Goal: Task Accomplishment & Management: Complete application form

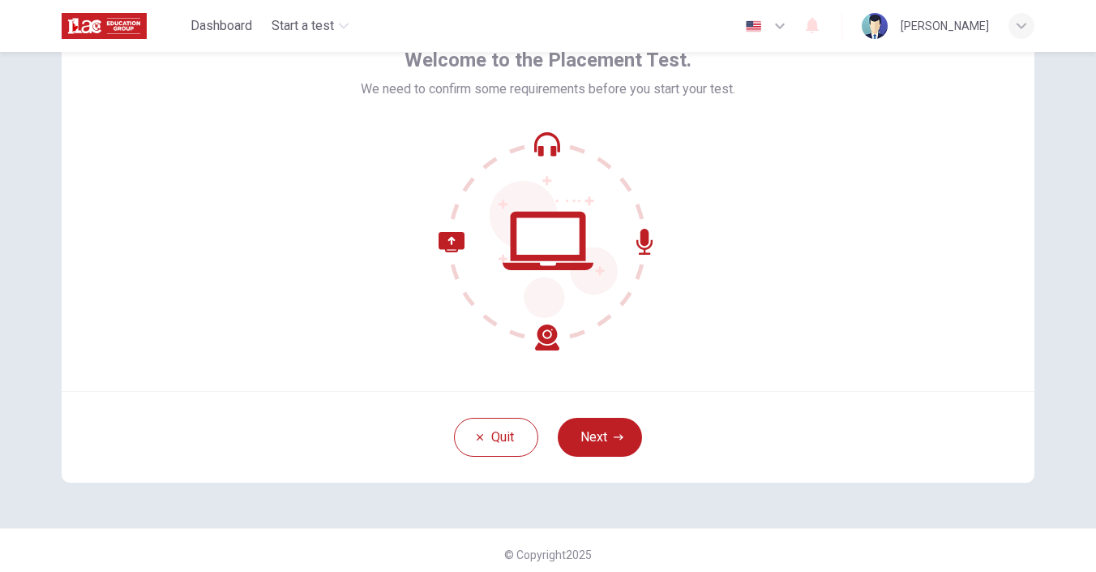
scroll to position [104, 0]
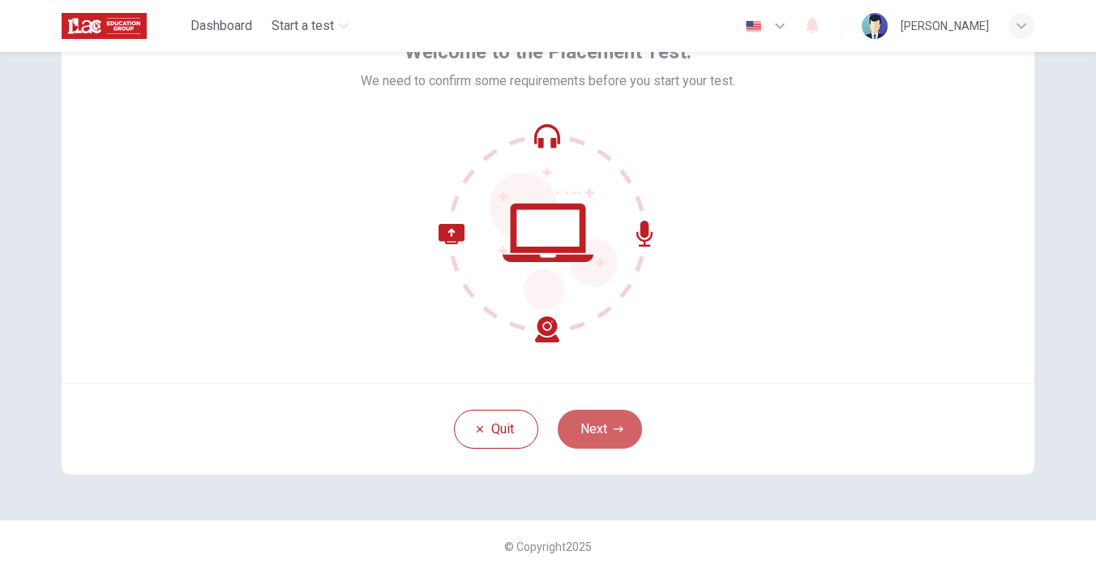
click at [604, 441] on button "Next" at bounding box center [600, 428] width 84 height 39
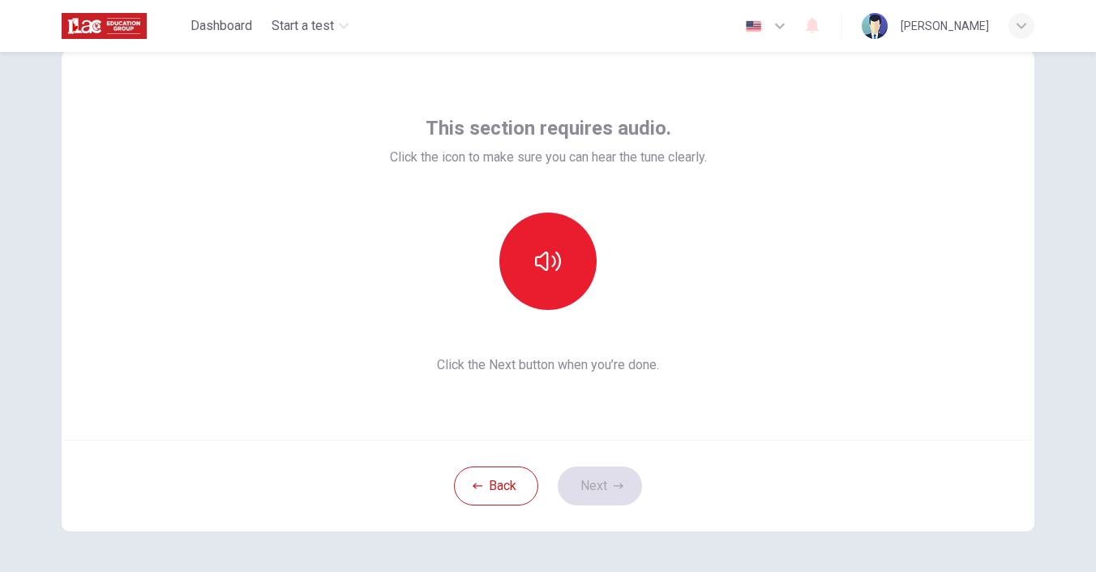
scroll to position [45, 0]
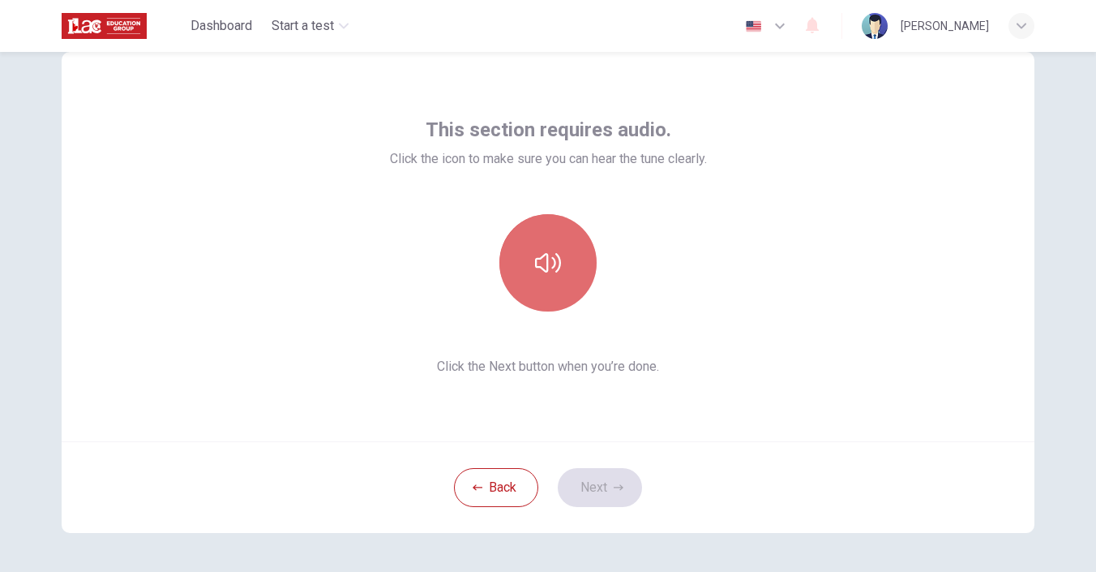
click at [552, 256] on icon "button" at bounding box center [548, 262] width 26 height 19
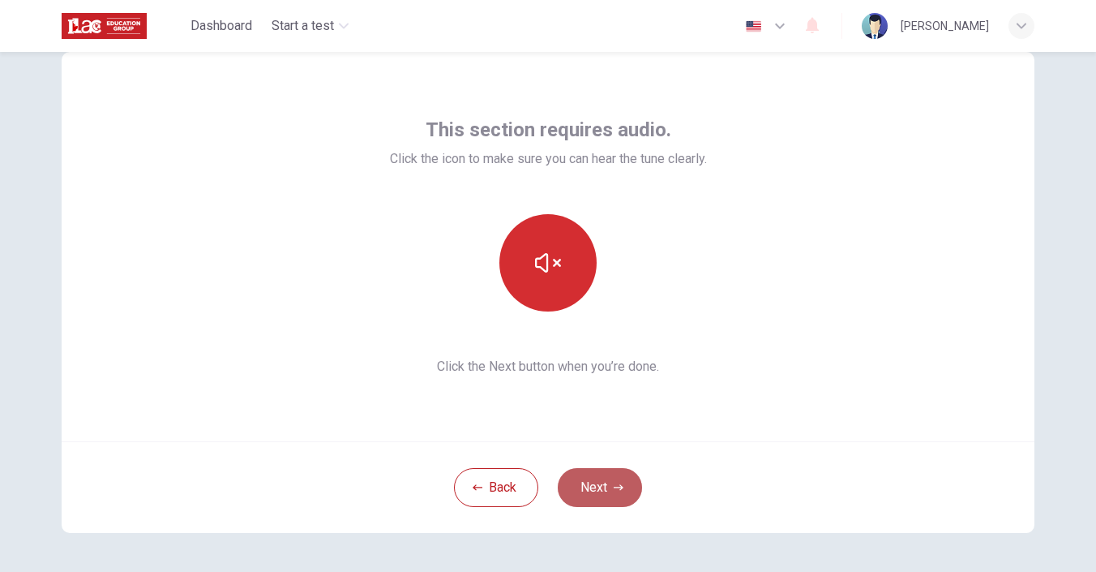
click at [619, 486] on icon "button" at bounding box center [619, 487] width 10 height 6
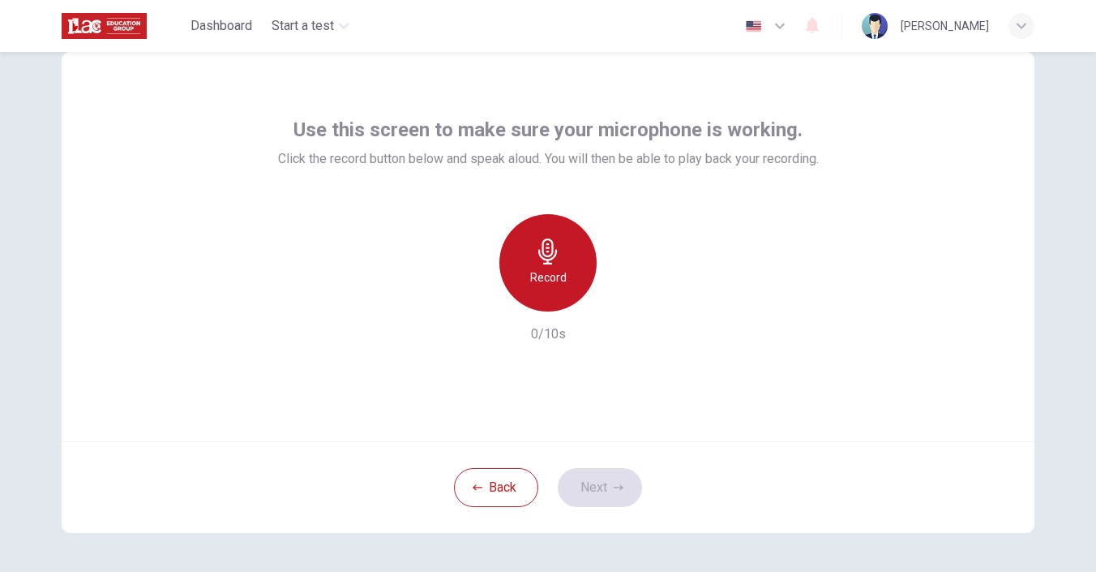
click at [564, 249] on div "Record" at bounding box center [547, 262] width 97 height 97
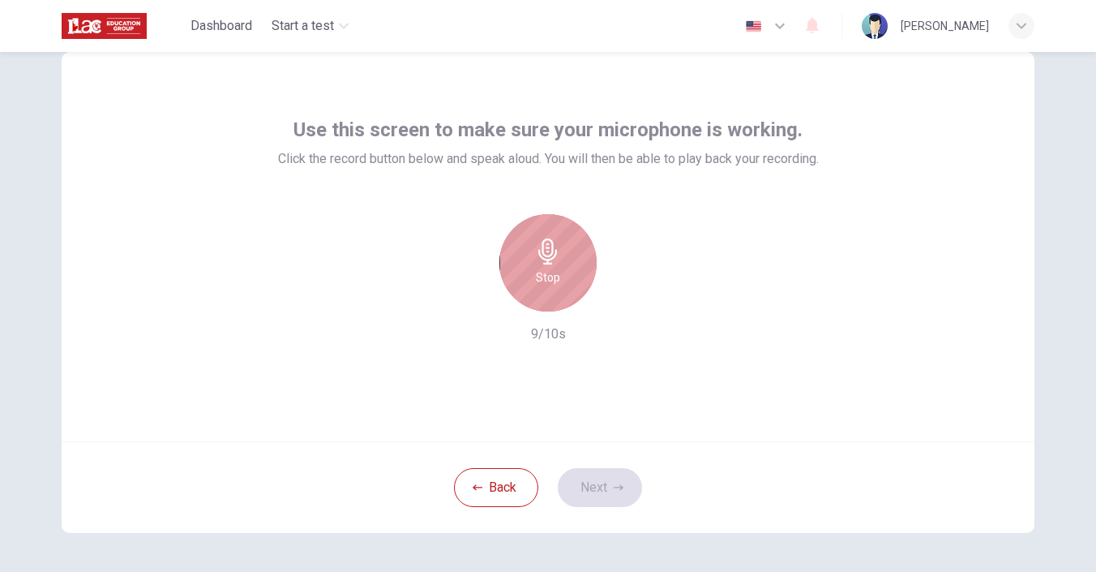
click at [546, 277] on h6 "Stop" at bounding box center [548, 277] width 24 height 19
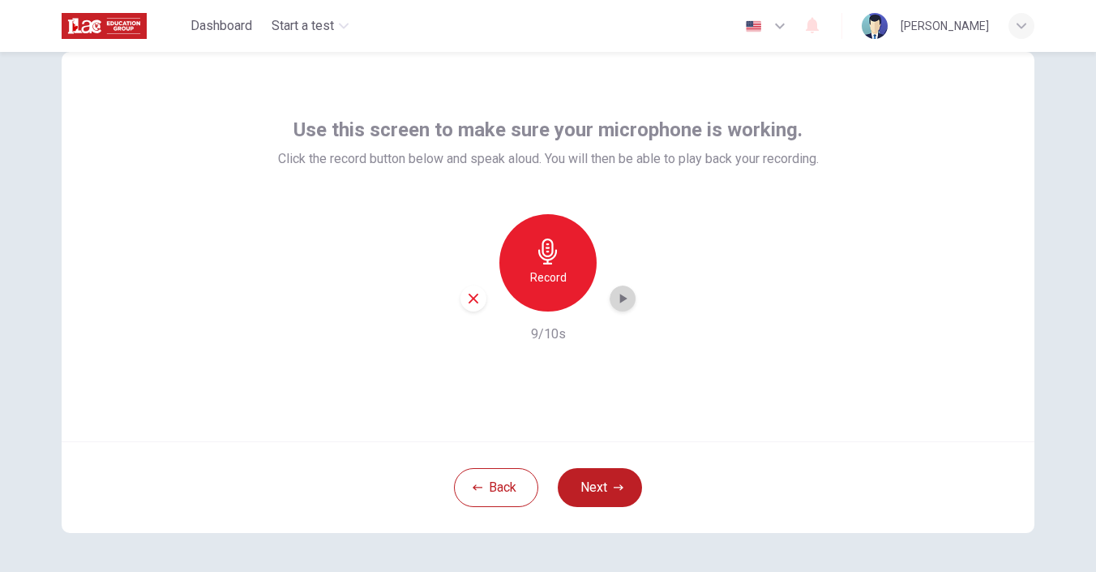
click at [621, 302] on icon "button" at bounding box center [623, 298] width 16 height 16
click at [613, 482] on button "Next" at bounding box center [600, 487] width 84 height 39
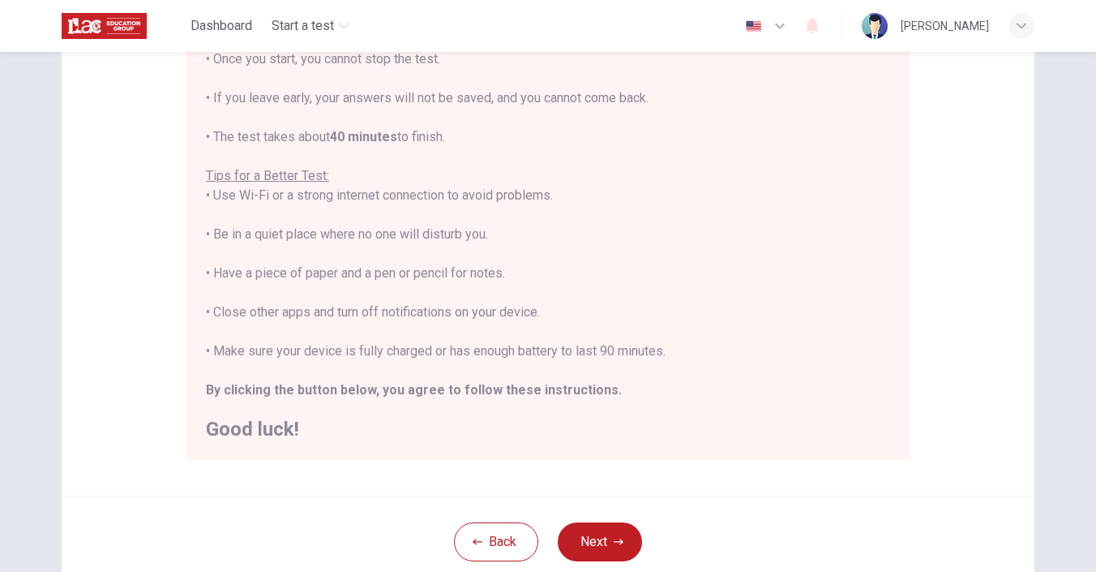
scroll to position [226, 0]
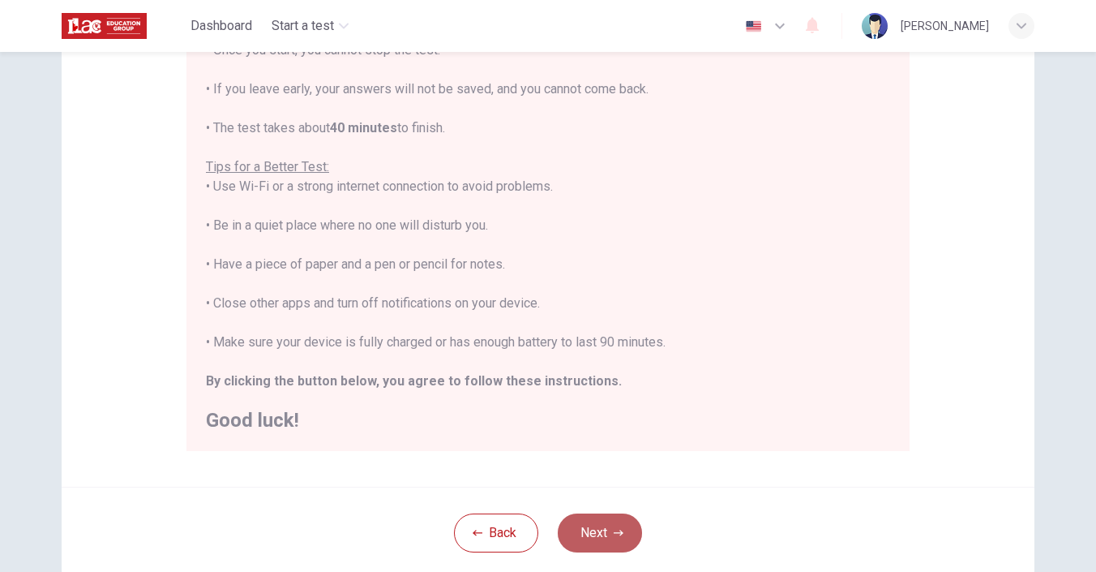
click at [610, 546] on button "Next" at bounding box center [600, 532] width 84 height 39
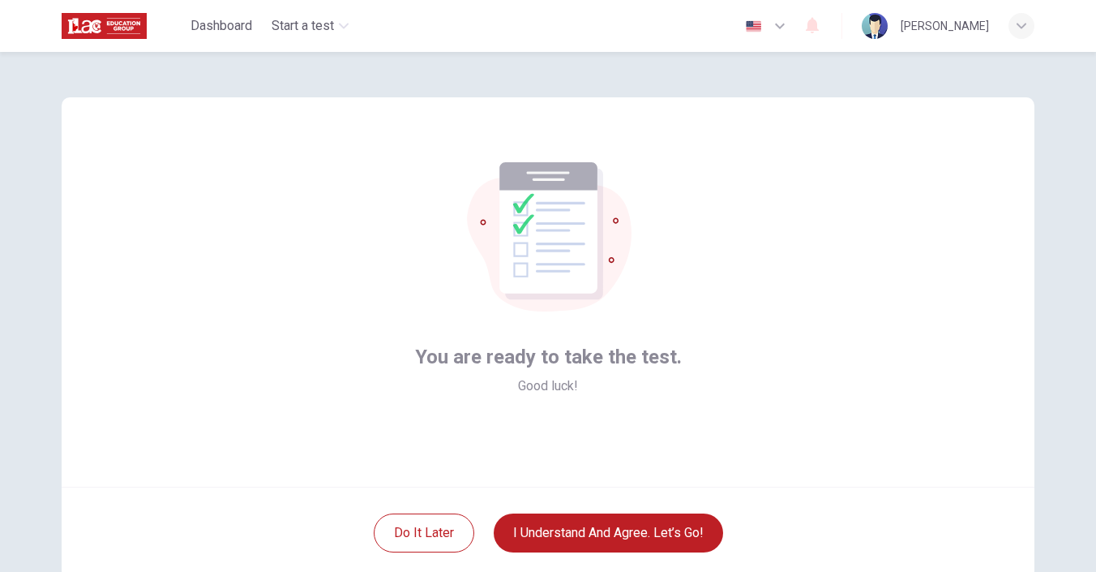
scroll to position [55, 0]
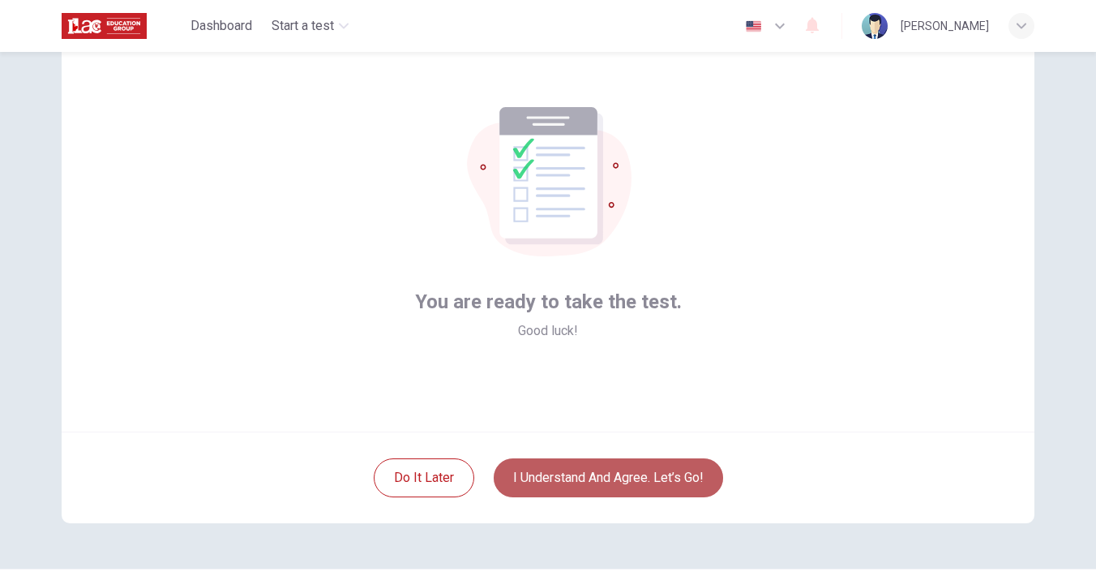
click at [586, 472] on button "I understand and agree. Let’s go!" at bounding box center [608, 477] width 229 height 39
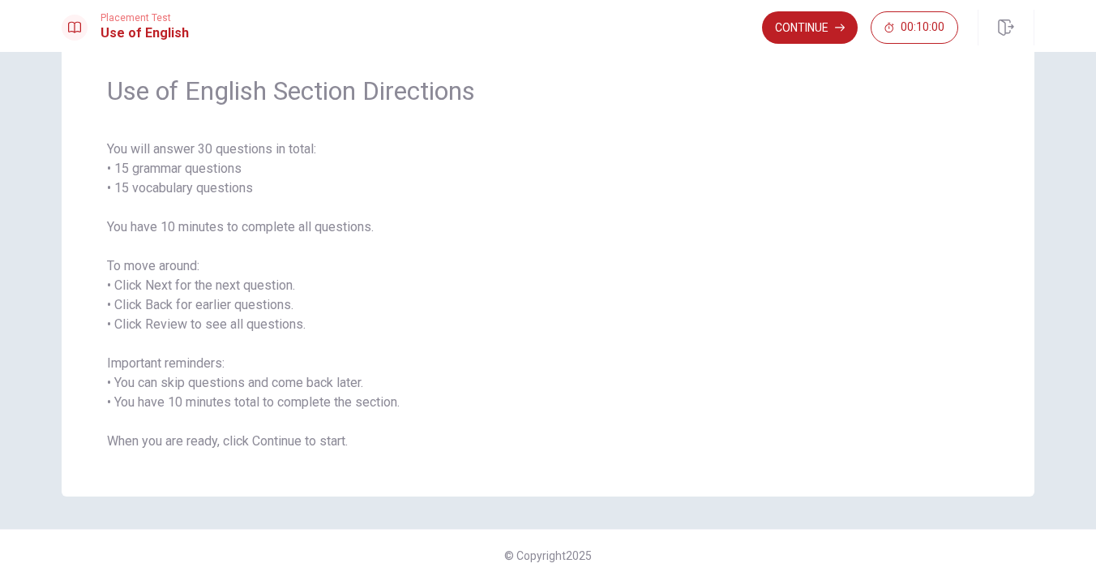
scroll to position [64, 0]
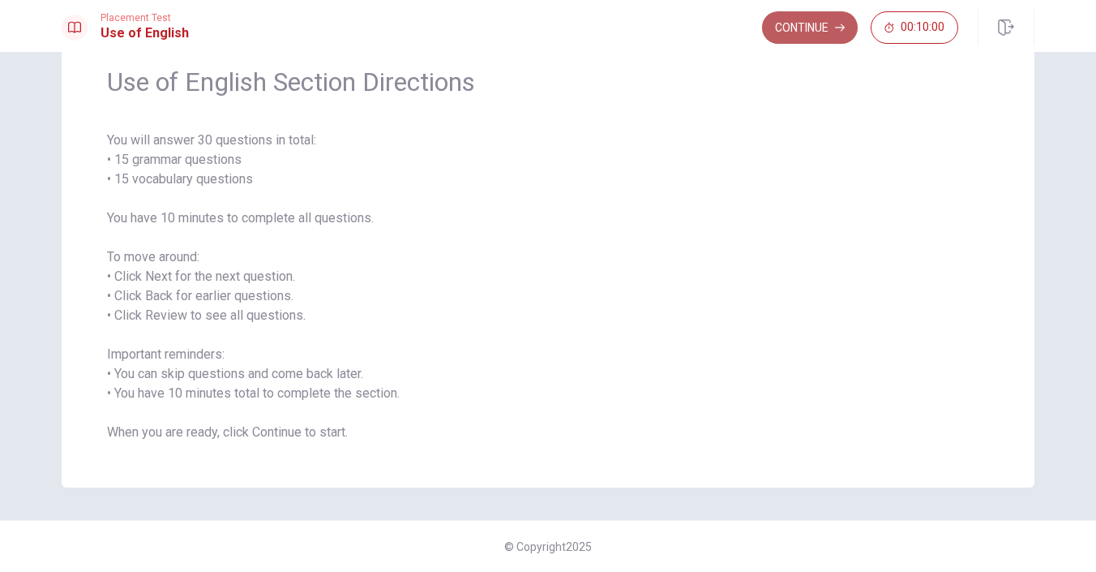
click at [824, 23] on button "Continue" at bounding box center [810, 27] width 96 height 32
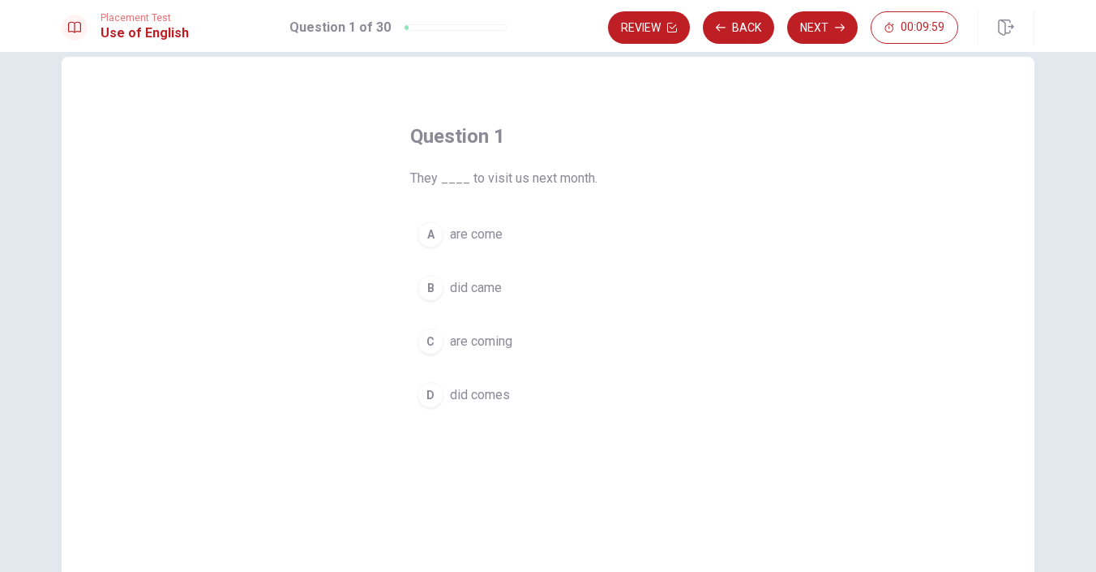
scroll to position [26, 0]
click at [431, 346] on div "C" at bounding box center [431, 343] width 26 height 26
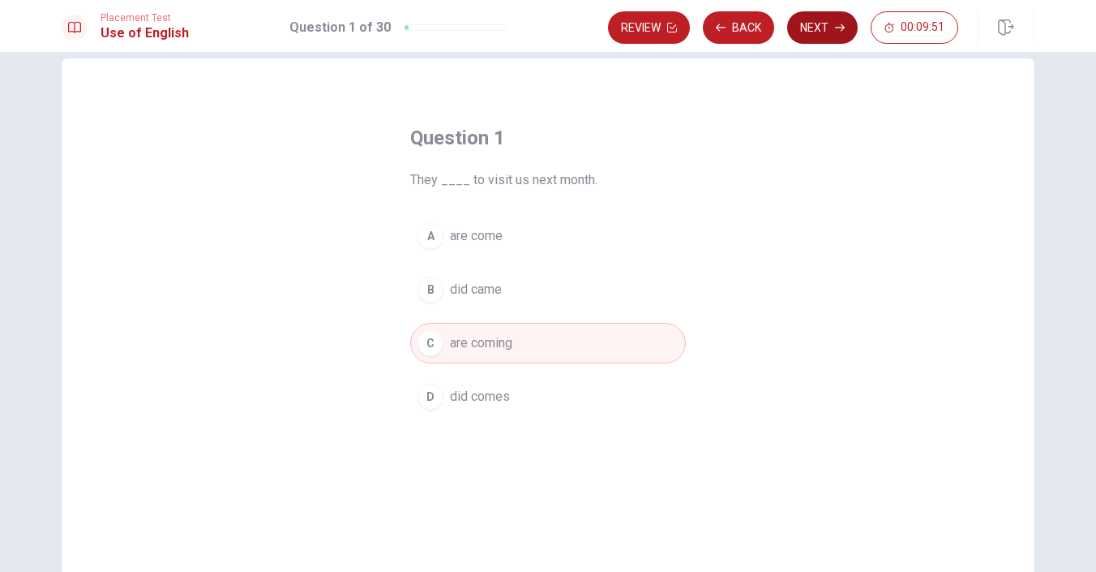
click at [820, 31] on button "Next" at bounding box center [822, 27] width 71 height 32
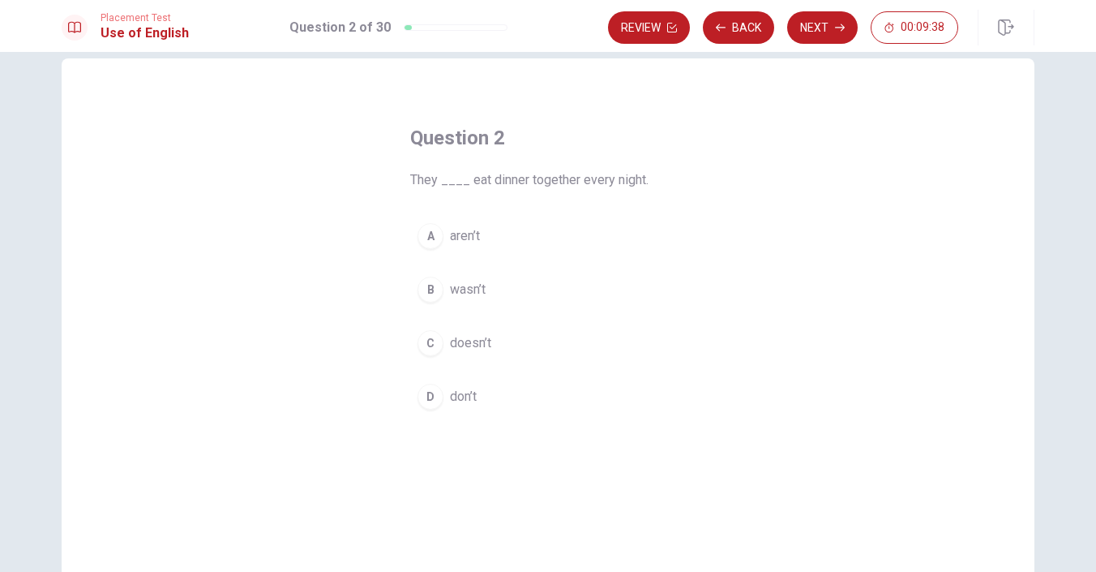
click at [432, 394] on div "D" at bounding box center [431, 396] width 26 height 26
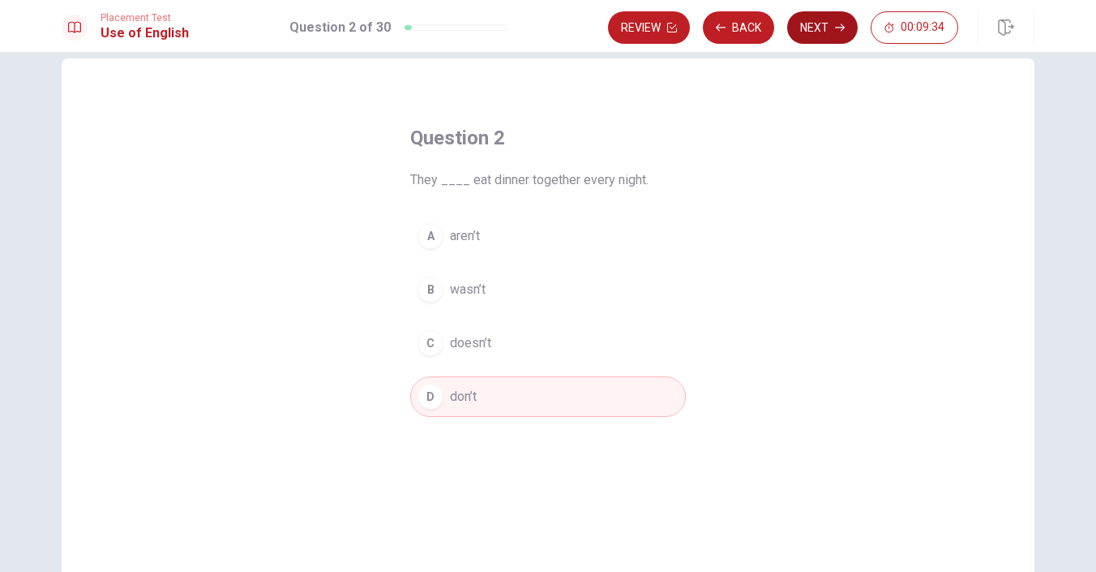
click at [818, 32] on button "Next" at bounding box center [822, 27] width 71 height 32
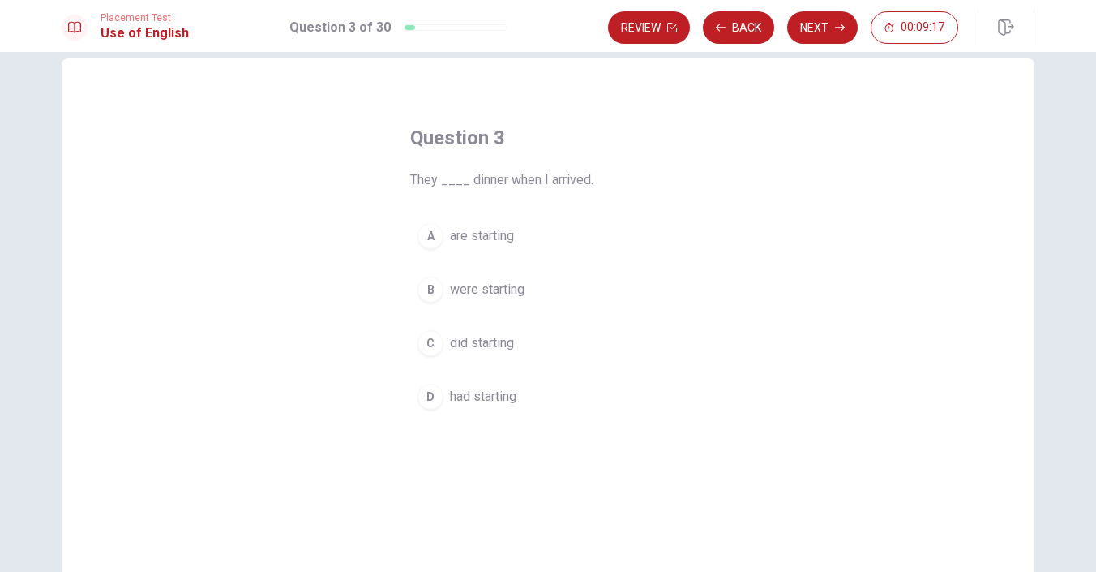
click at [419, 293] on div "B" at bounding box center [431, 289] width 26 height 26
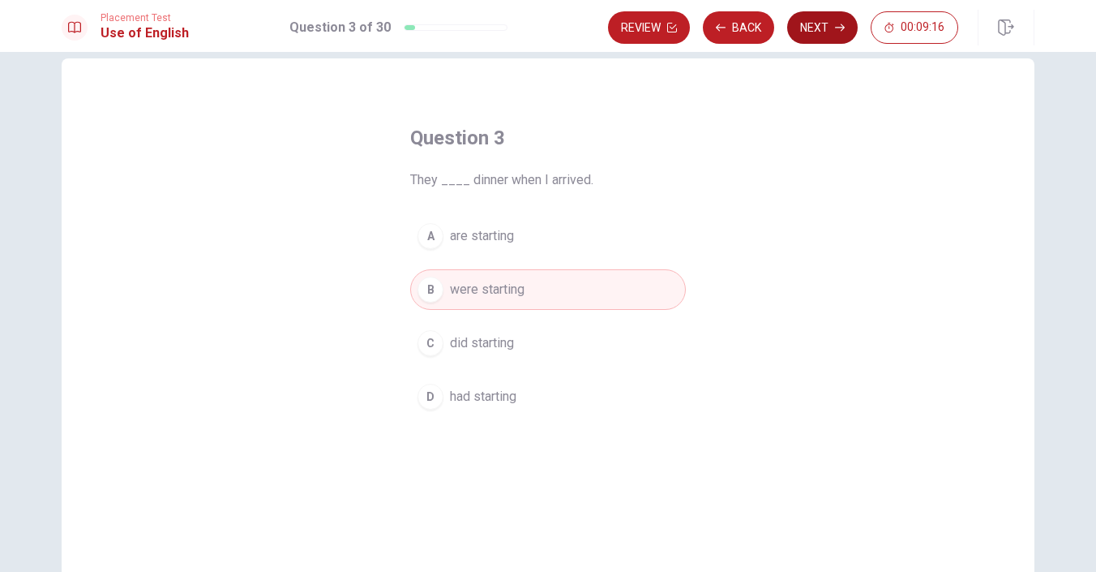
click at [814, 33] on button "Next" at bounding box center [822, 27] width 71 height 32
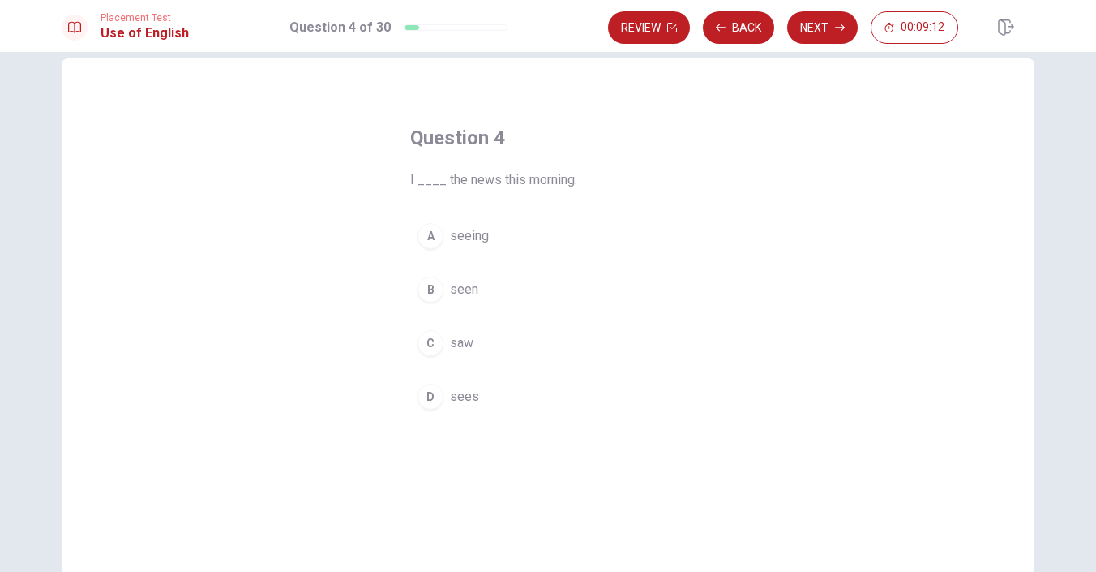
click at [431, 347] on div "C" at bounding box center [431, 343] width 26 height 26
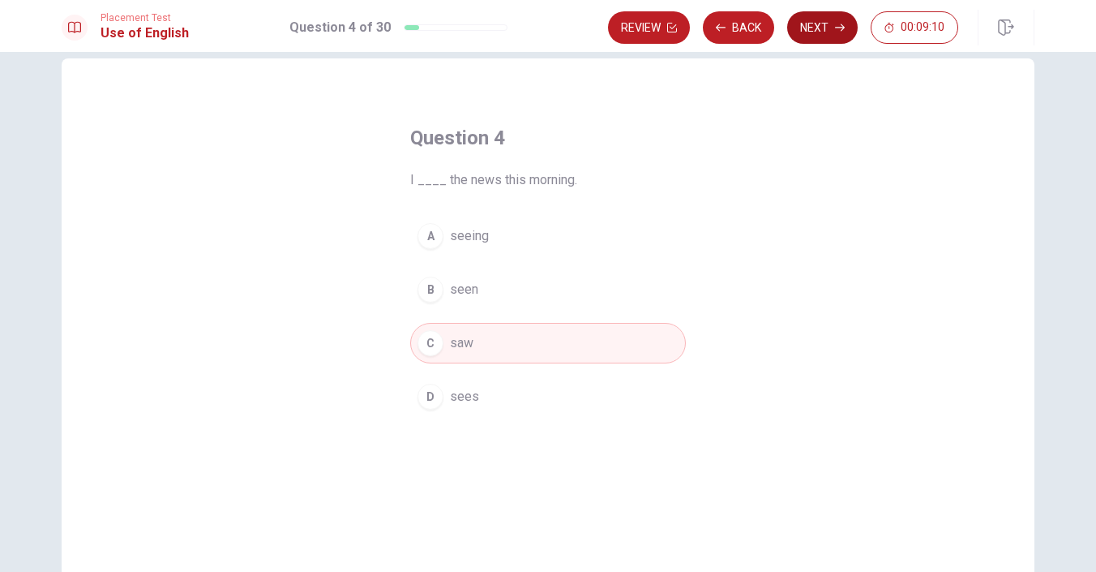
click at [827, 35] on button "Next" at bounding box center [822, 27] width 71 height 32
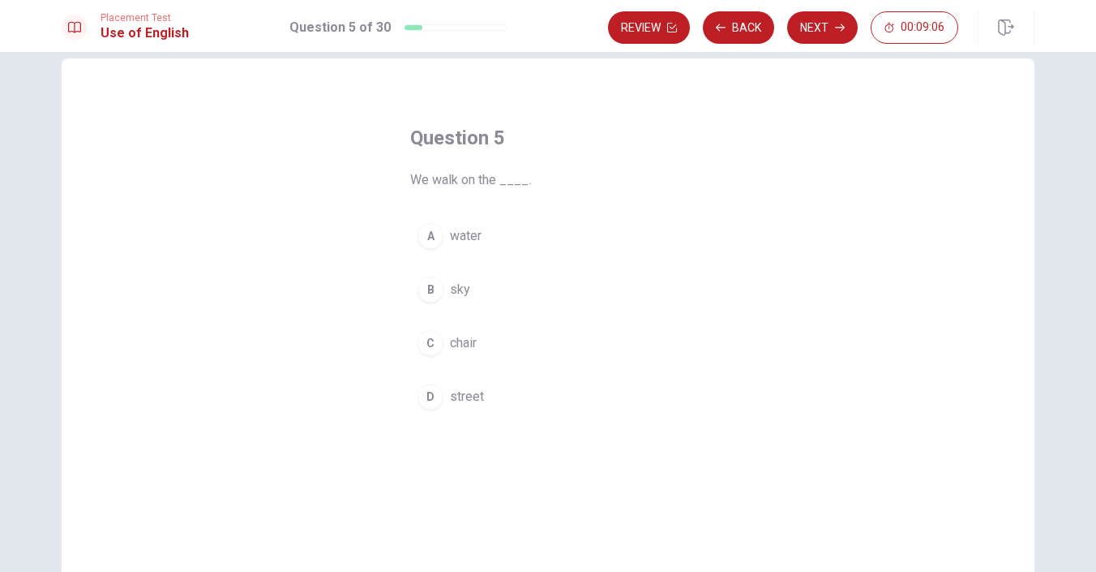
click at [433, 392] on div "D" at bounding box center [431, 396] width 26 height 26
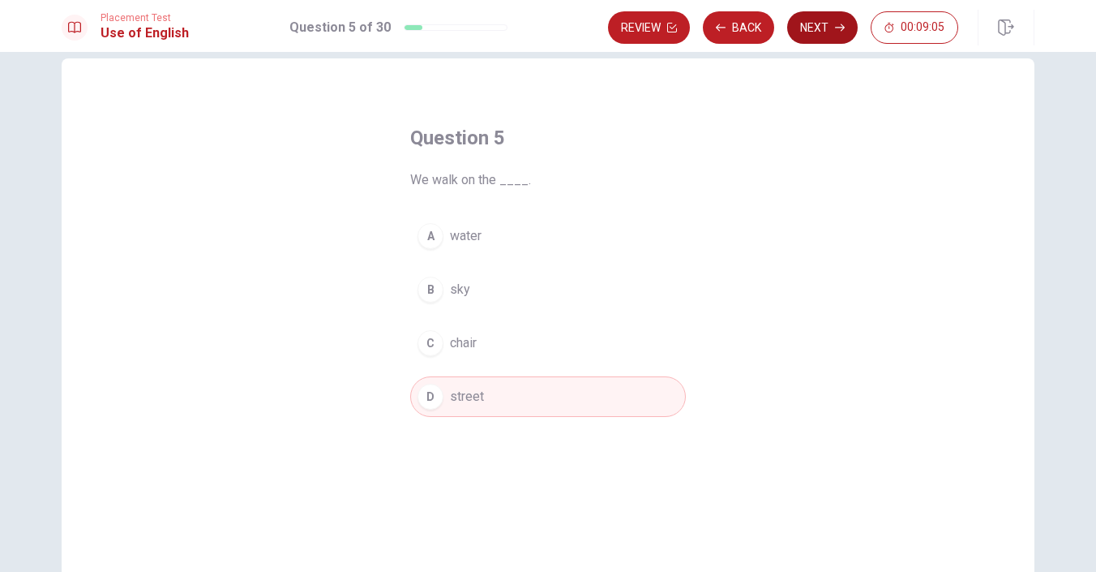
click at [820, 35] on button "Next" at bounding box center [822, 27] width 71 height 32
click at [833, 20] on button "Next" at bounding box center [822, 27] width 71 height 32
click at [831, 28] on button "Next" at bounding box center [822, 27] width 71 height 32
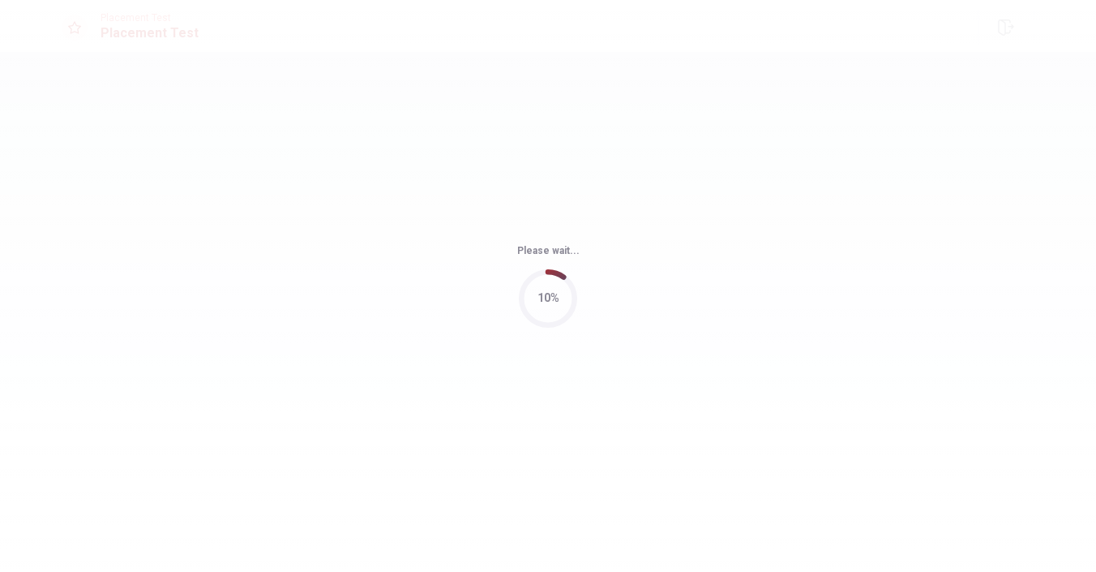
scroll to position [0, 0]
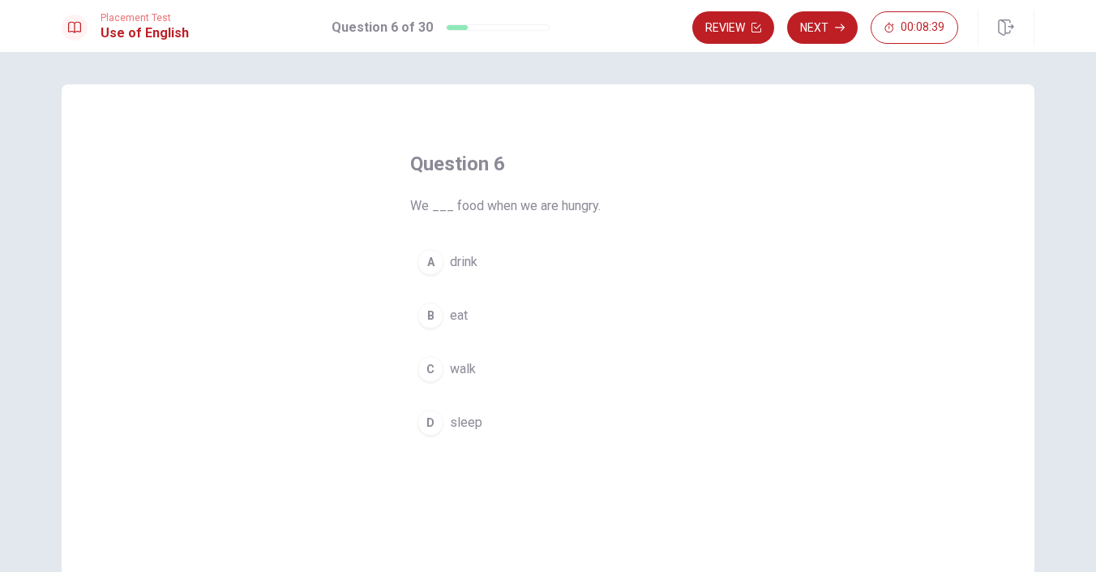
click at [432, 306] on div "B" at bounding box center [431, 315] width 26 height 26
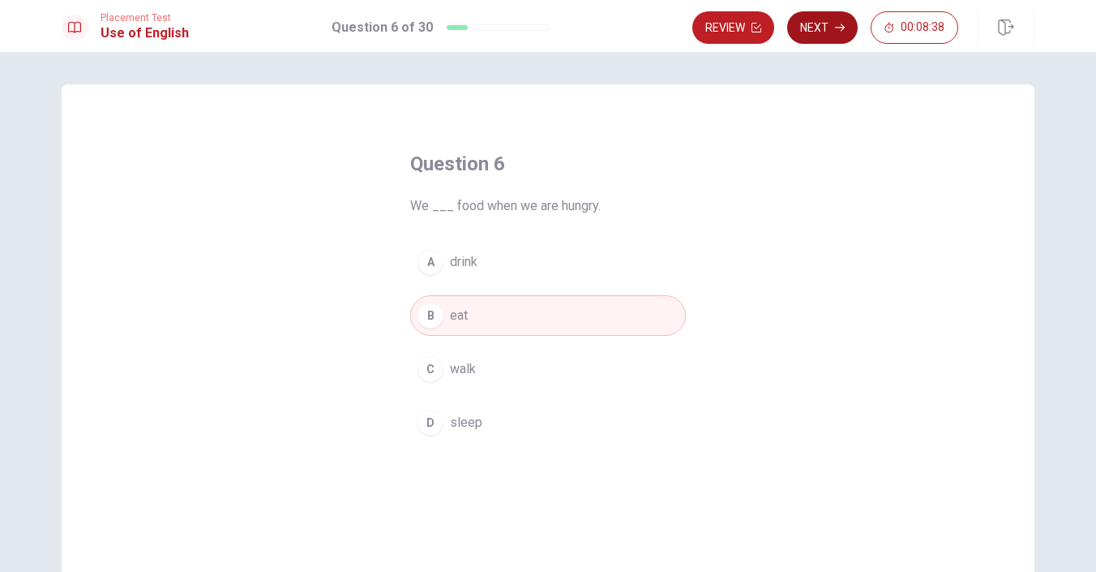
click at [833, 31] on button "Next" at bounding box center [822, 27] width 71 height 32
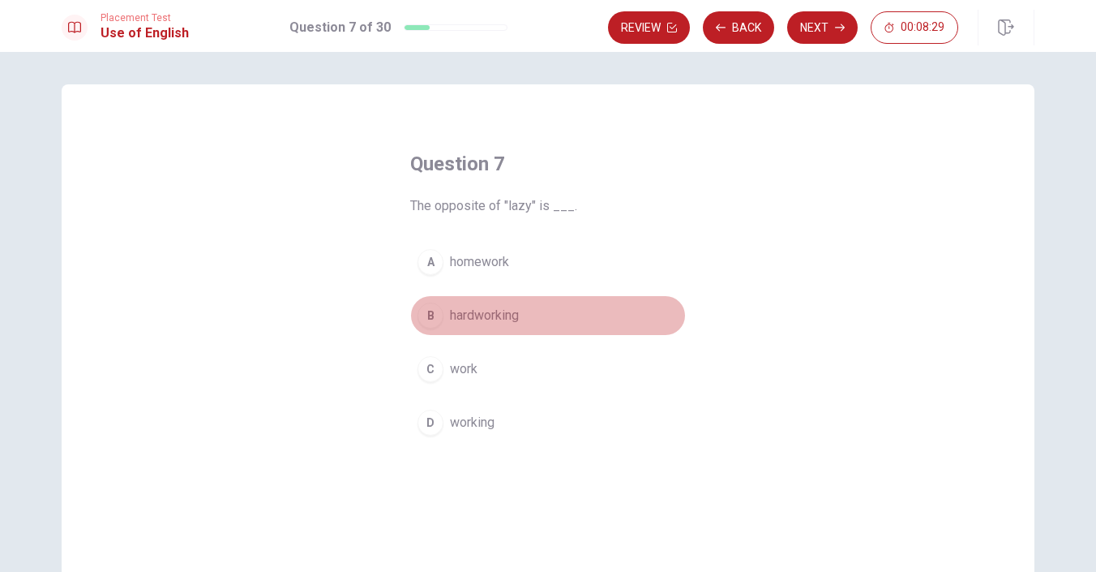
click at [440, 317] on div "B" at bounding box center [431, 315] width 26 height 26
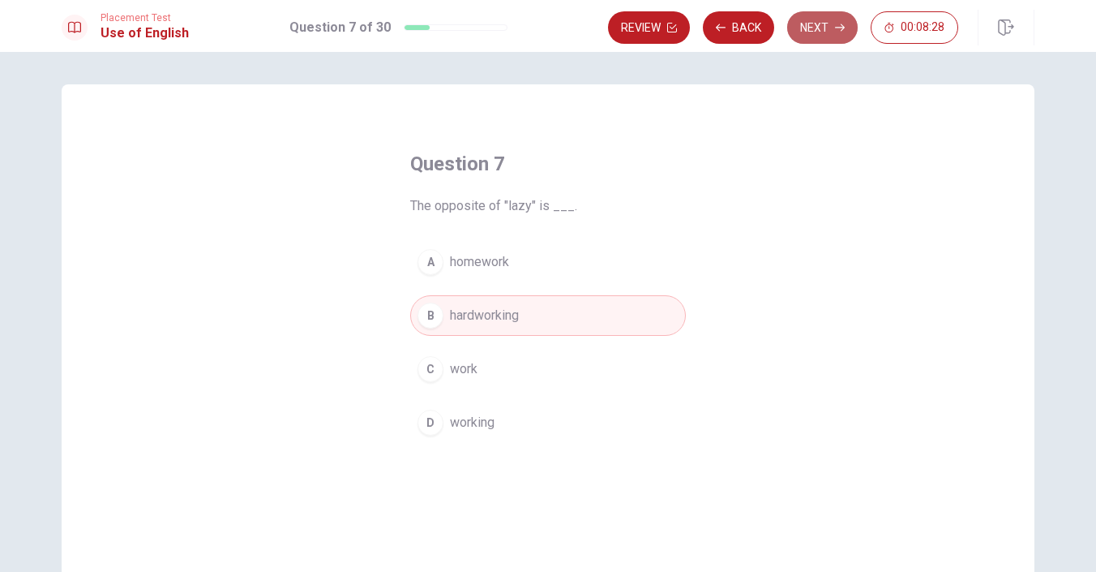
click at [816, 32] on button "Next" at bounding box center [822, 27] width 71 height 32
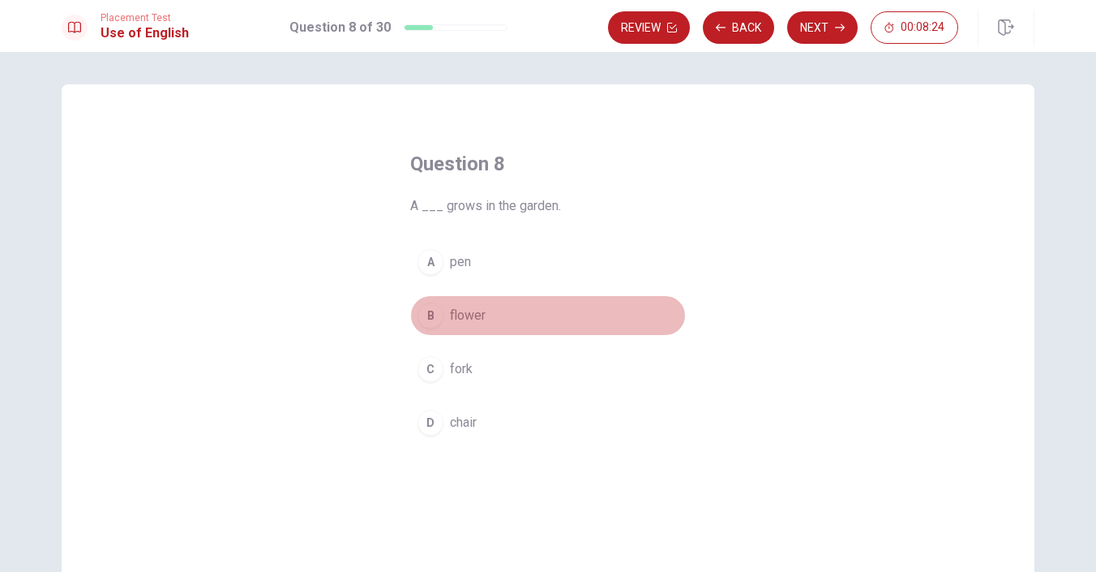
click at [443, 311] on button "B flower" at bounding box center [548, 315] width 276 height 41
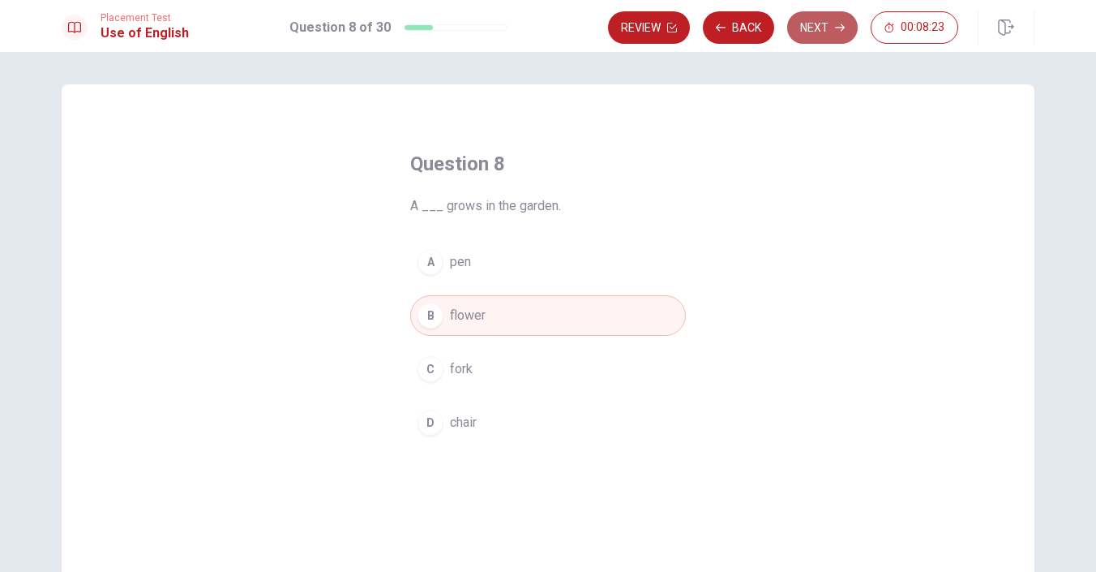
click at [845, 28] on button "Next" at bounding box center [822, 27] width 71 height 32
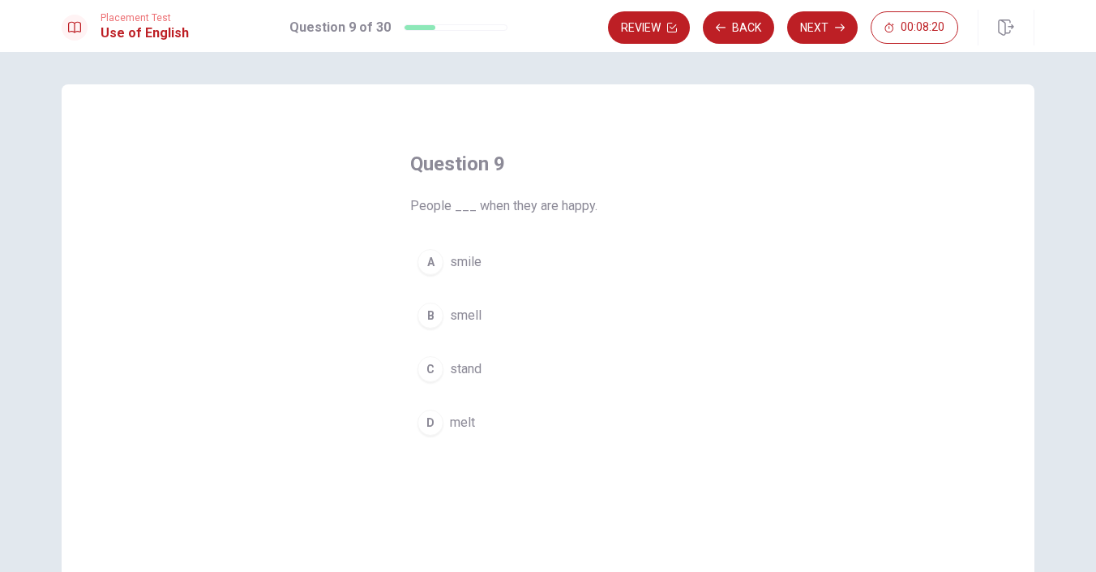
click at [432, 266] on div "A" at bounding box center [431, 262] width 26 height 26
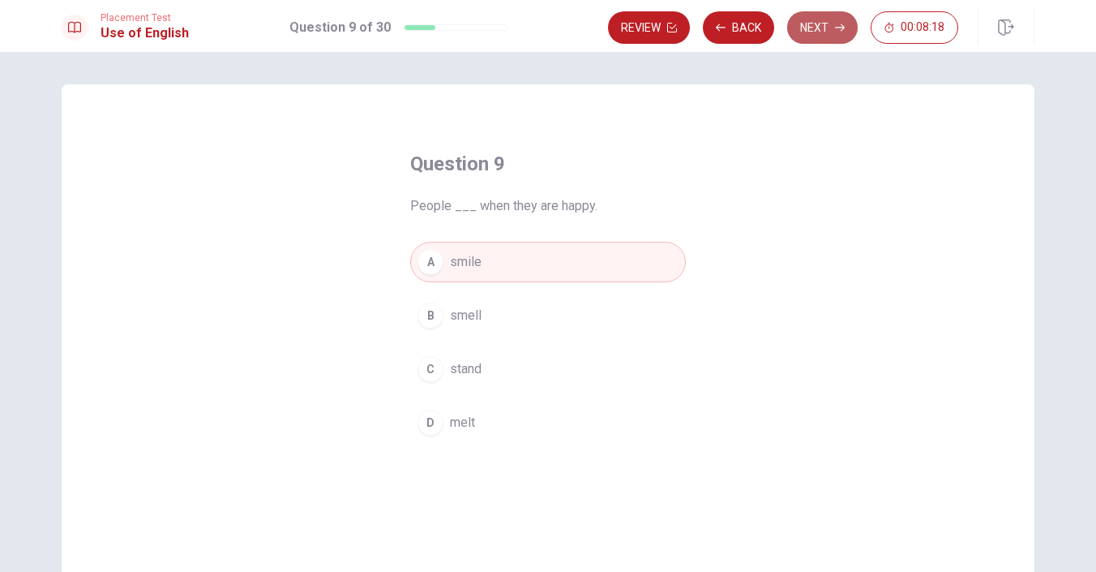
click at [825, 28] on button "Next" at bounding box center [822, 27] width 71 height 32
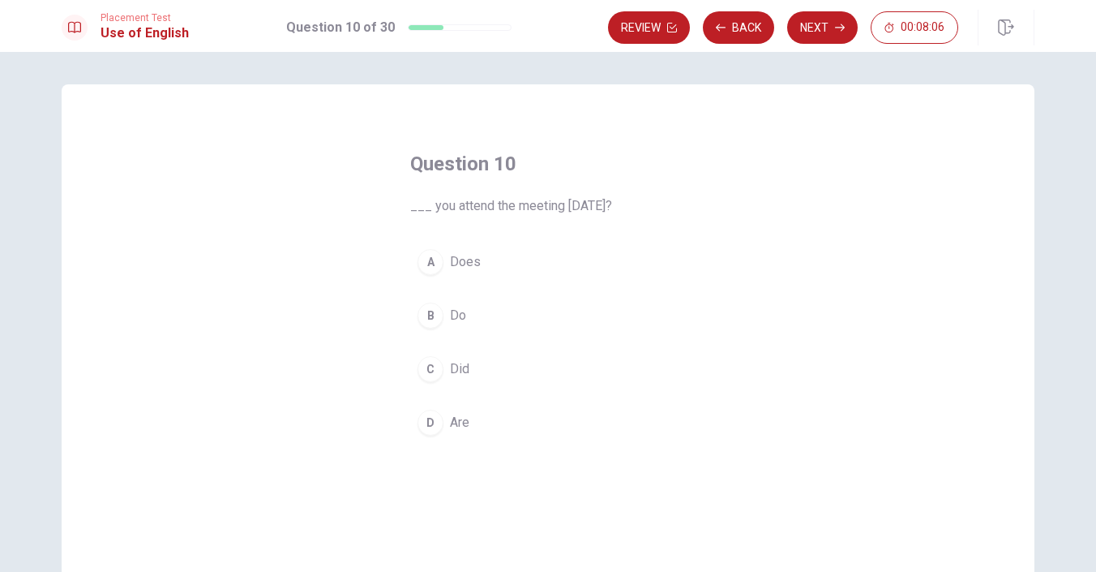
click at [434, 362] on div "C" at bounding box center [431, 369] width 26 height 26
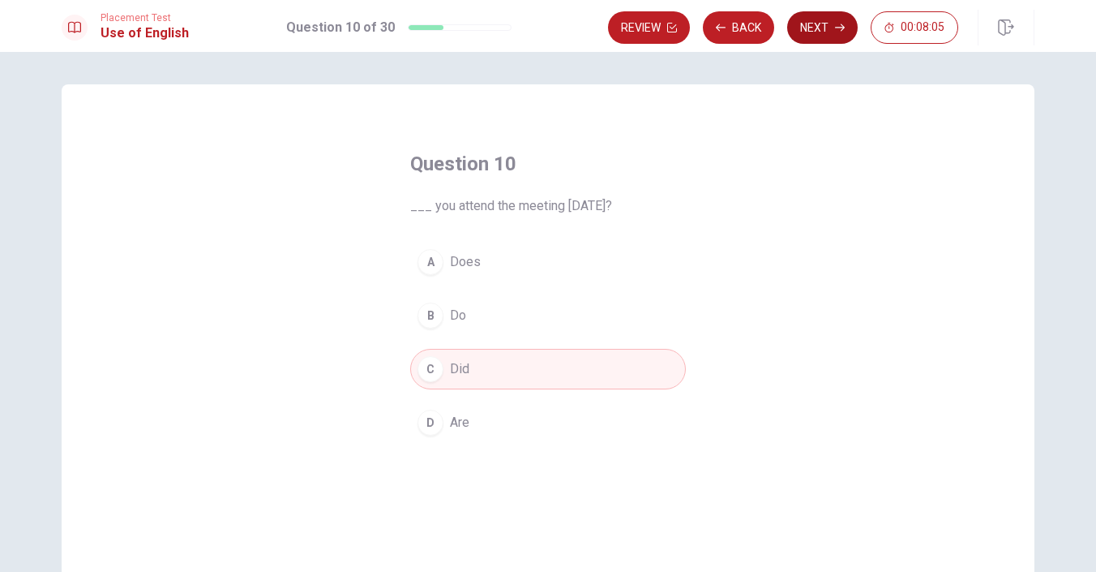
click at [820, 32] on button "Next" at bounding box center [822, 27] width 71 height 32
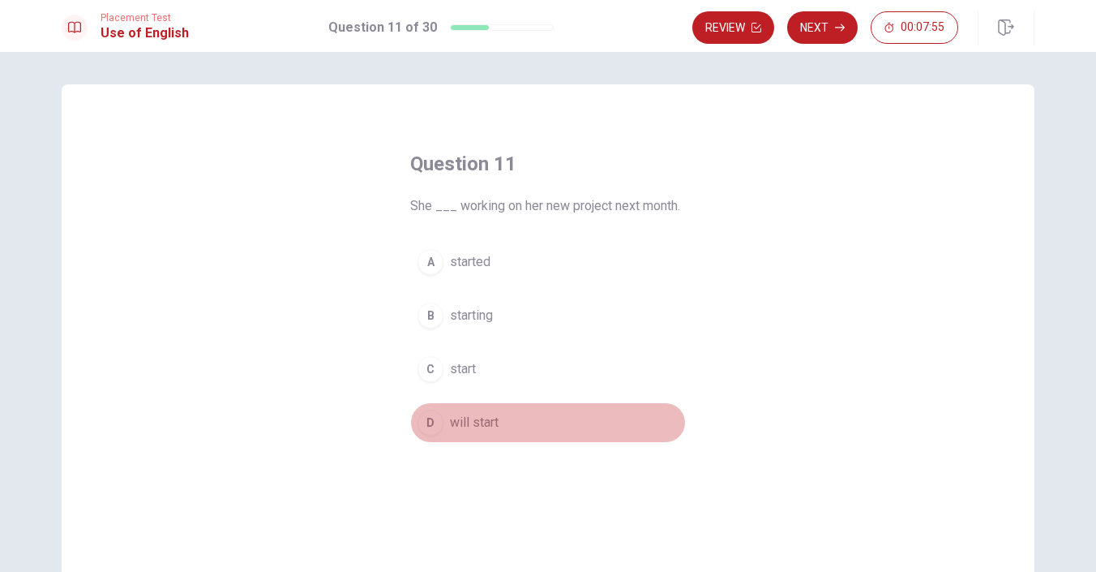
click at [431, 427] on div "D" at bounding box center [431, 422] width 26 height 26
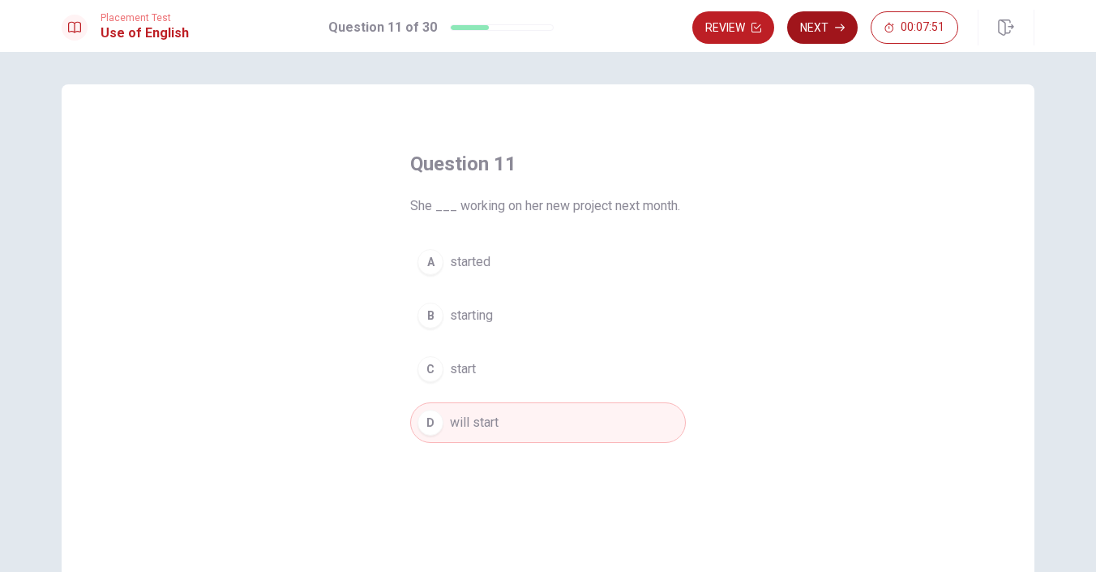
click at [834, 41] on button "Next" at bounding box center [822, 27] width 71 height 32
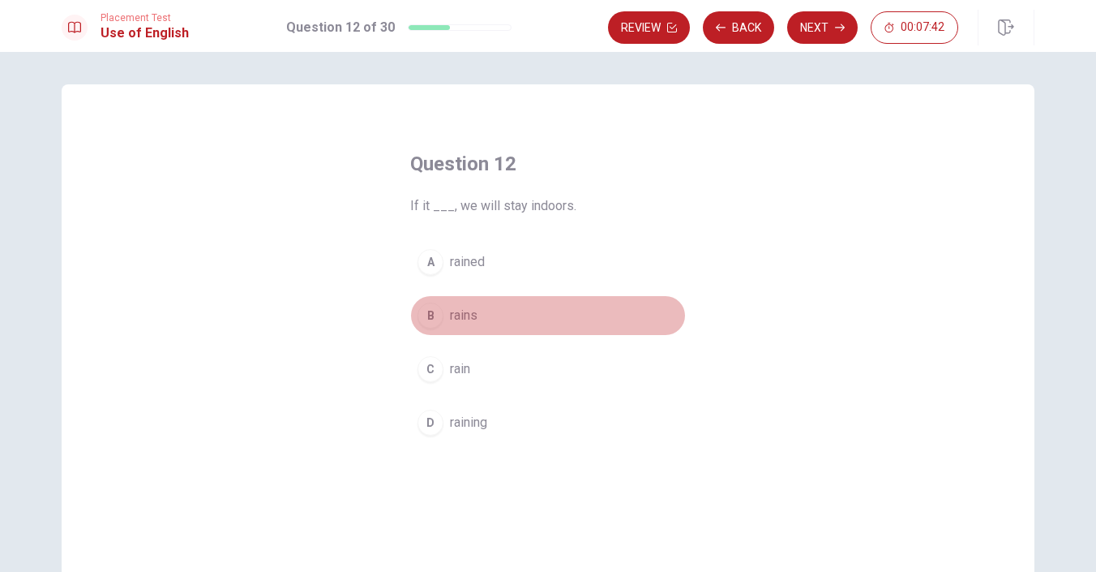
click at [432, 319] on div "B" at bounding box center [431, 315] width 26 height 26
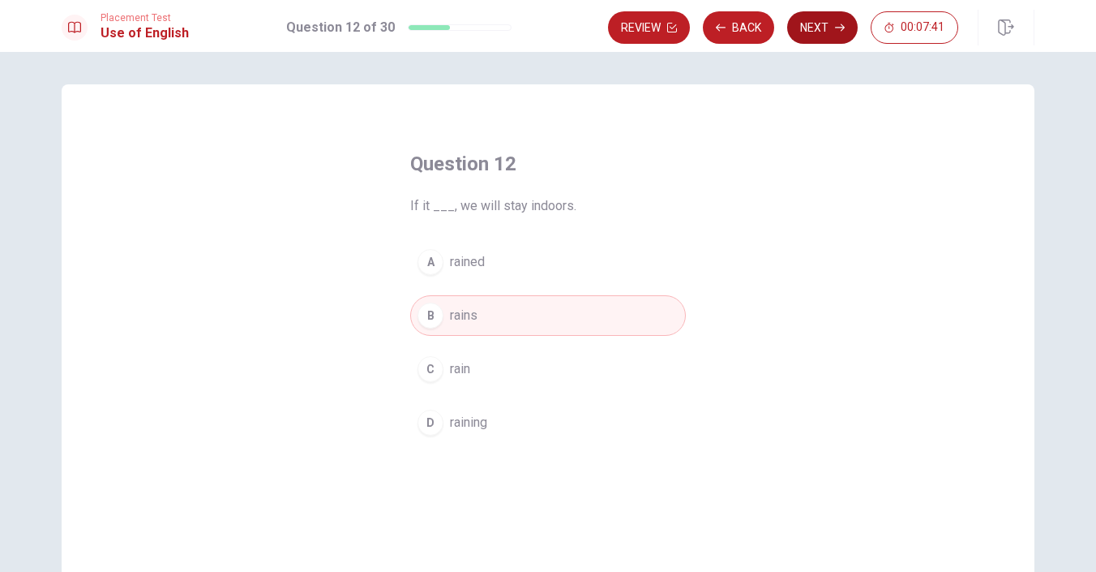
click at [825, 29] on button "Next" at bounding box center [822, 27] width 71 height 32
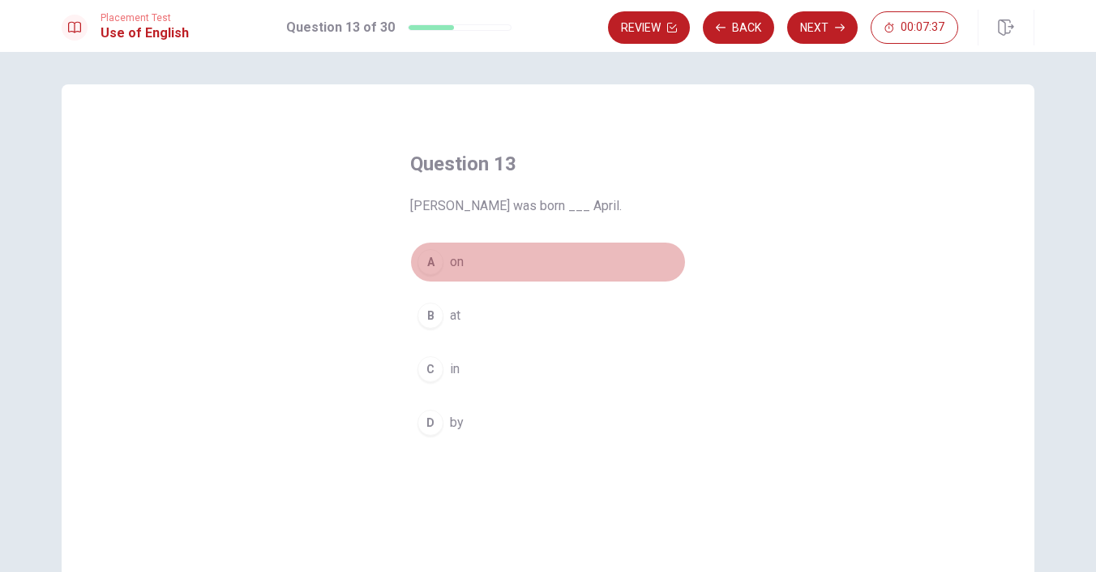
click at [437, 263] on div "A" at bounding box center [431, 262] width 26 height 26
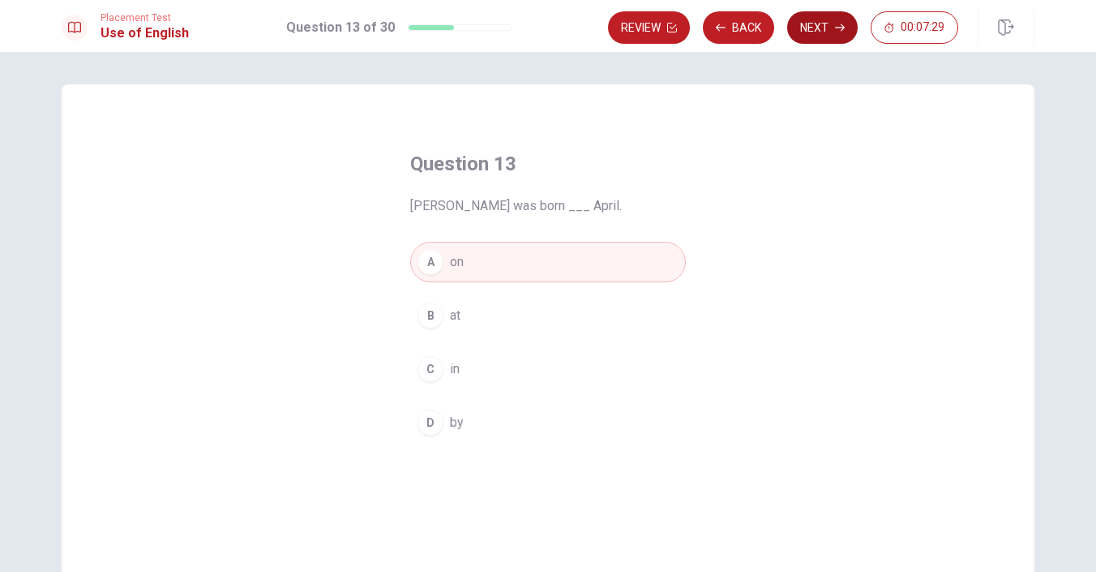
click at [832, 38] on button "Next" at bounding box center [822, 27] width 71 height 32
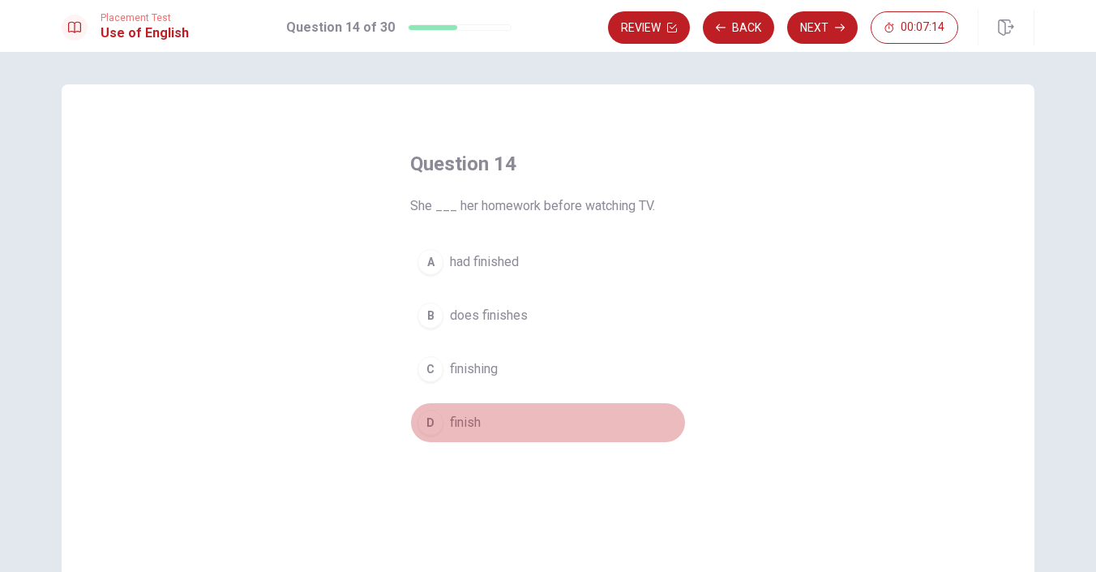
click at [431, 421] on div "D" at bounding box center [431, 422] width 26 height 26
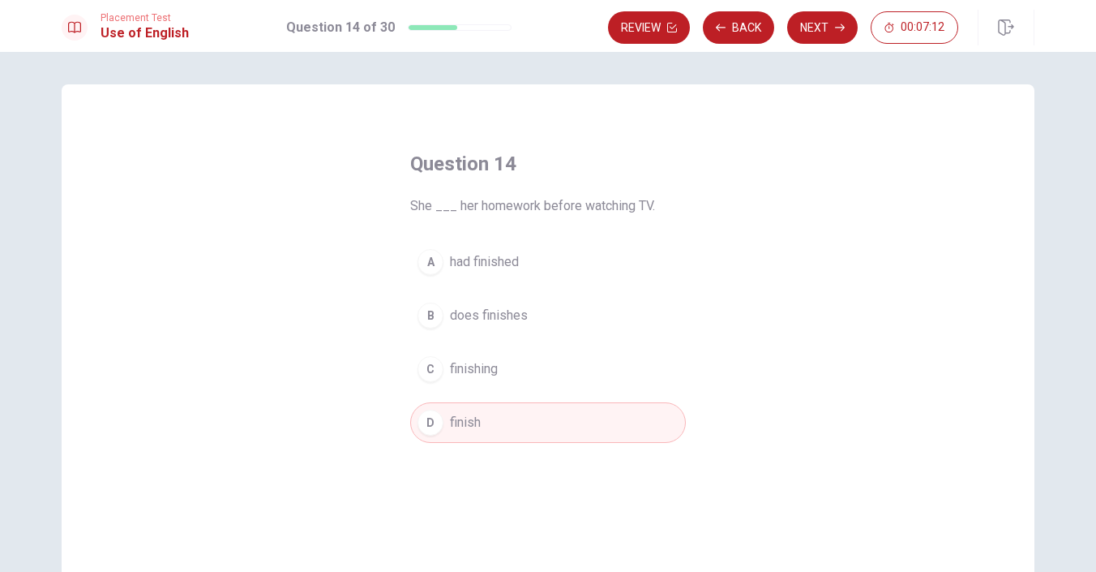
click at [430, 252] on div "A" at bounding box center [431, 262] width 26 height 26
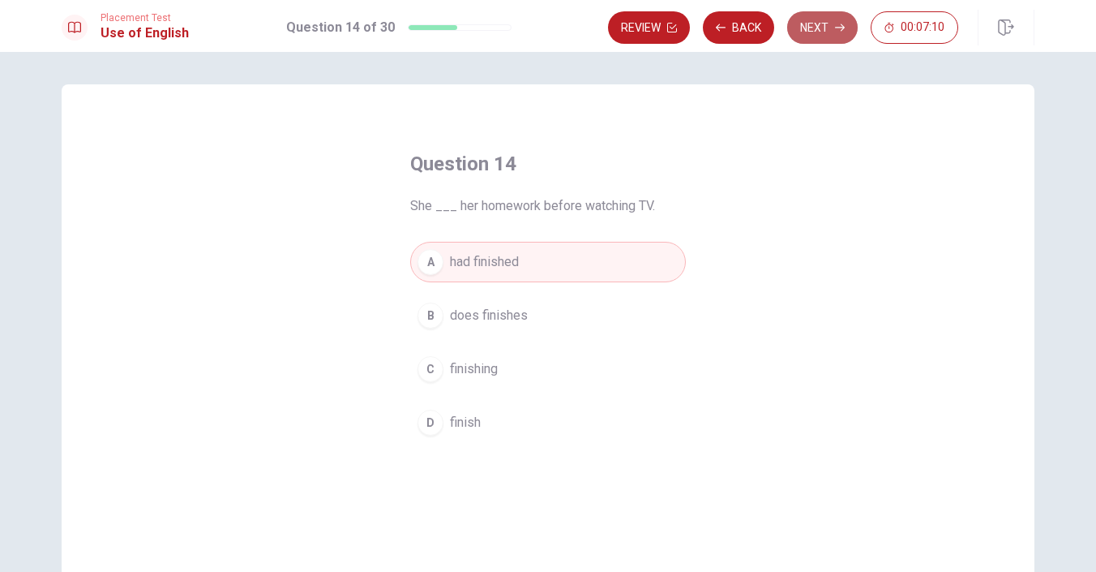
click at [823, 34] on button "Next" at bounding box center [822, 27] width 71 height 32
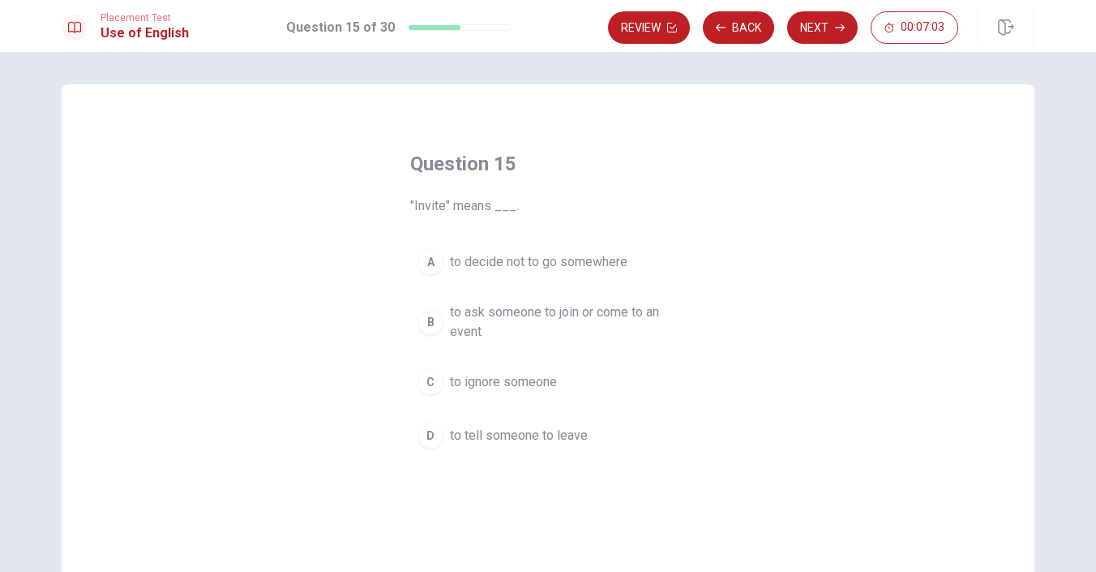
click at [435, 318] on div "B" at bounding box center [431, 322] width 26 height 26
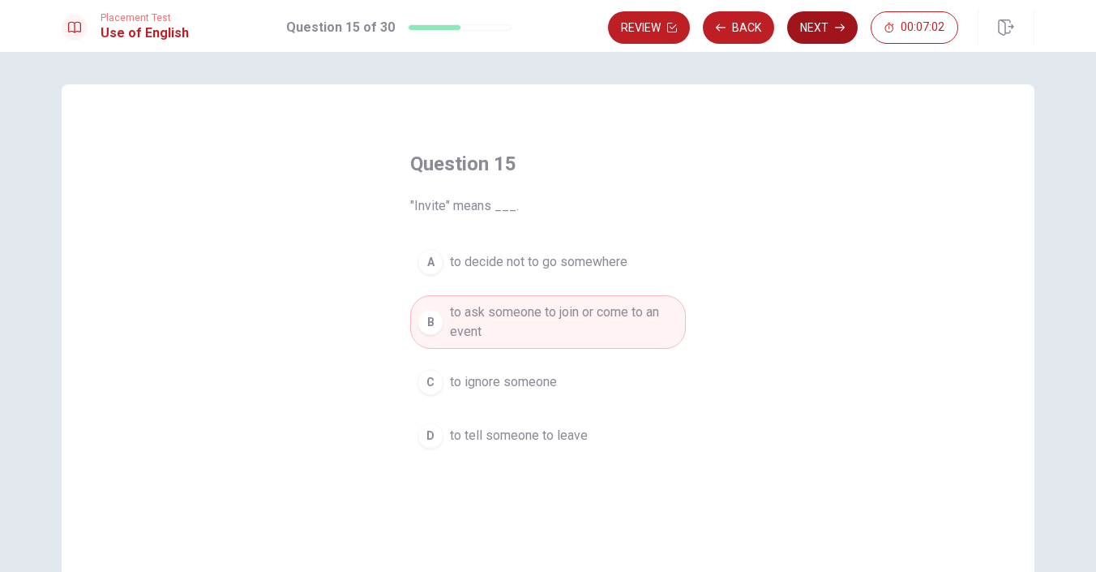
click at [831, 32] on button "Next" at bounding box center [822, 27] width 71 height 32
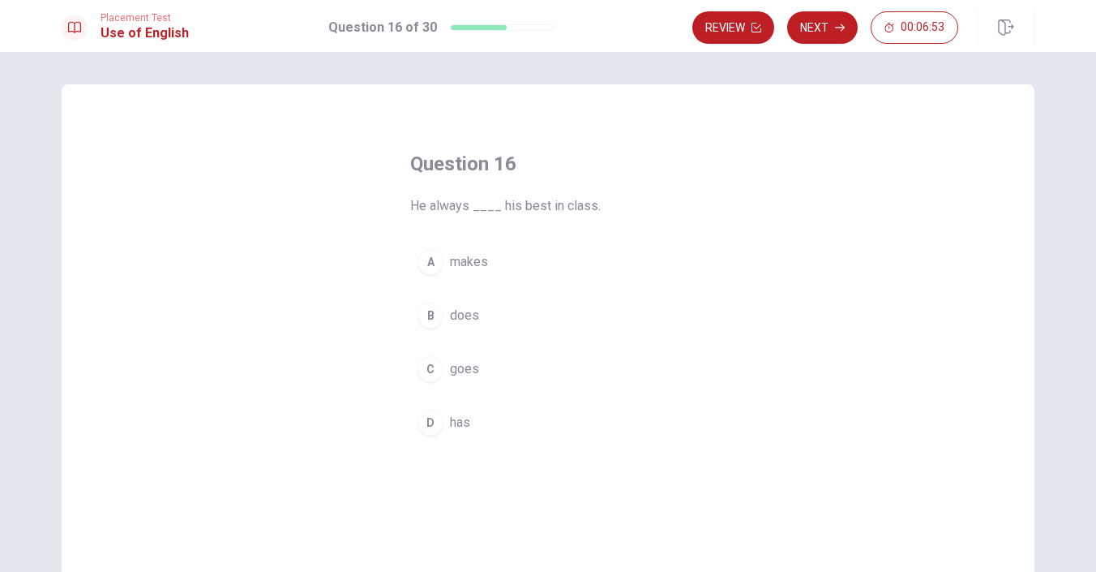
click at [435, 319] on div "B" at bounding box center [431, 315] width 26 height 26
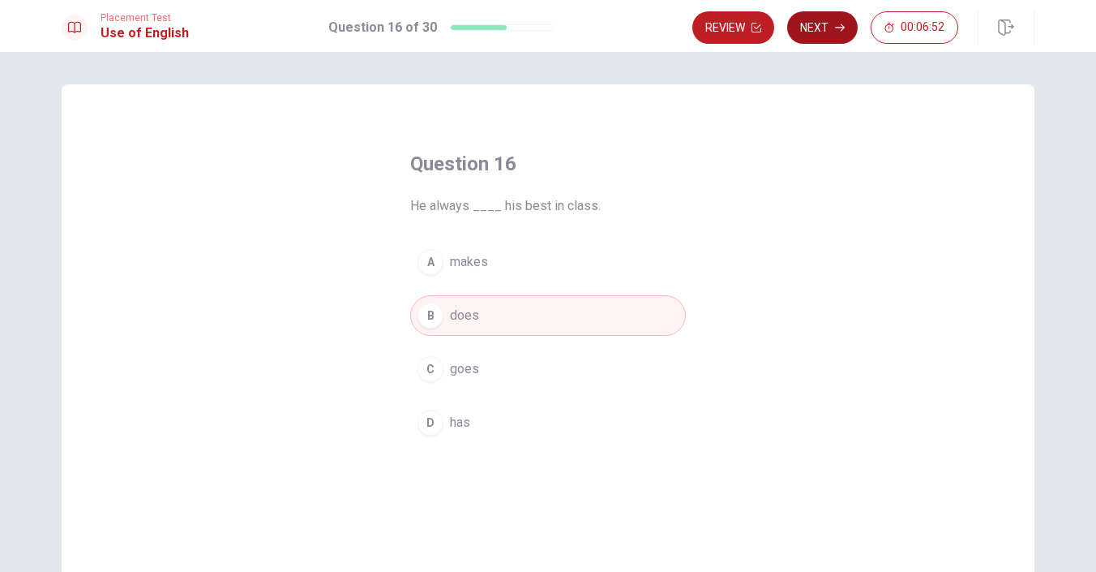
click at [817, 36] on button "Next" at bounding box center [822, 27] width 71 height 32
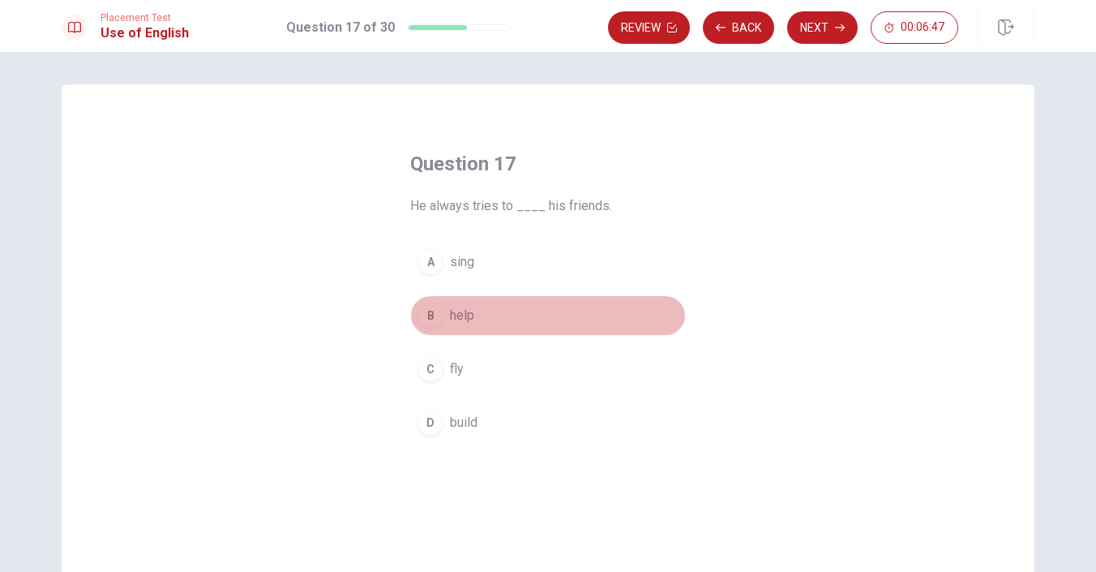
click at [438, 313] on div "B" at bounding box center [431, 315] width 26 height 26
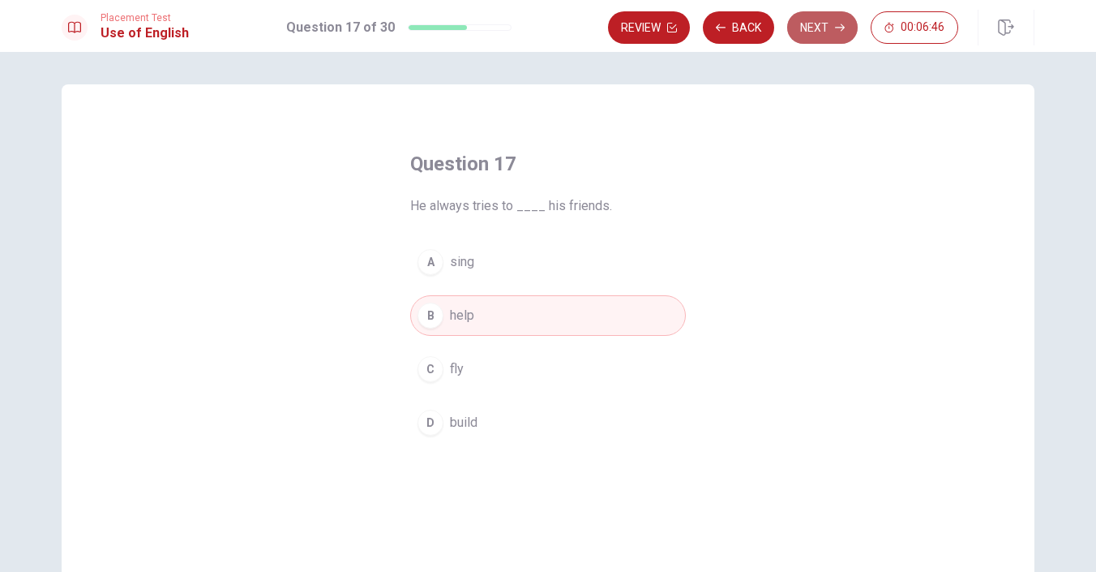
click at [837, 32] on button "Next" at bounding box center [822, 27] width 71 height 32
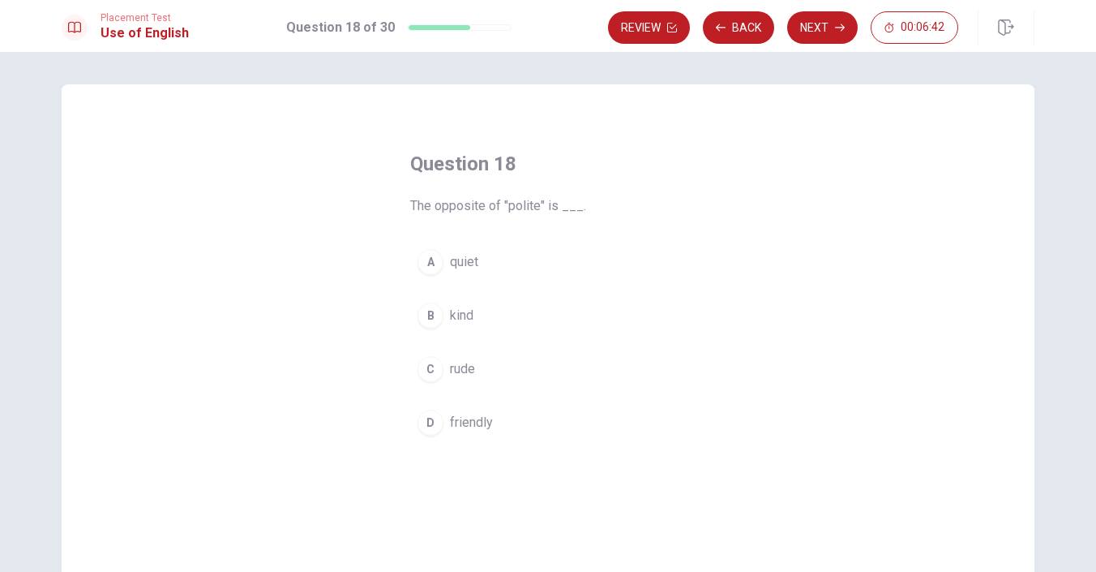
click at [431, 370] on div "C" at bounding box center [431, 369] width 26 height 26
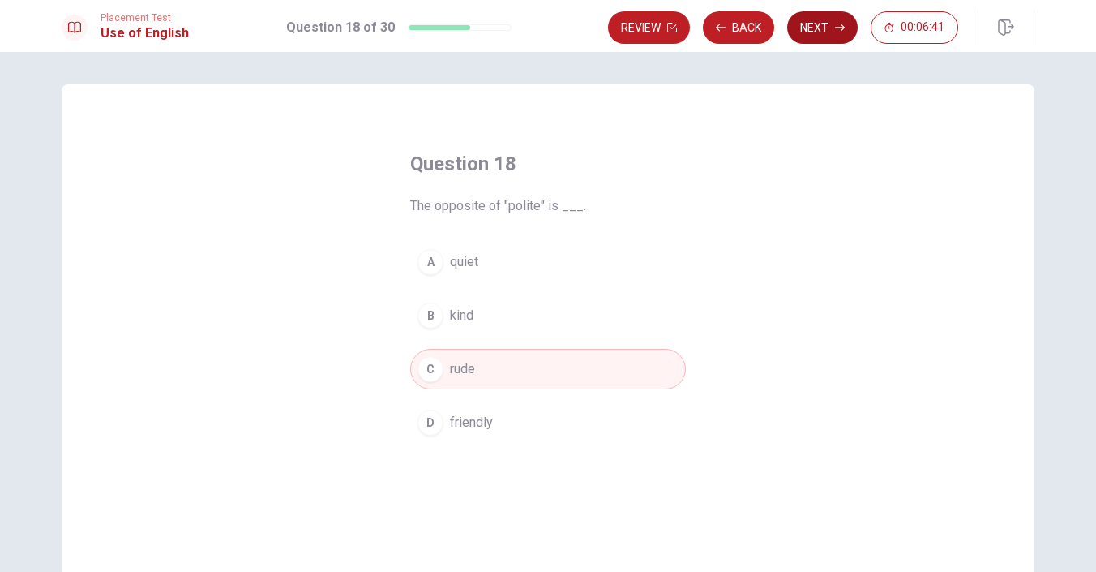
click at [829, 28] on button "Next" at bounding box center [822, 27] width 71 height 32
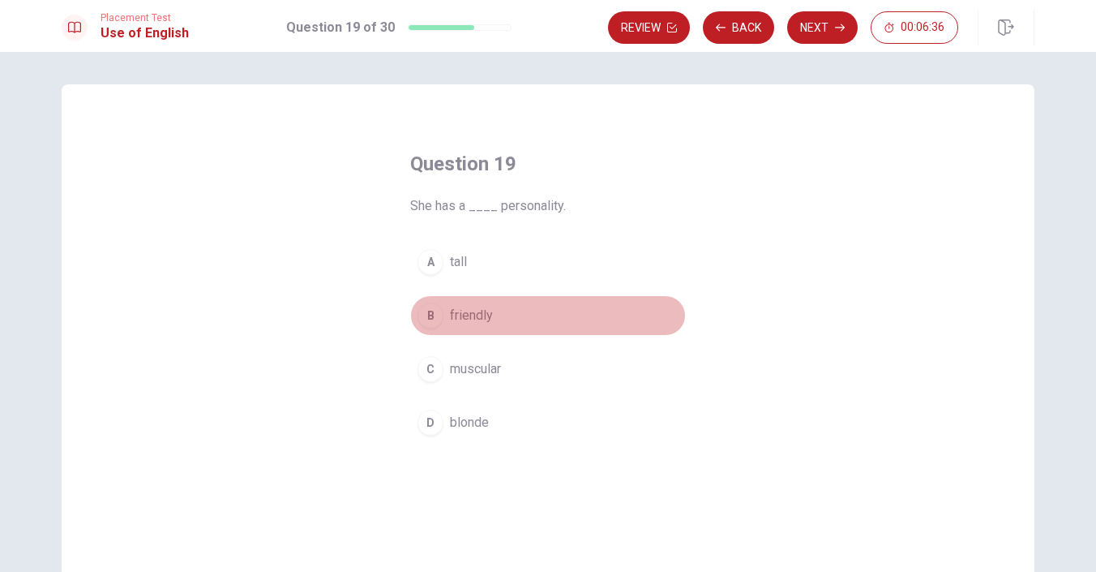
click at [431, 315] on div "B" at bounding box center [431, 315] width 26 height 26
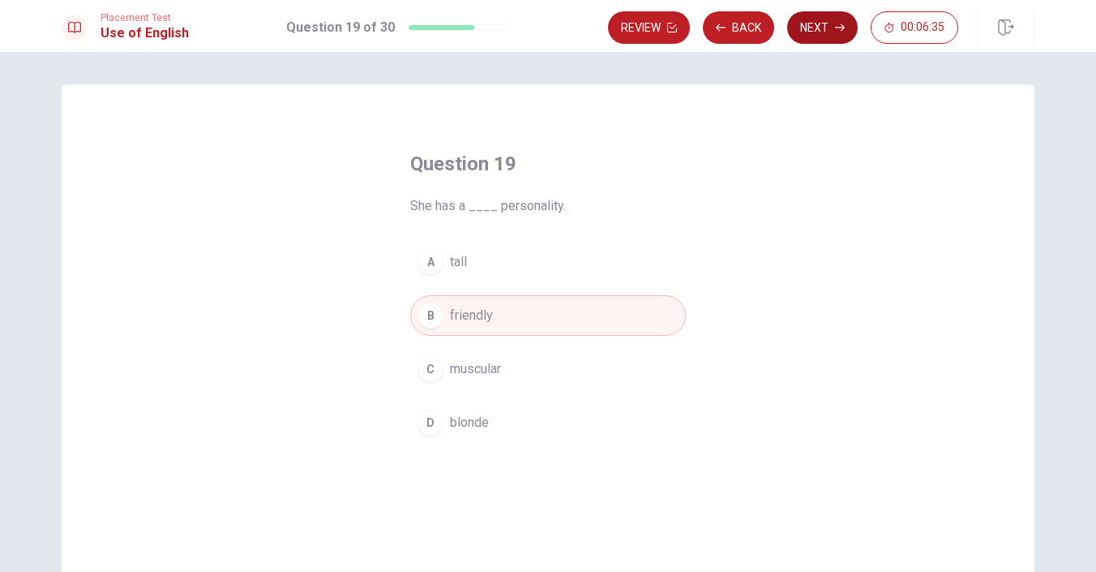
click at [823, 34] on button "Next" at bounding box center [822, 27] width 71 height 32
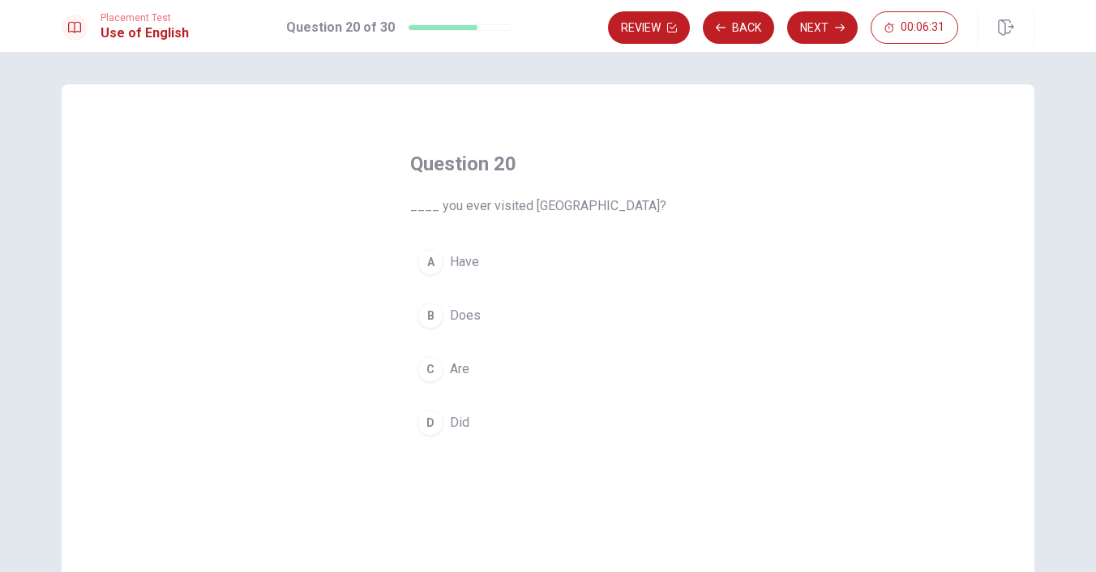
click at [432, 427] on div "D" at bounding box center [431, 422] width 26 height 26
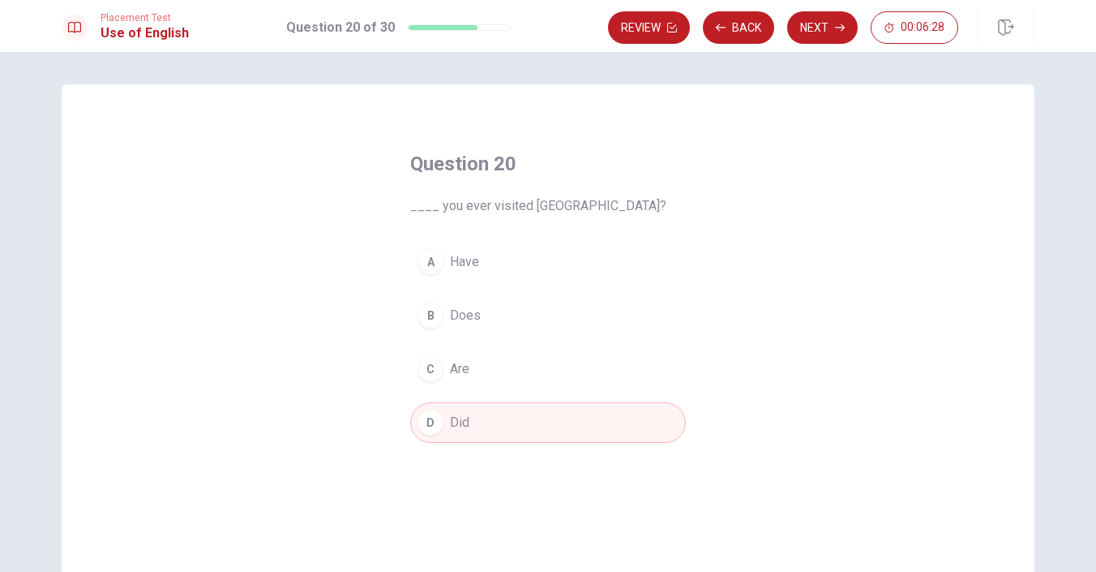
click at [440, 257] on div "A" at bounding box center [431, 262] width 26 height 26
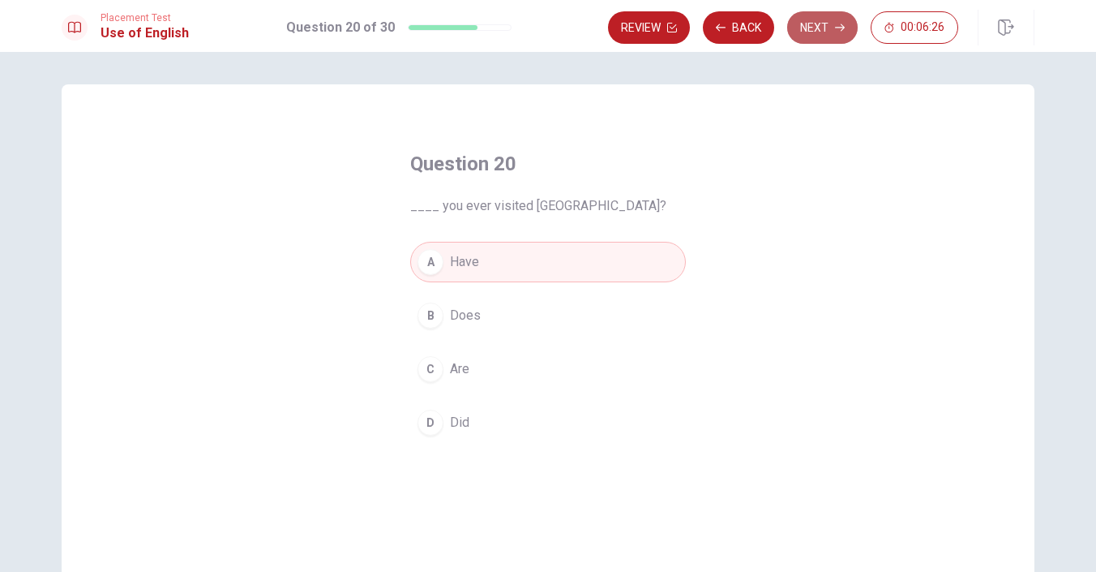
click at [839, 30] on icon "button" at bounding box center [840, 28] width 10 height 10
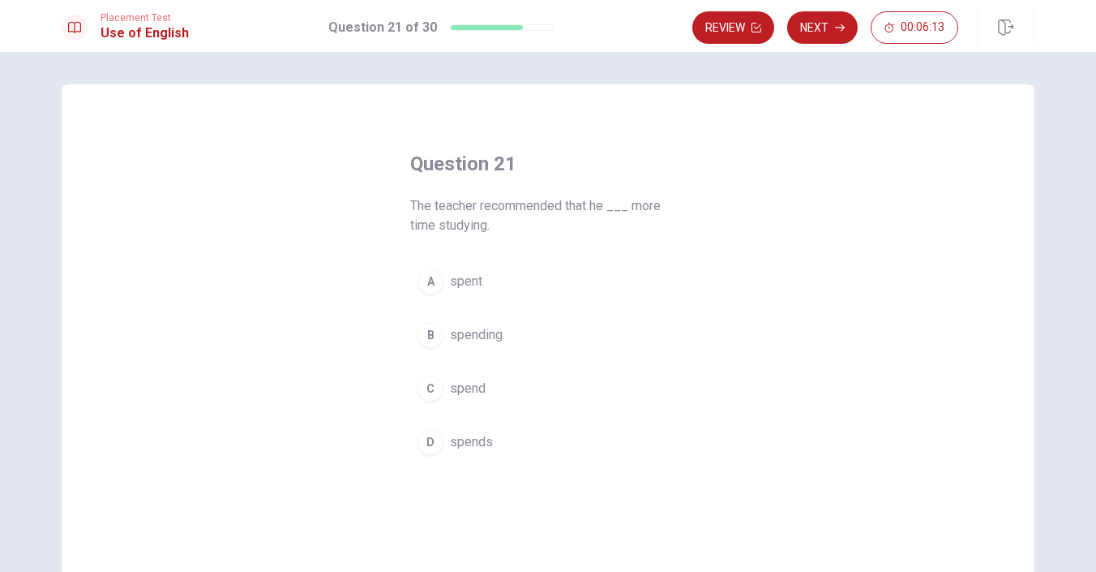
click at [440, 440] on div "D" at bounding box center [431, 442] width 26 height 26
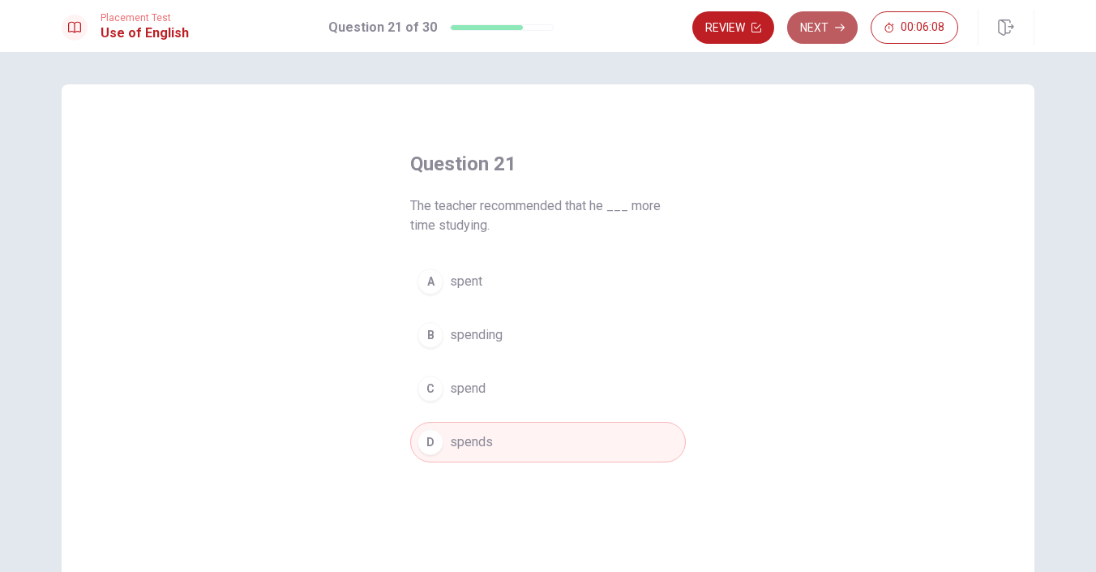
click at [827, 34] on button "Next" at bounding box center [822, 27] width 71 height 32
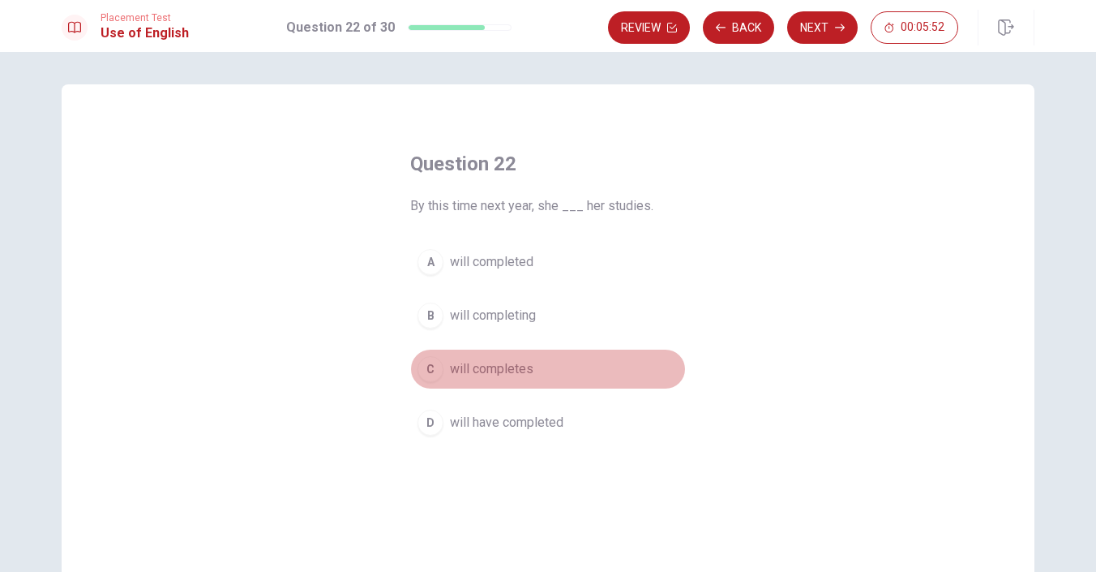
click at [434, 379] on div "C" at bounding box center [431, 369] width 26 height 26
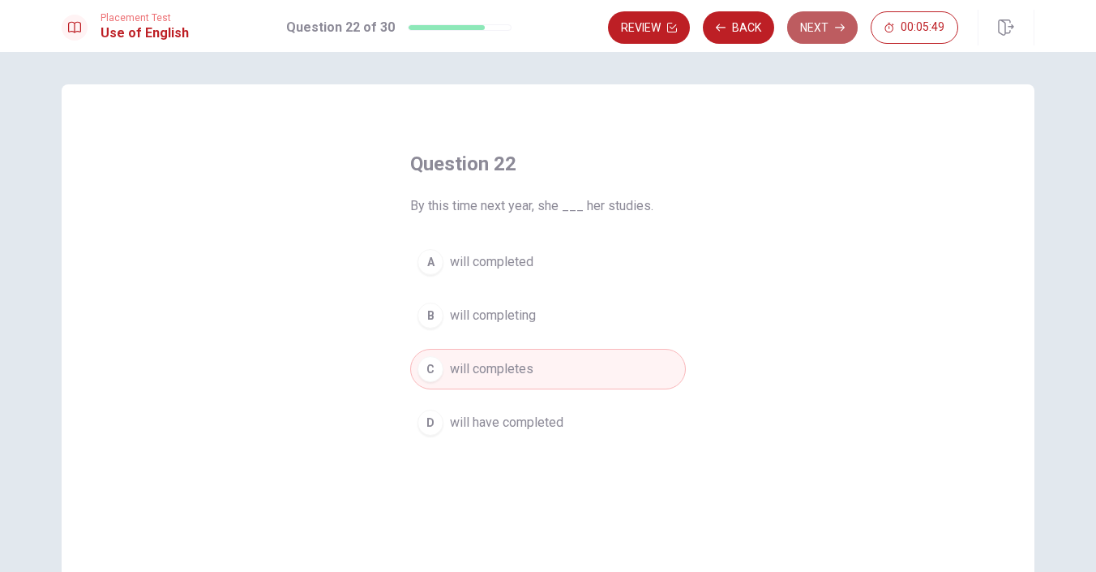
click at [822, 34] on button "Next" at bounding box center [822, 27] width 71 height 32
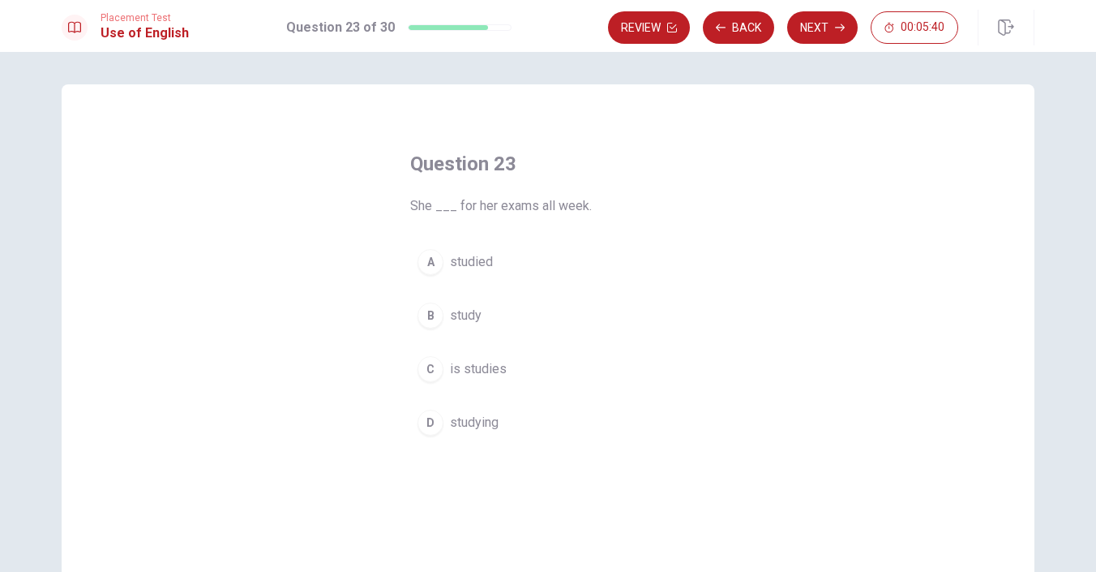
click at [431, 254] on div "A" at bounding box center [431, 262] width 26 height 26
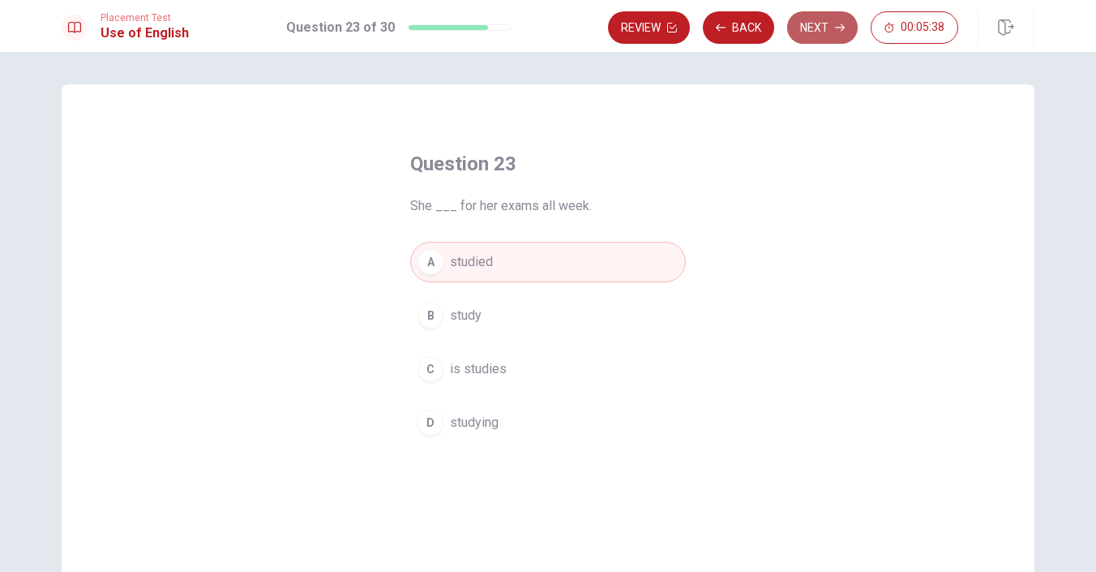
click at [837, 29] on icon "button" at bounding box center [840, 28] width 10 height 10
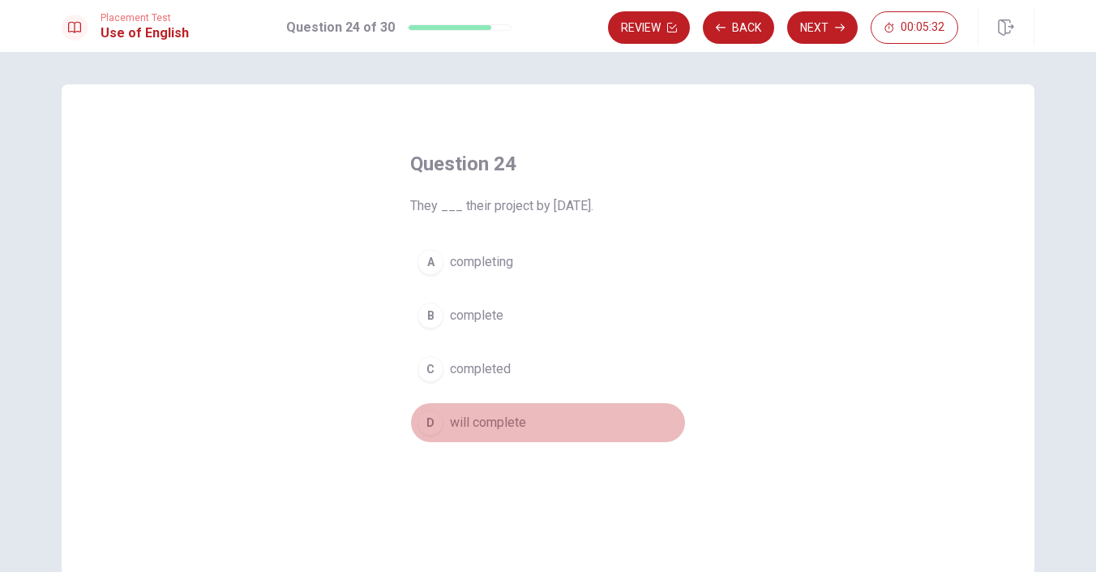
click at [437, 419] on div "D" at bounding box center [431, 422] width 26 height 26
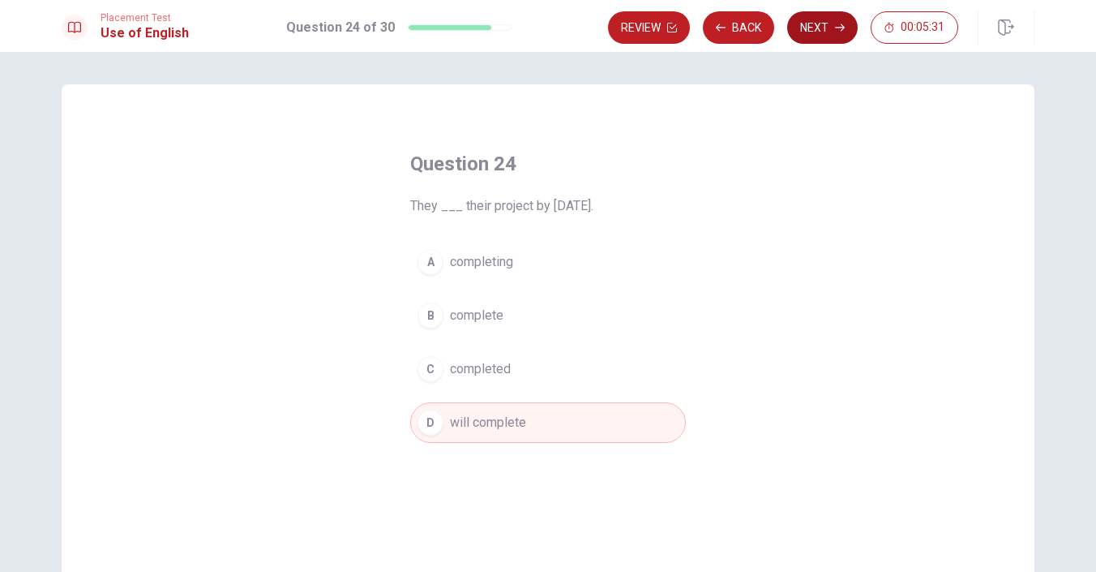
click at [829, 32] on button "Next" at bounding box center [822, 27] width 71 height 32
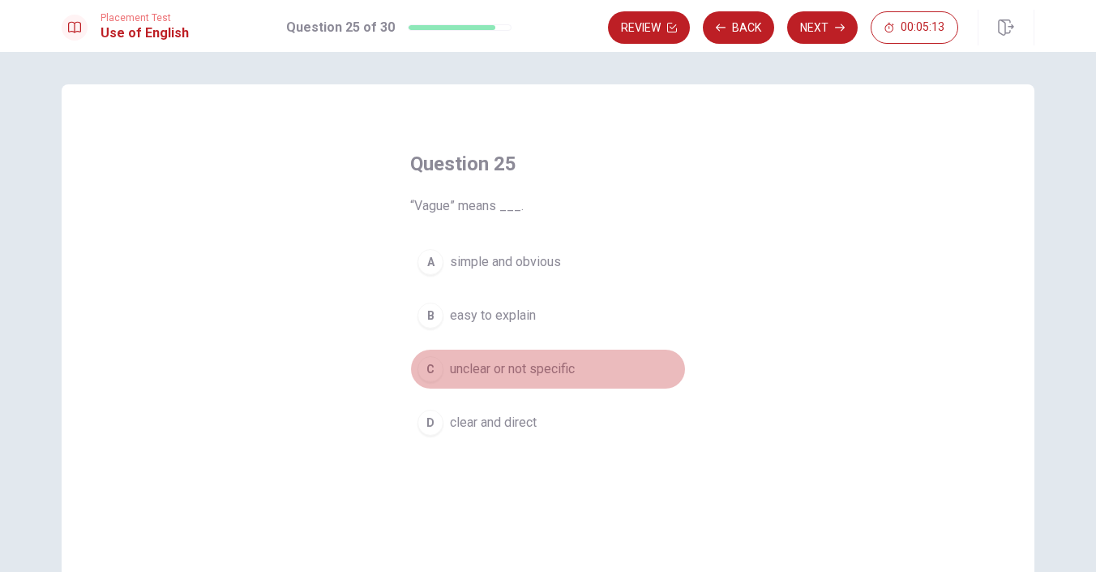
click at [429, 375] on div "C" at bounding box center [431, 369] width 26 height 26
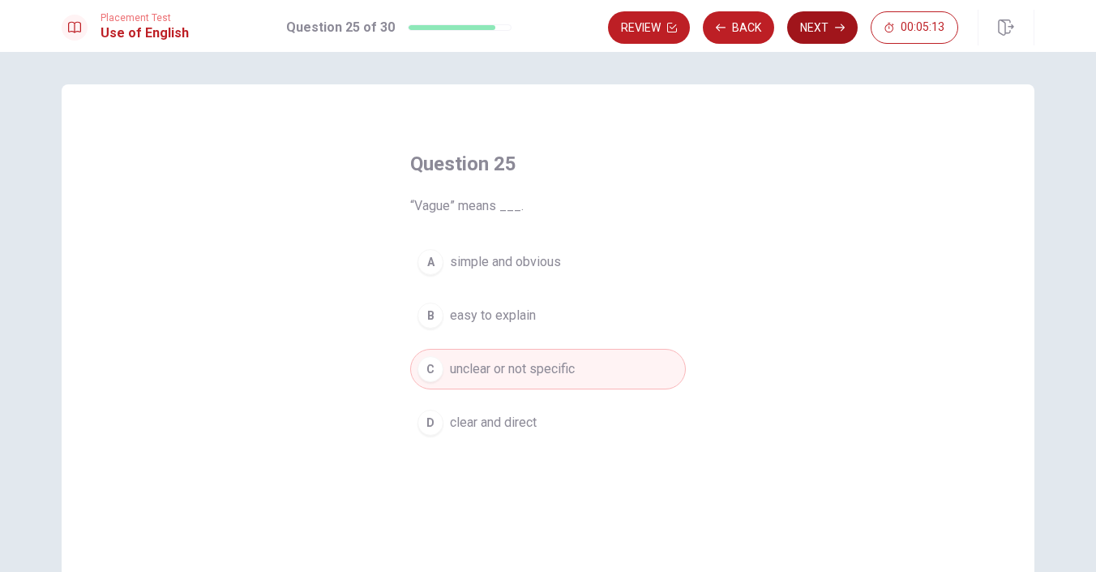
click at [829, 27] on button "Next" at bounding box center [822, 27] width 71 height 32
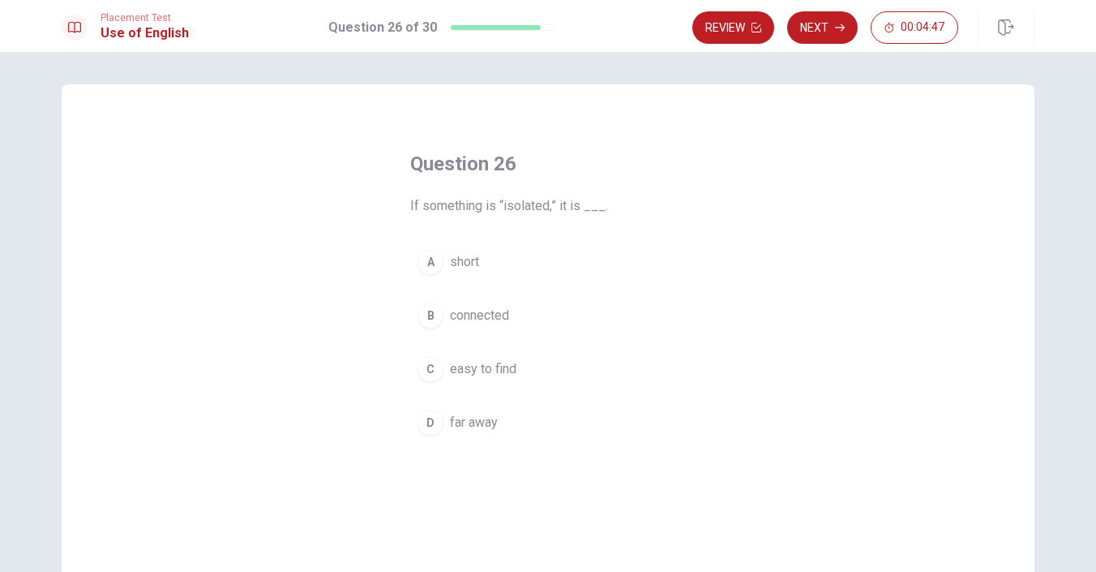
click at [438, 420] on div "D" at bounding box center [431, 422] width 26 height 26
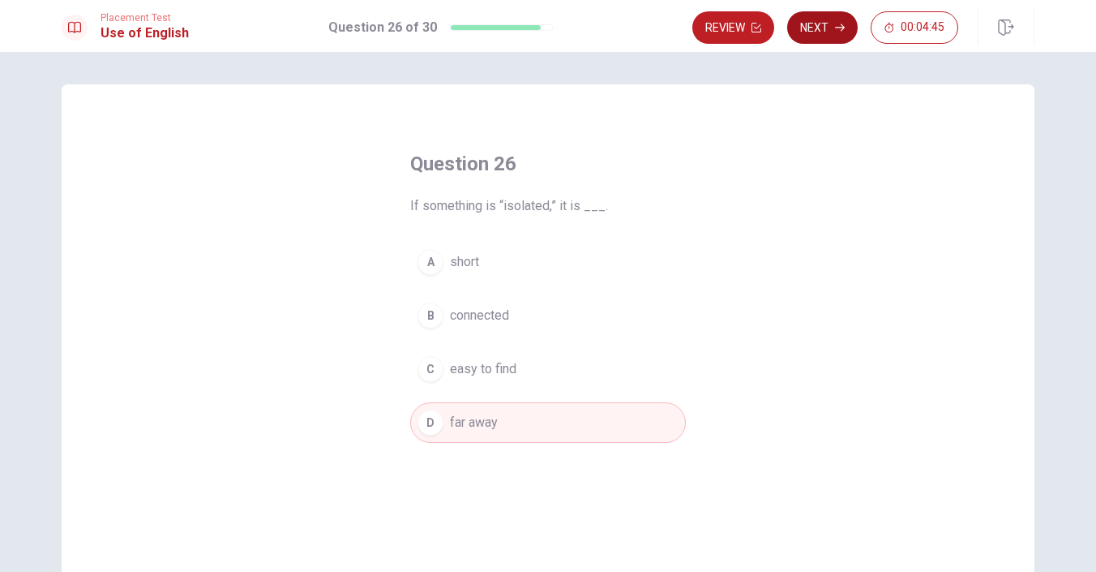
click at [820, 33] on button "Next" at bounding box center [822, 27] width 71 height 32
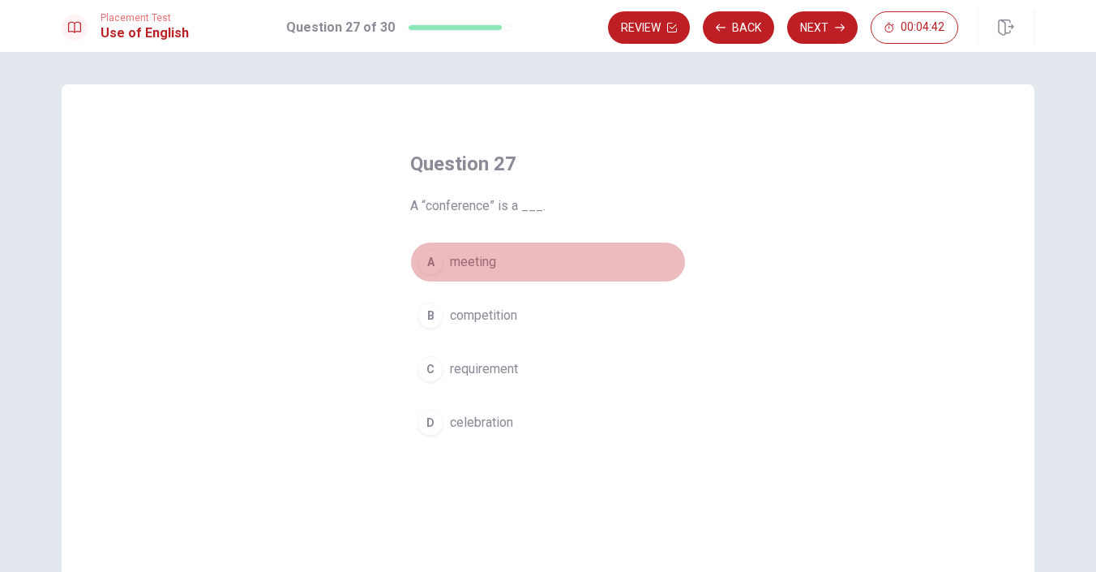
click at [433, 273] on div "A" at bounding box center [431, 262] width 26 height 26
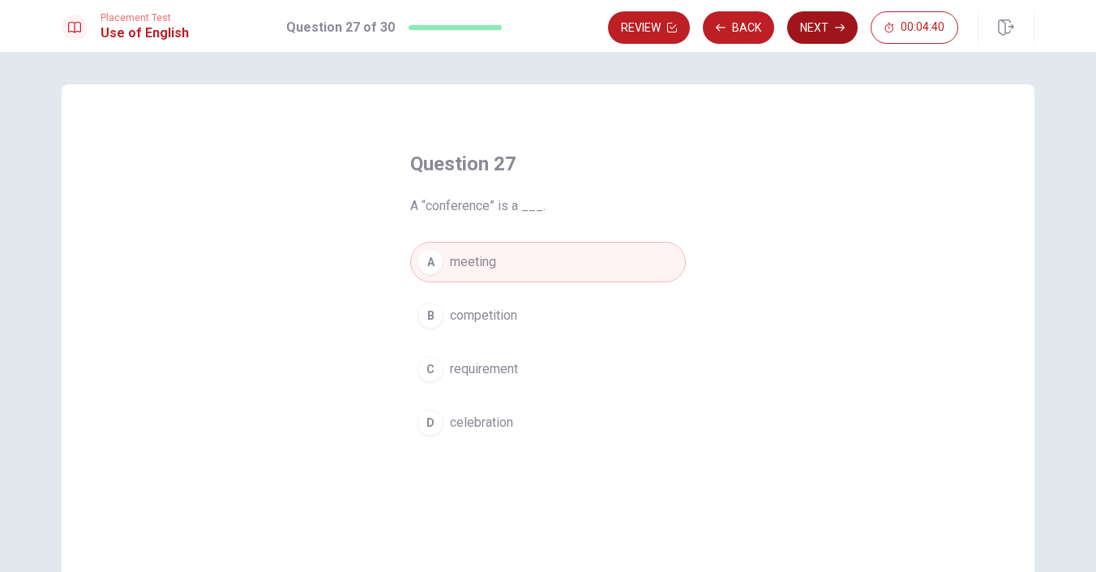
click at [829, 14] on button "Next" at bounding box center [822, 27] width 71 height 32
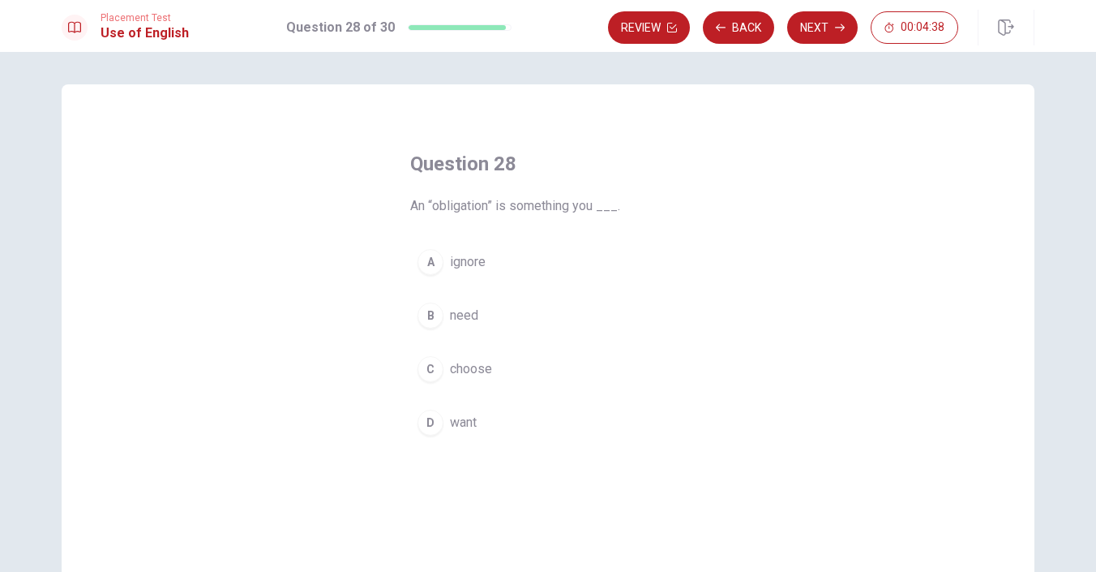
click at [435, 315] on div "B" at bounding box center [431, 315] width 26 height 26
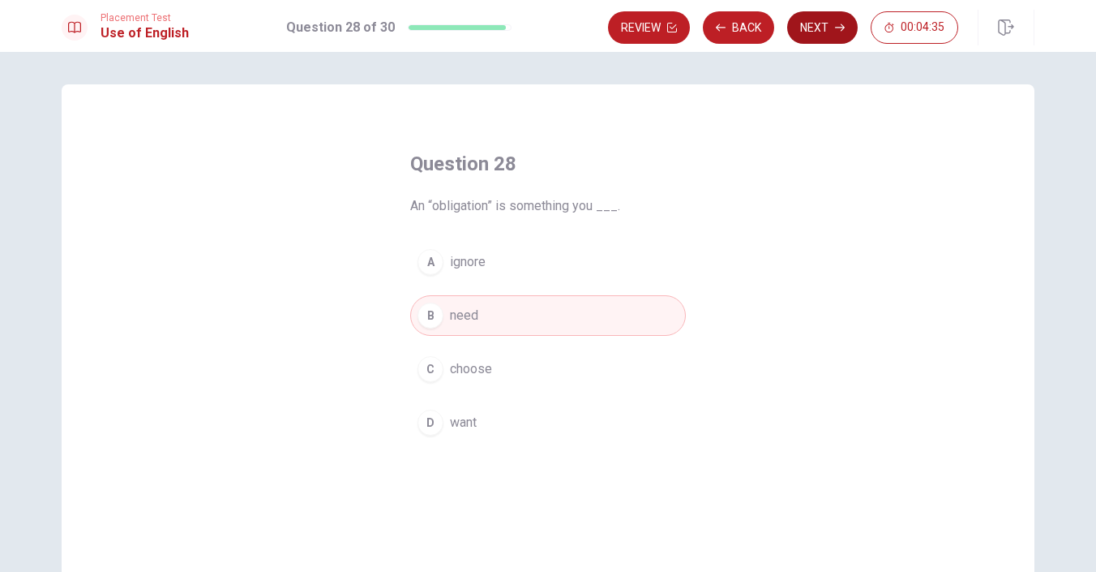
click at [829, 24] on button "Next" at bounding box center [822, 27] width 71 height 32
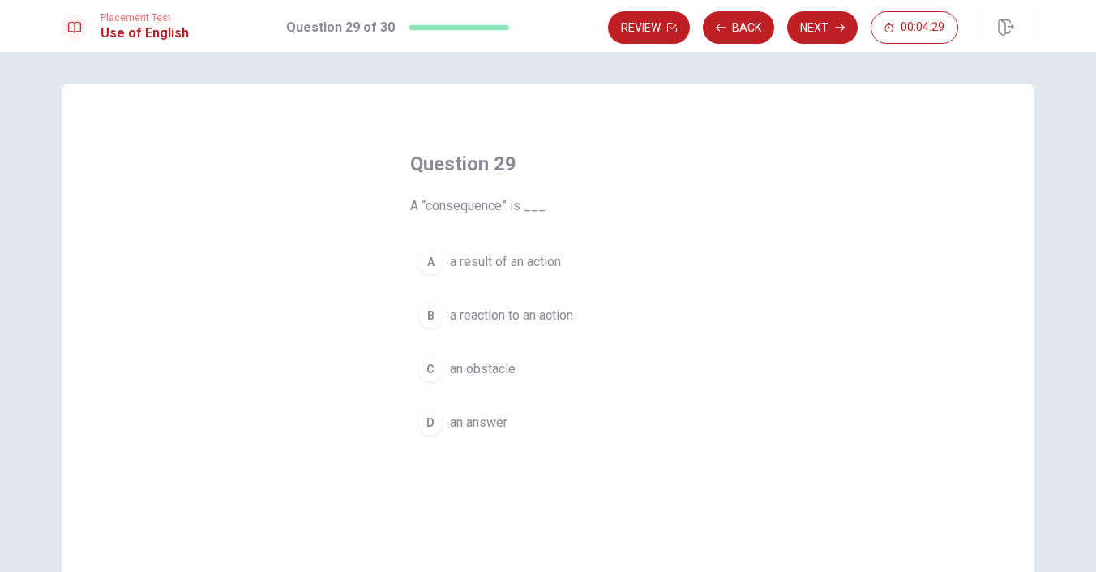
click at [432, 259] on div "A" at bounding box center [431, 262] width 26 height 26
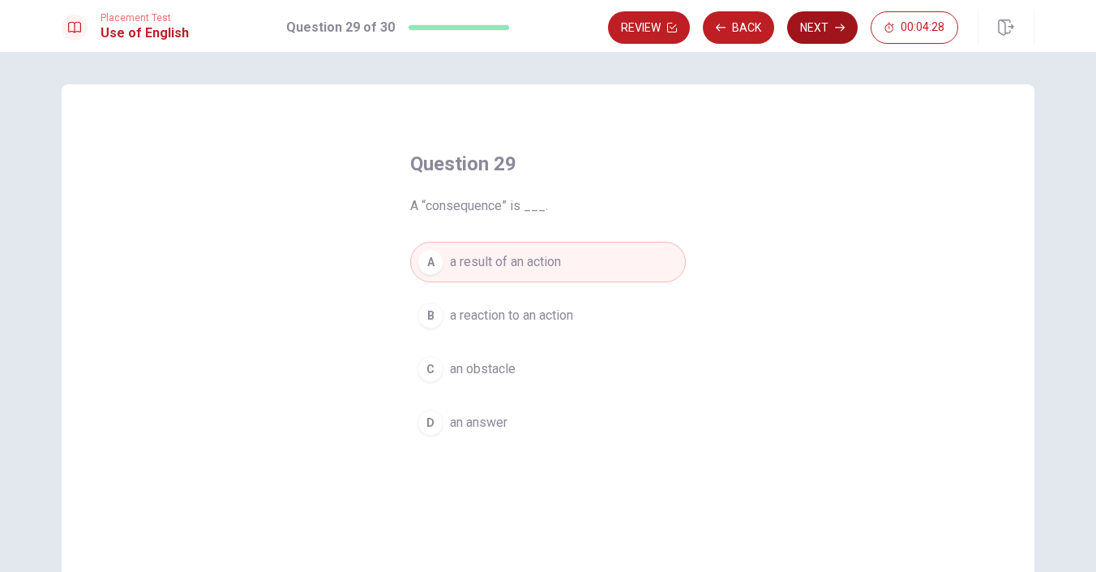
click at [828, 28] on button "Next" at bounding box center [822, 27] width 71 height 32
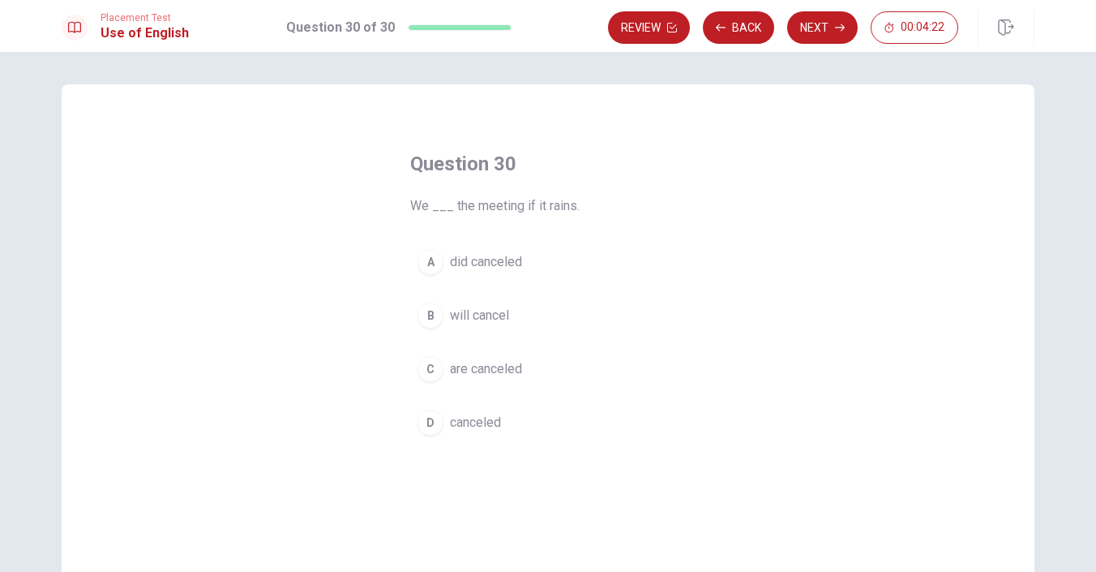
click at [435, 317] on div "B" at bounding box center [431, 315] width 26 height 26
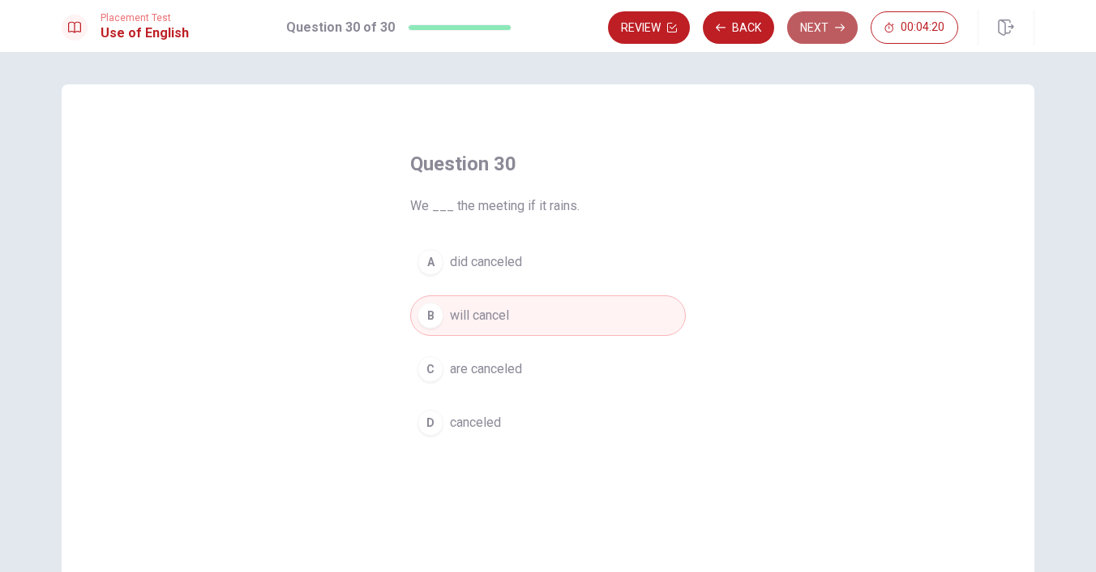
click at [836, 29] on icon "button" at bounding box center [840, 28] width 10 height 10
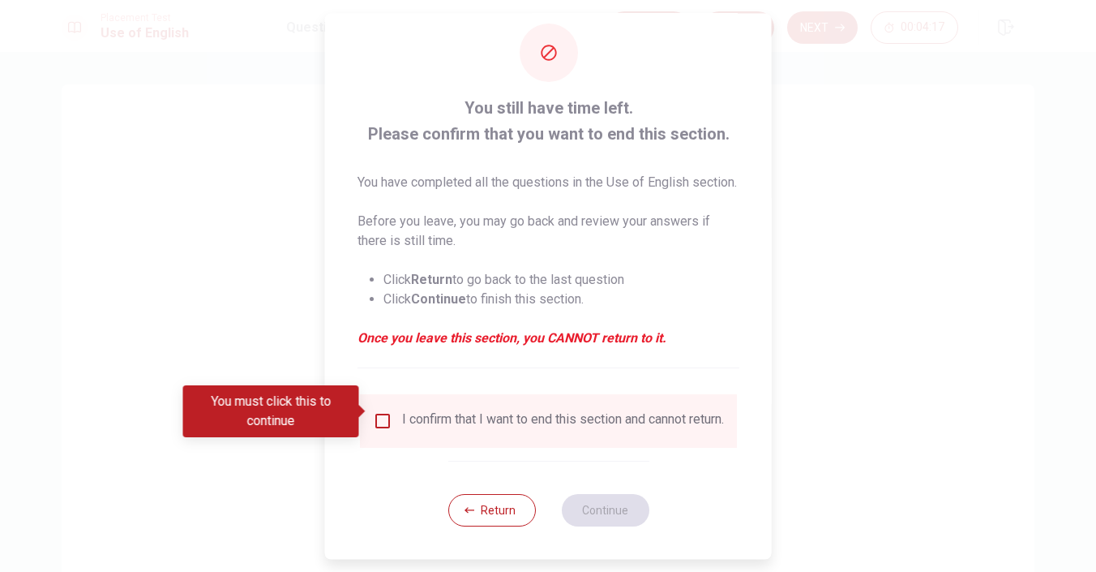
scroll to position [53, 0]
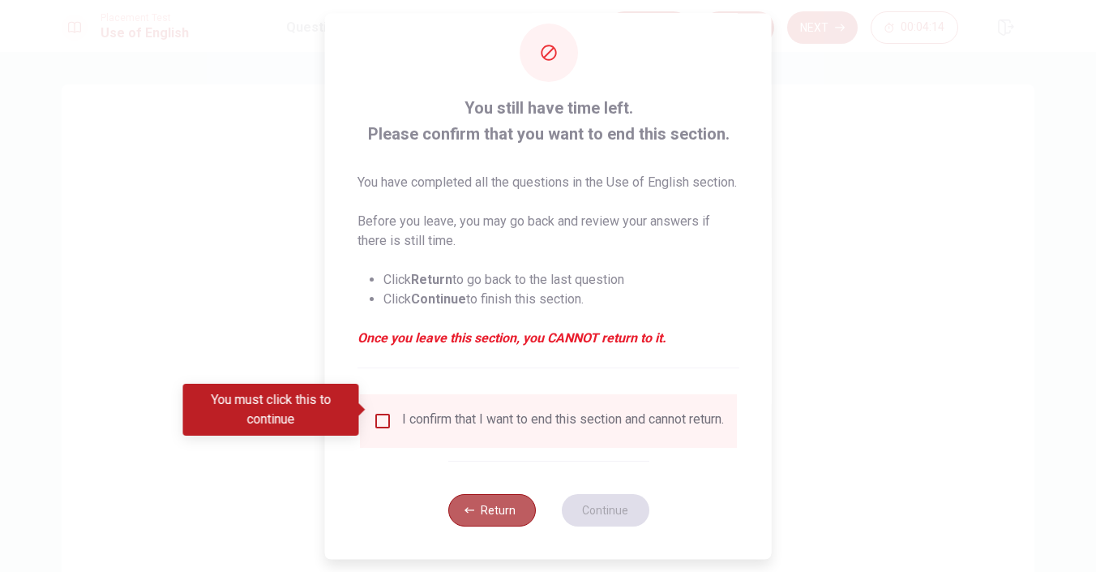
click at [478, 514] on button "Return" at bounding box center [492, 510] width 88 height 32
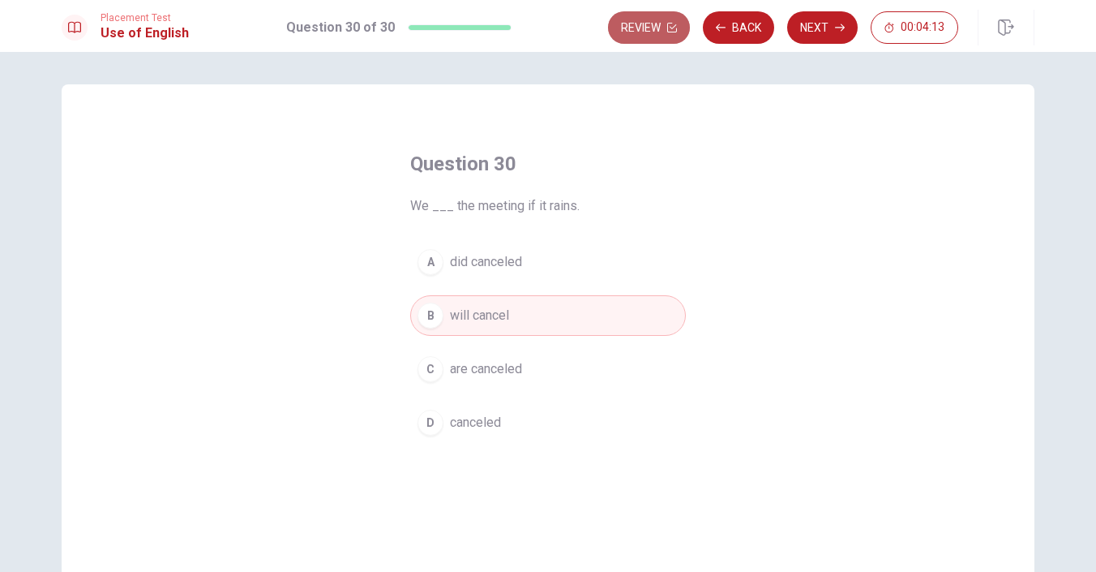
click at [679, 25] on button "Review" at bounding box center [649, 27] width 82 height 32
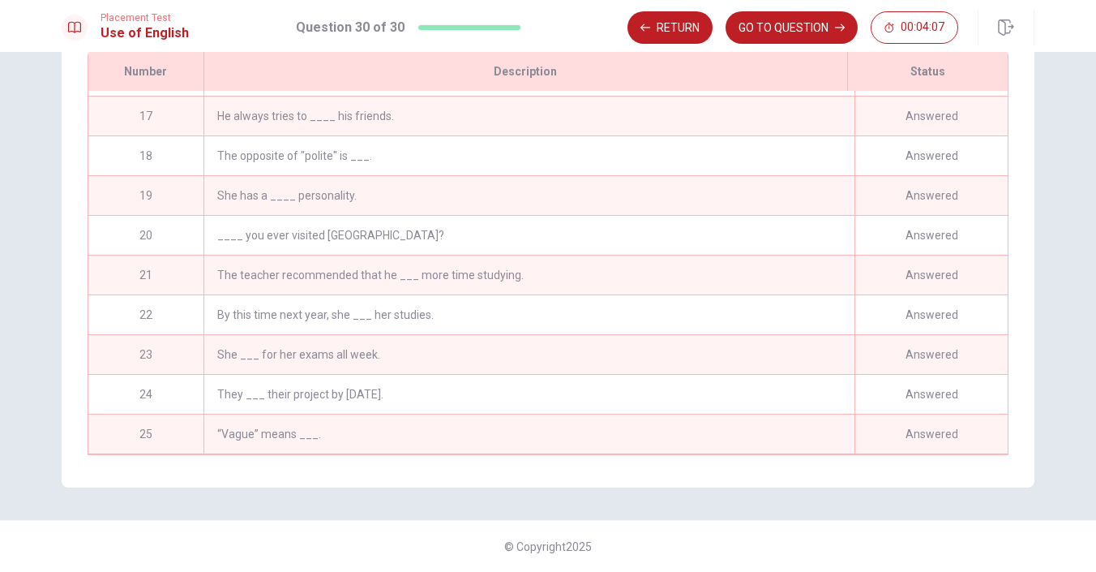
scroll to position [828, 0]
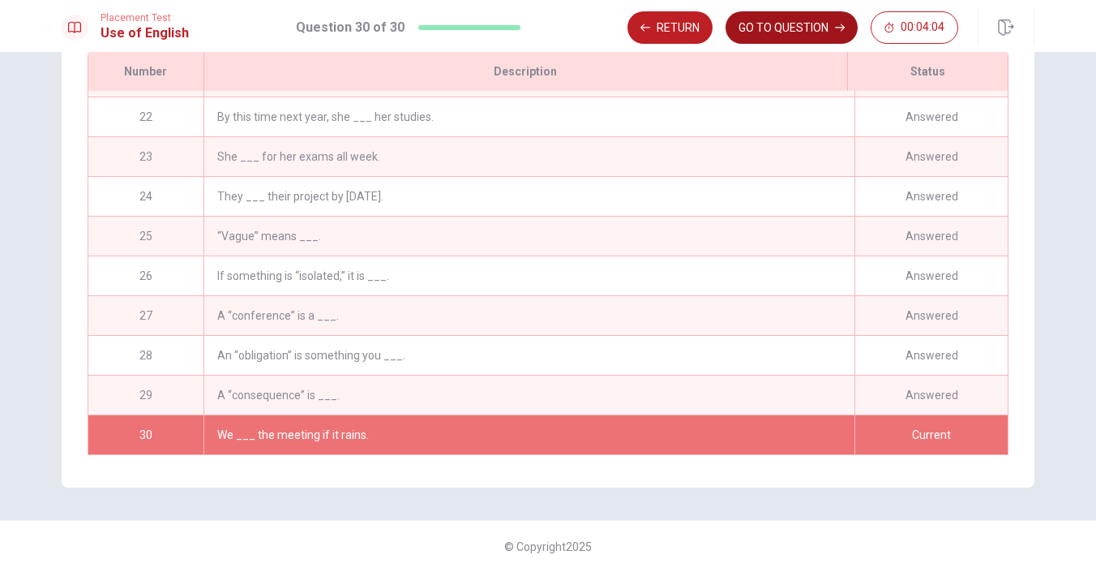
click at [790, 28] on button "GO TO QUESTION" at bounding box center [792, 27] width 132 height 32
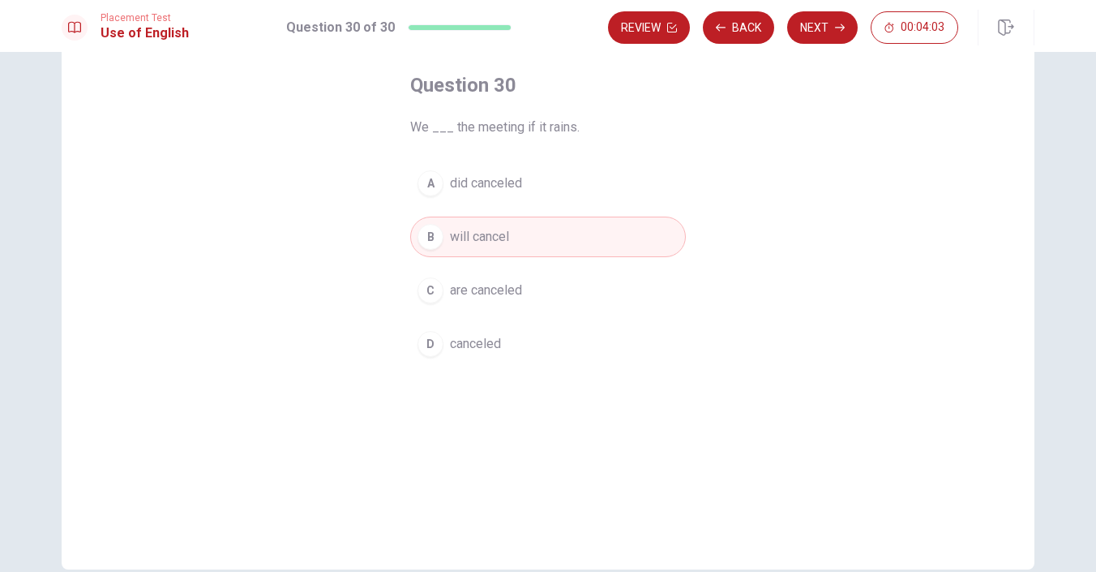
scroll to position [0, 0]
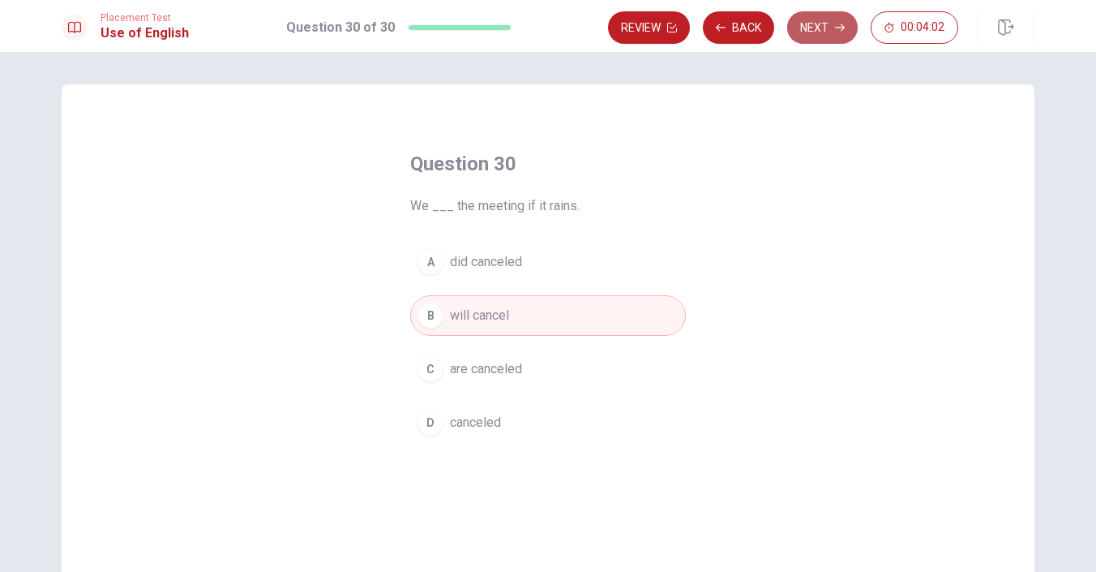
click at [840, 22] on button "Next" at bounding box center [822, 27] width 71 height 32
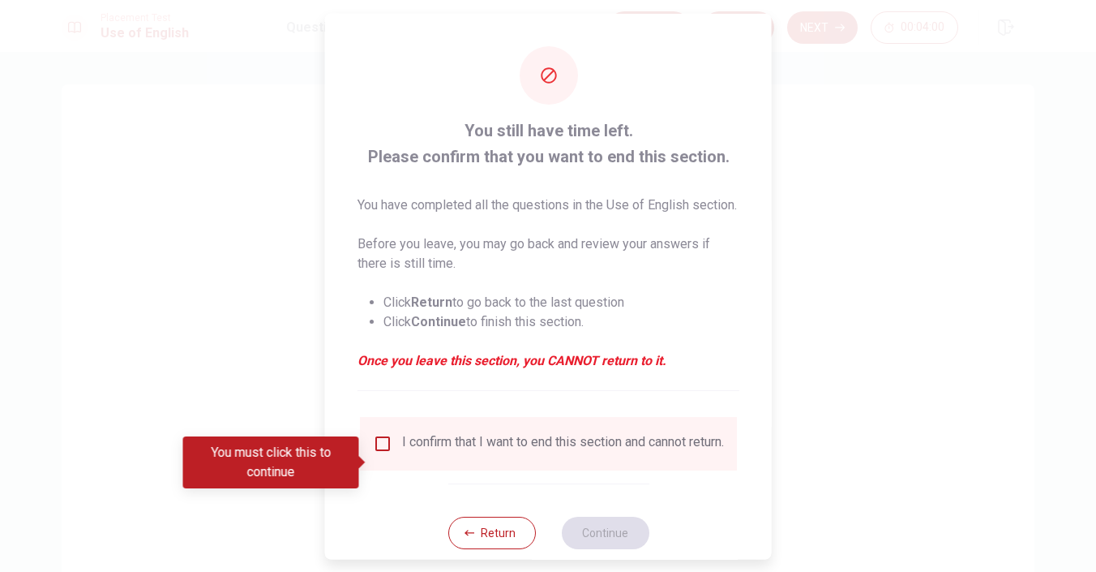
click at [380, 452] on input "You must click this to continue" at bounding box center [382, 442] width 19 height 19
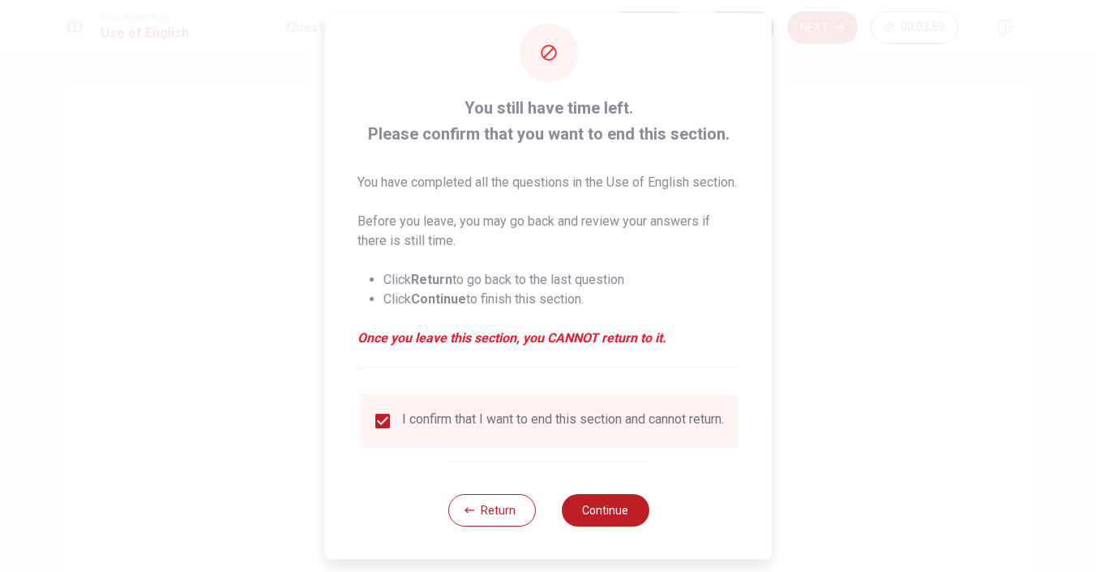
scroll to position [49, 0]
click at [615, 509] on button "Continue" at bounding box center [605, 510] width 88 height 32
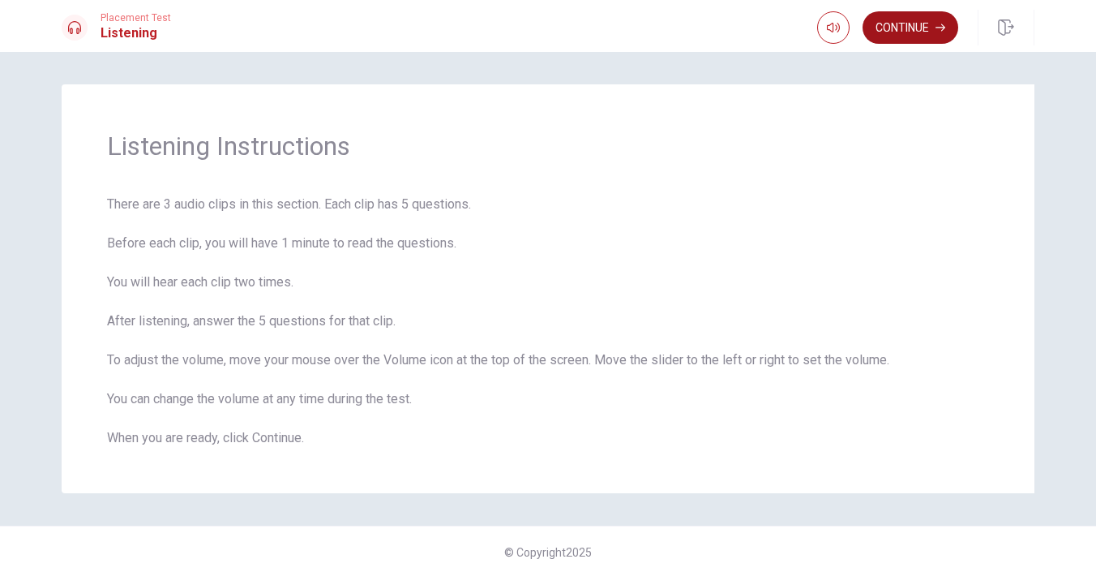
click at [923, 21] on button "Continue" at bounding box center [911, 27] width 96 height 32
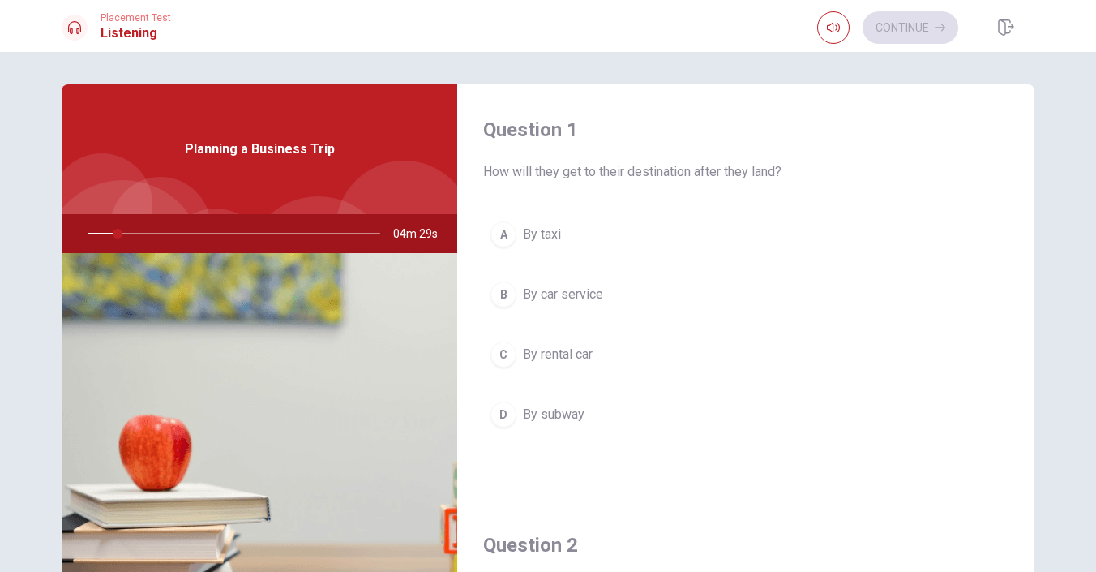
drag, startPoint x: 113, startPoint y: 234, endPoint x: 131, endPoint y: 233, distance: 18.7
click at [131, 233] on div at bounding box center [230, 233] width 325 height 39
click at [139, 235] on div at bounding box center [230, 233] width 325 height 39
click at [122, 233] on div at bounding box center [230, 233] width 325 height 39
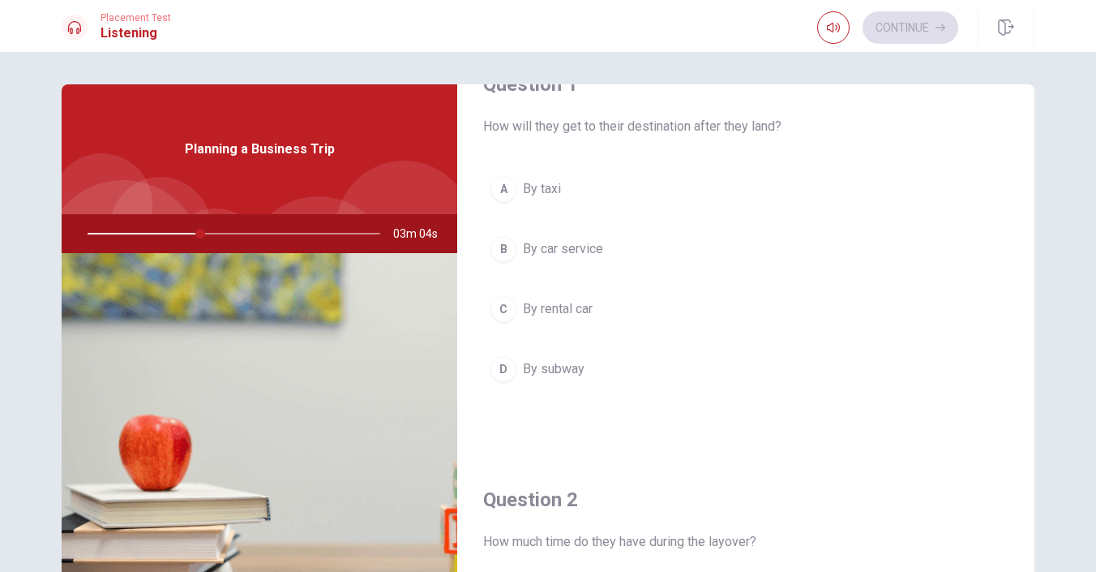
scroll to position [0, 0]
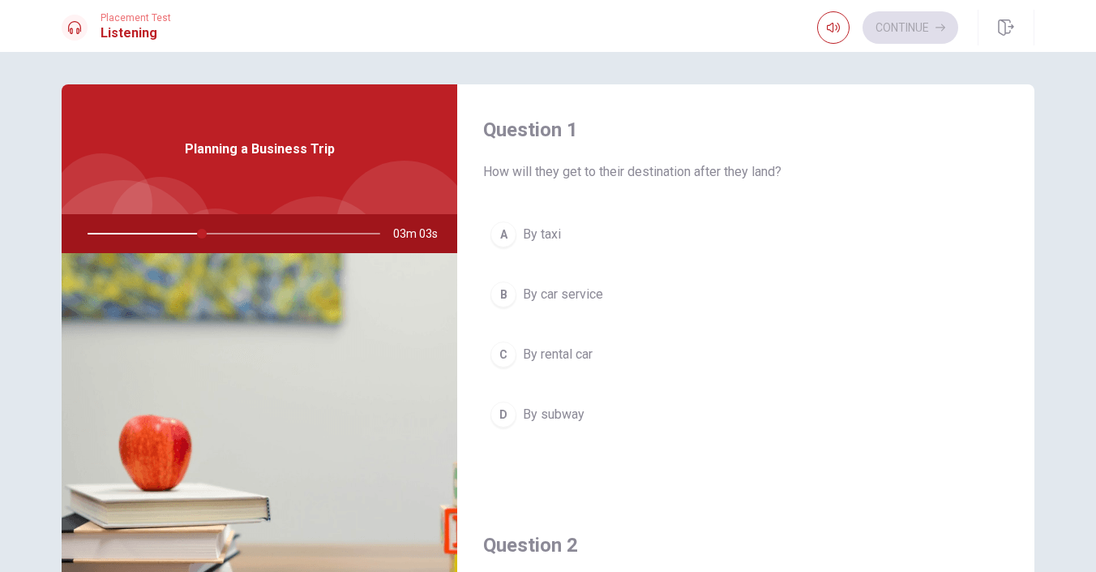
click at [508, 288] on div "B" at bounding box center [503, 294] width 26 height 26
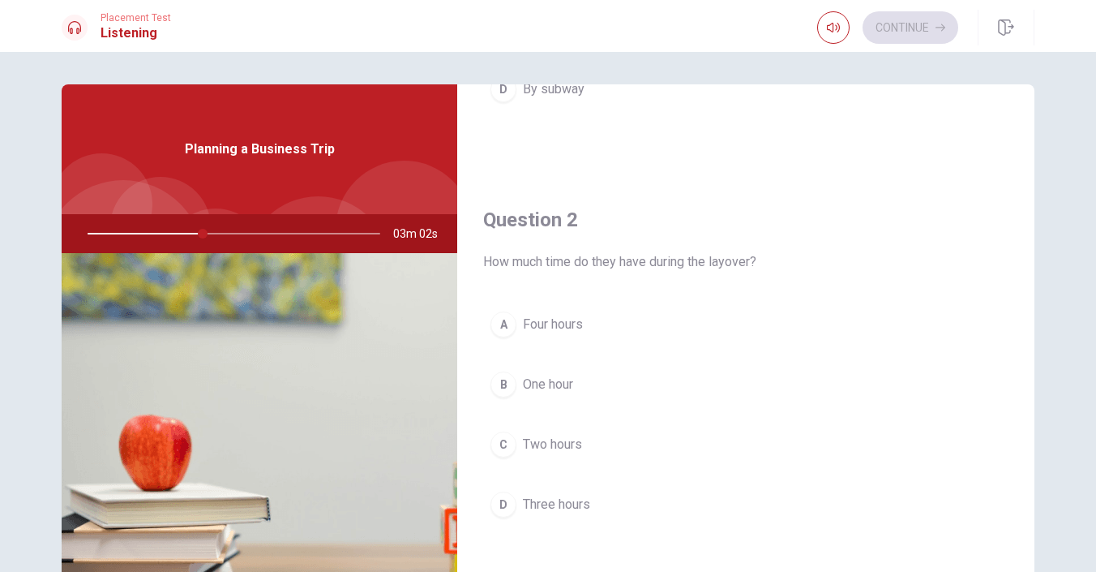
scroll to position [331, 0]
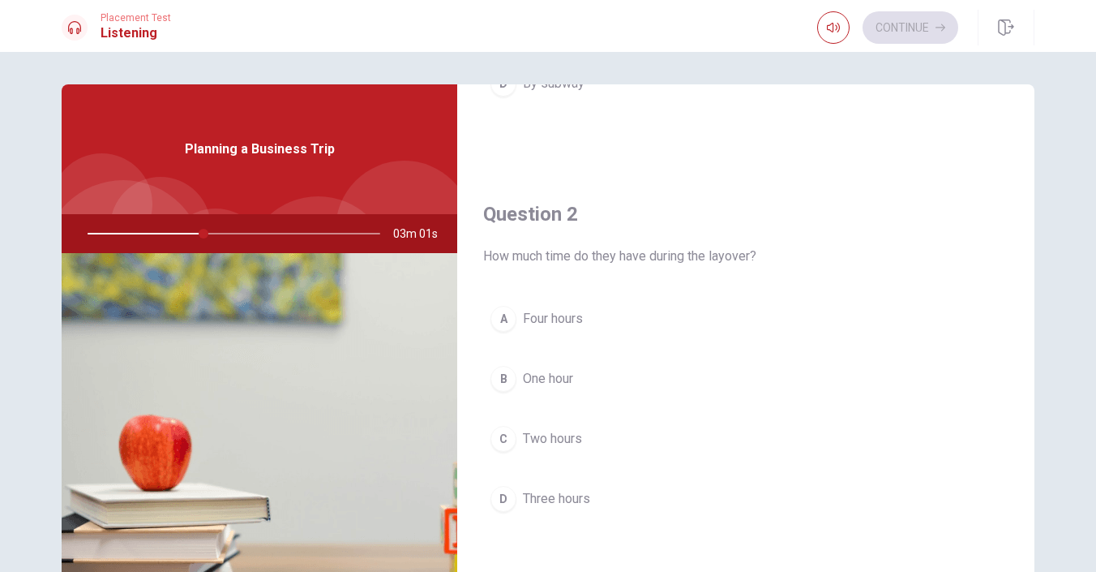
click at [503, 448] on div "C" at bounding box center [503, 439] width 26 height 26
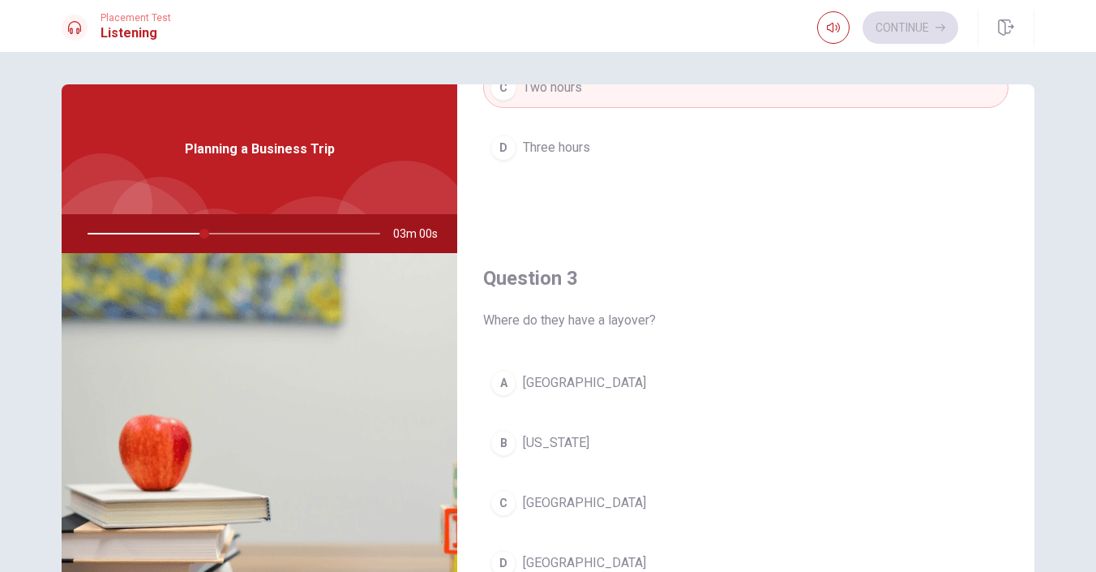
scroll to position [706, 0]
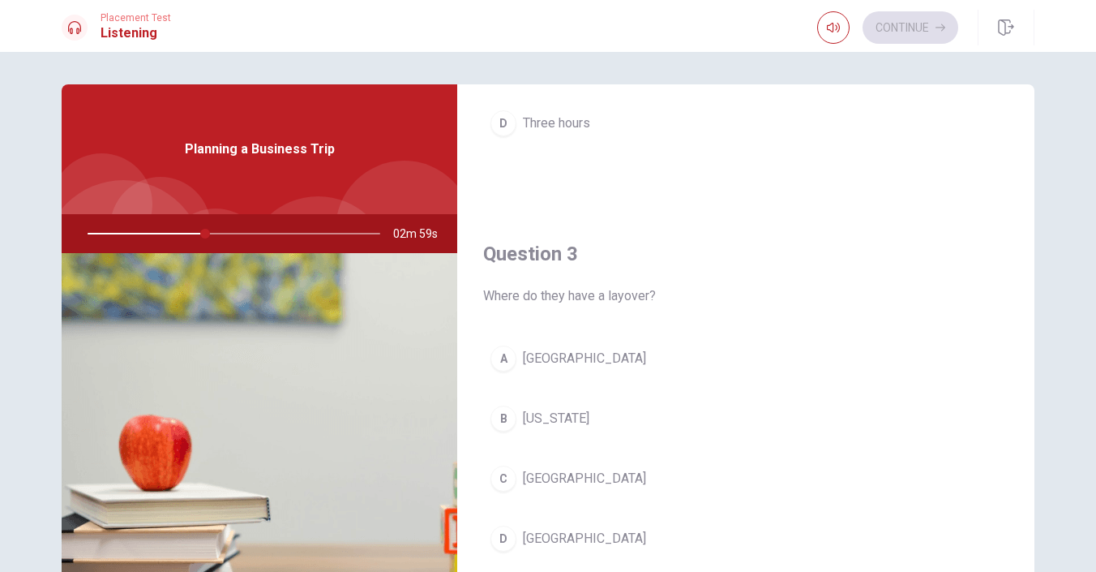
click at [512, 358] on div "A" at bounding box center [503, 358] width 26 height 26
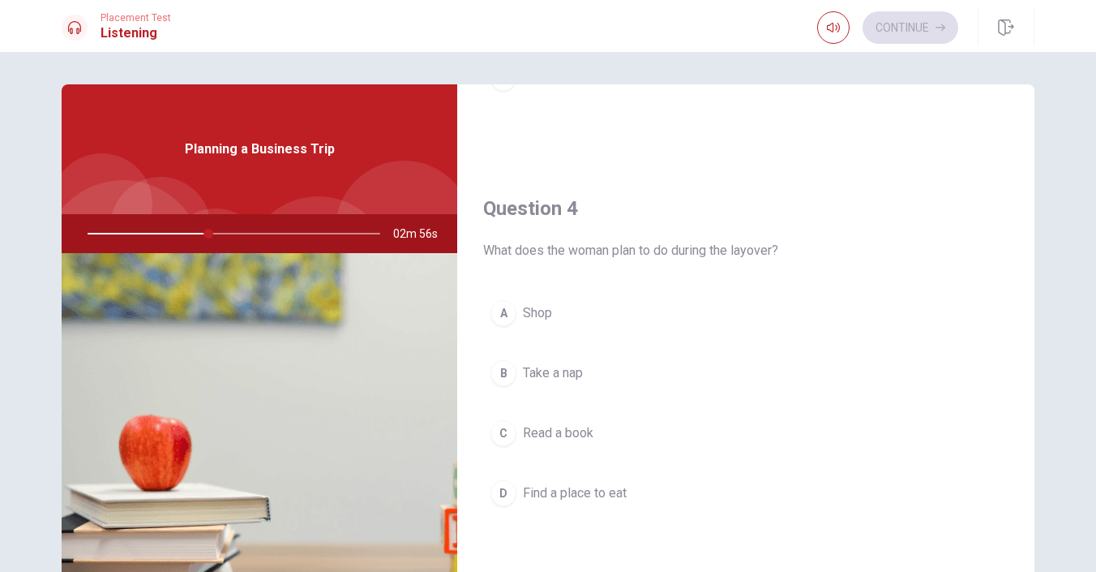
click at [508, 495] on div "D" at bounding box center [503, 493] width 26 height 26
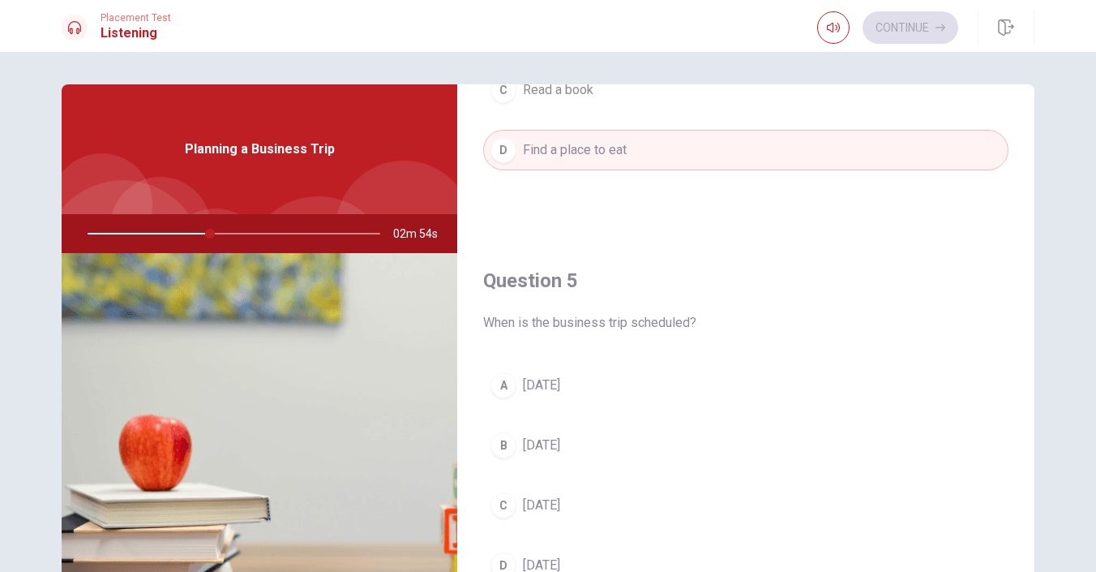
scroll to position [1512, 0]
click at [504, 435] on div "B" at bounding box center [503, 443] width 26 height 26
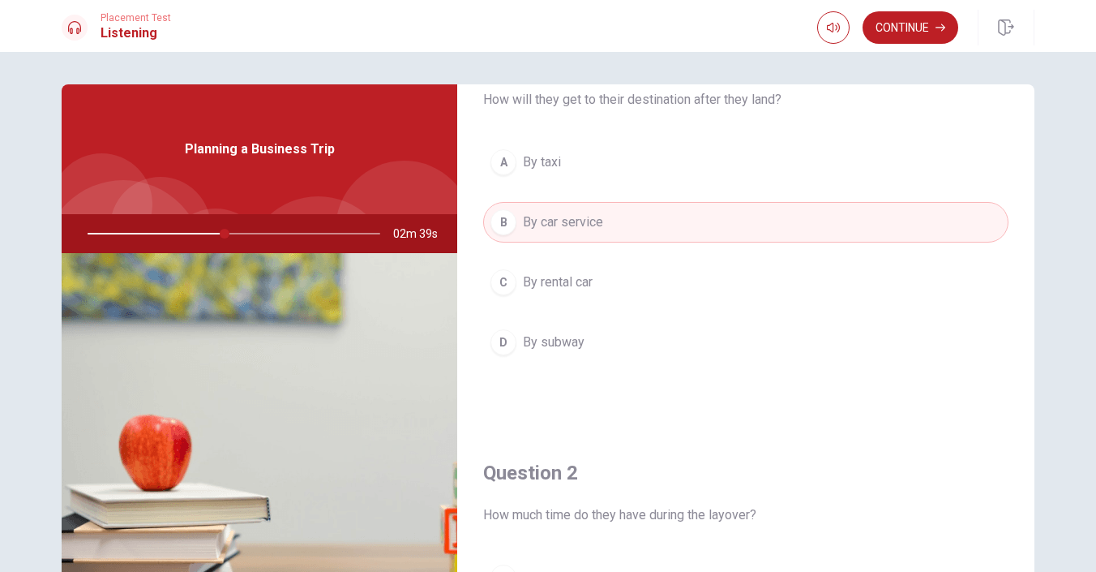
scroll to position [0, 0]
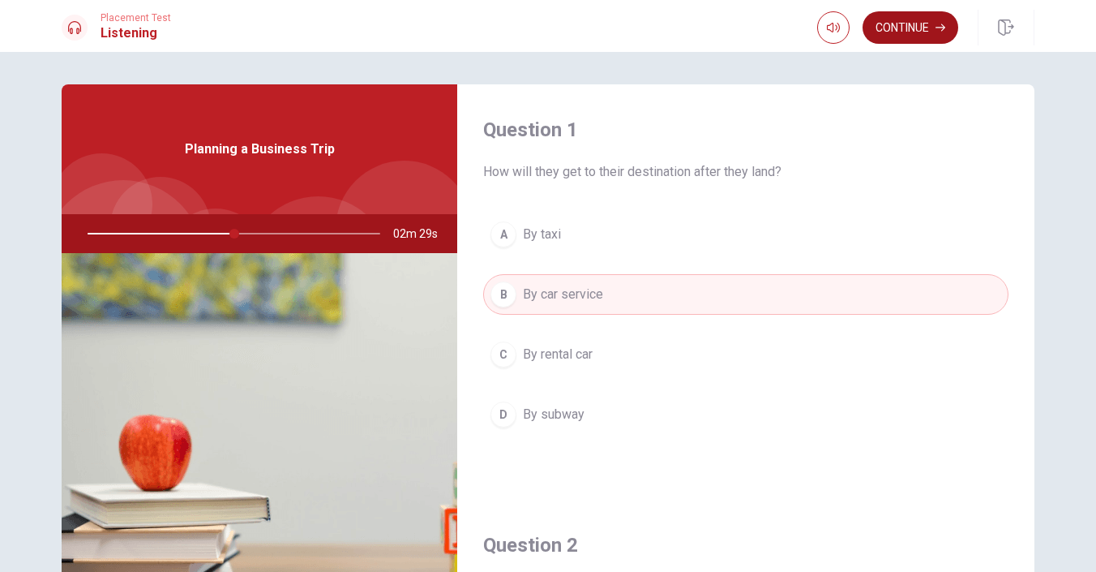
click at [914, 30] on button "Continue" at bounding box center [911, 27] width 96 height 32
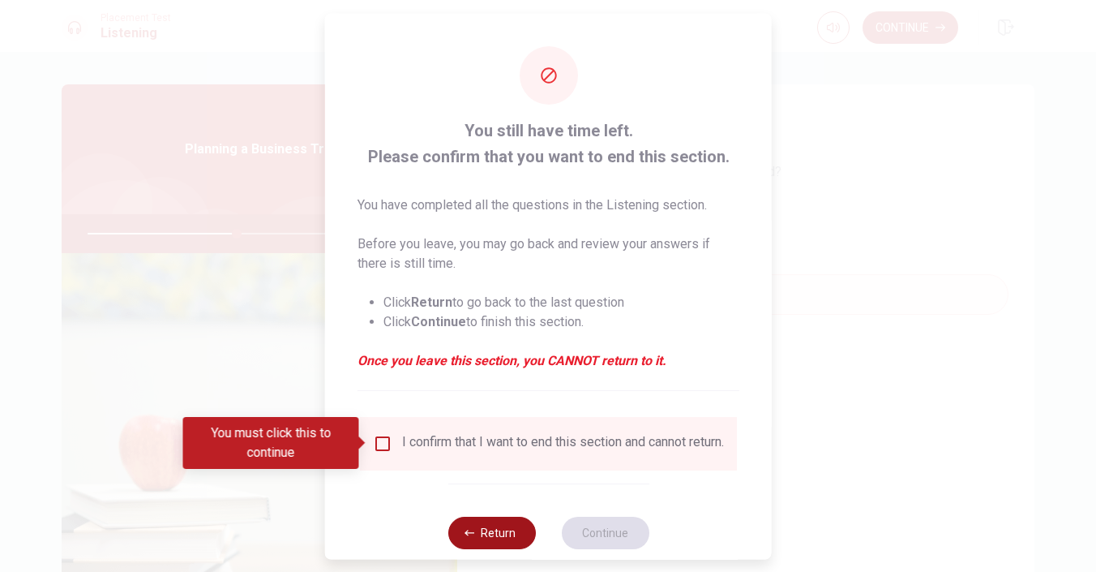
click at [490, 538] on button "Return" at bounding box center [492, 532] width 88 height 32
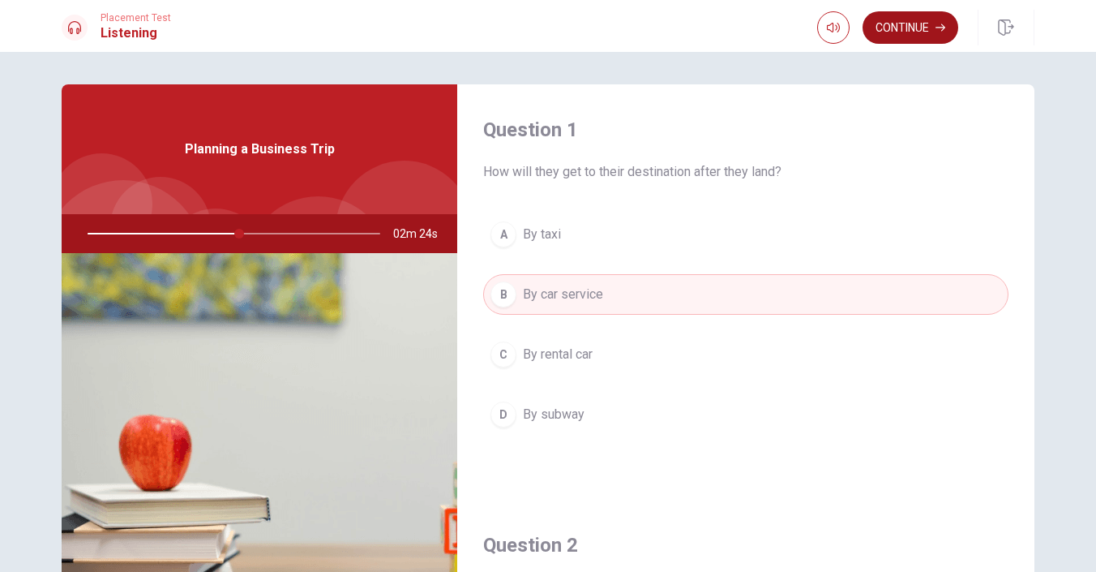
click at [902, 24] on button "Continue" at bounding box center [911, 27] width 96 height 32
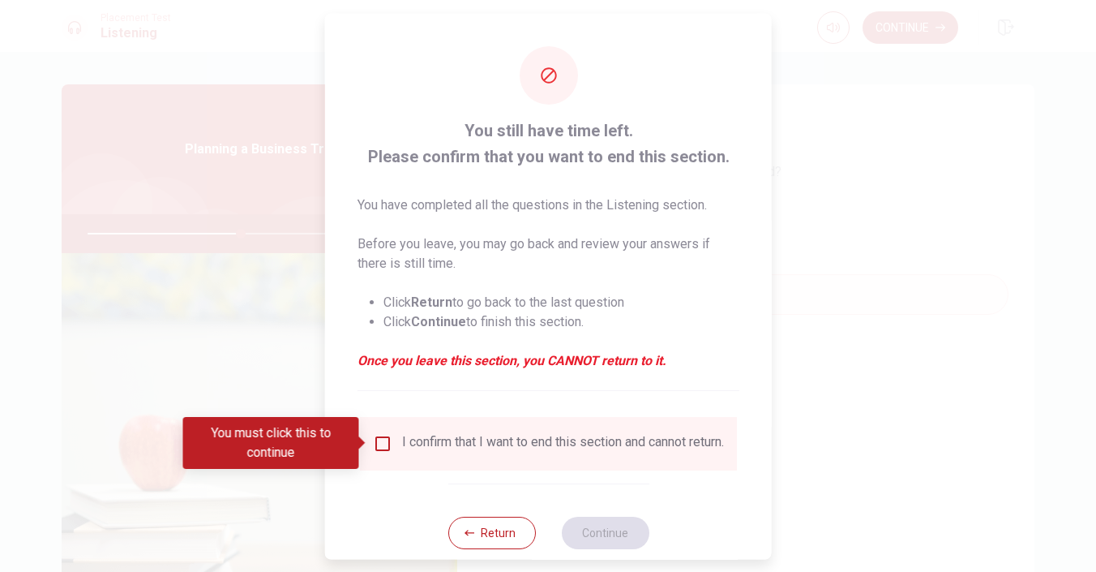
click at [390, 448] on div "I confirm that I want to end this section and cannot return." at bounding box center [548, 442] width 351 height 19
click at [373, 443] on input "You must click this to continue" at bounding box center [382, 442] width 19 height 19
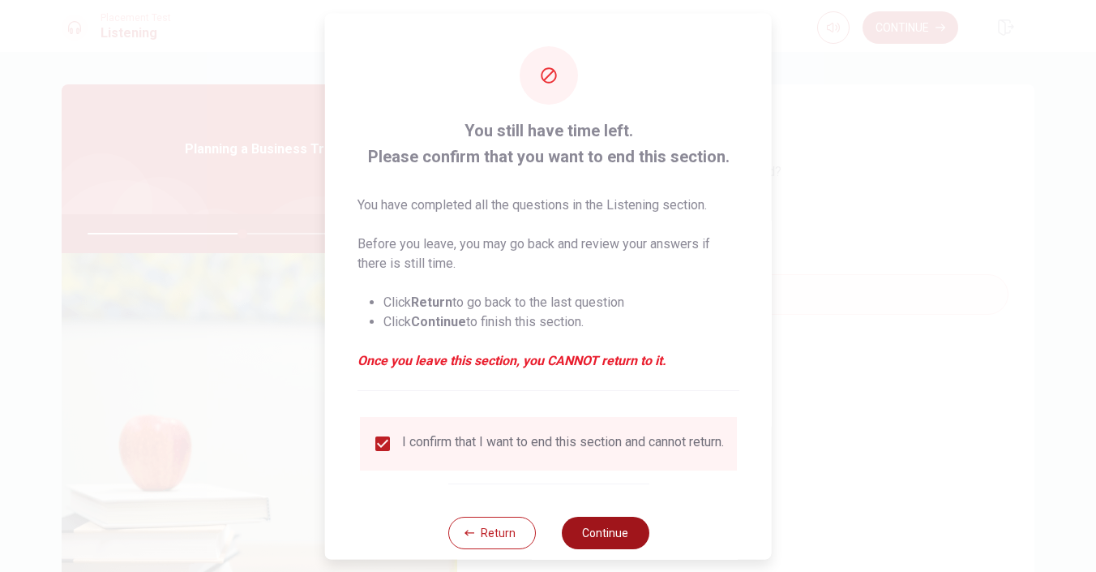
click at [615, 541] on button "Continue" at bounding box center [605, 532] width 88 height 32
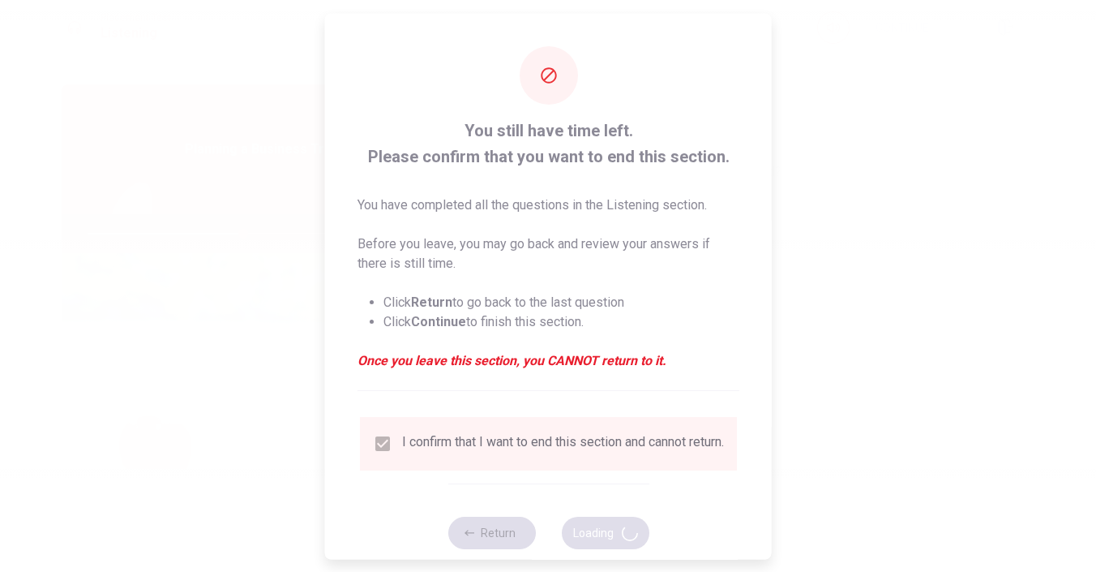
type input "54"
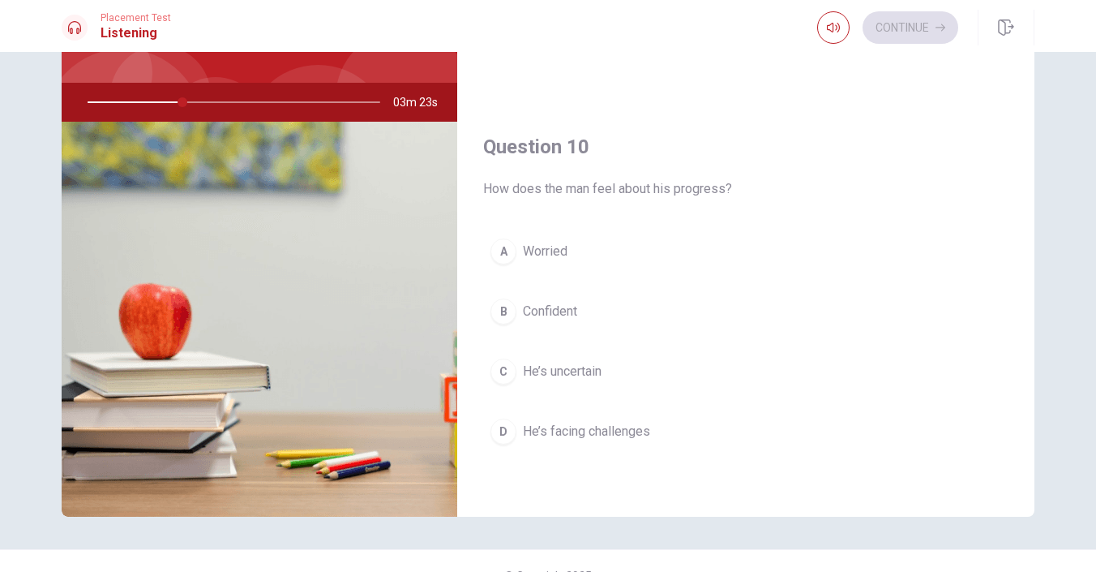
scroll to position [161, 0]
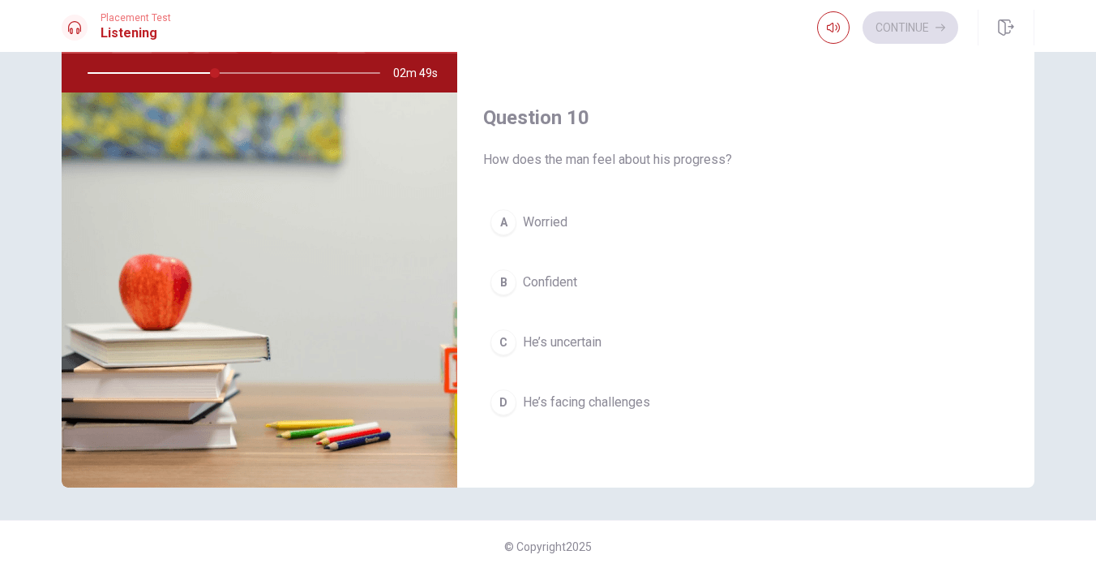
click at [498, 405] on div "D" at bounding box center [503, 402] width 26 height 26
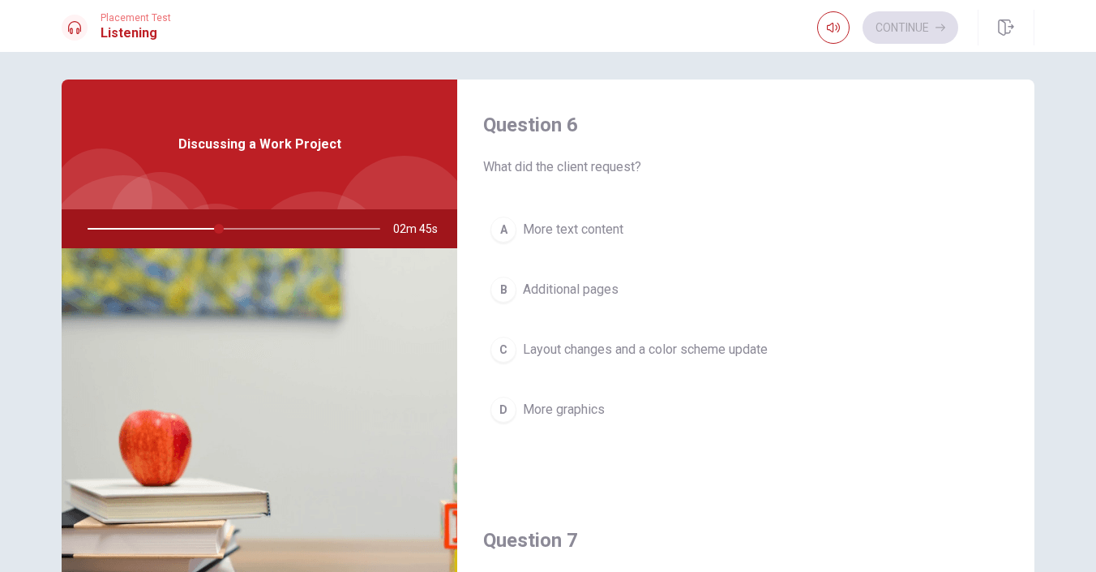
scroll to position [0, 0]
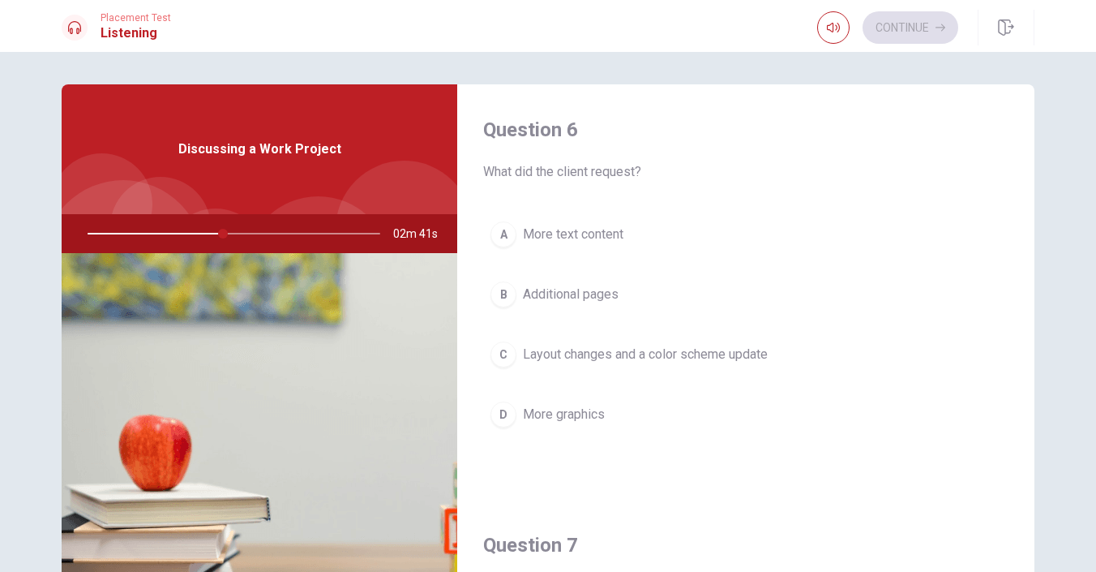
click at [499, 356] on div "C" at bounding box center [503, 354] width 26 height 26
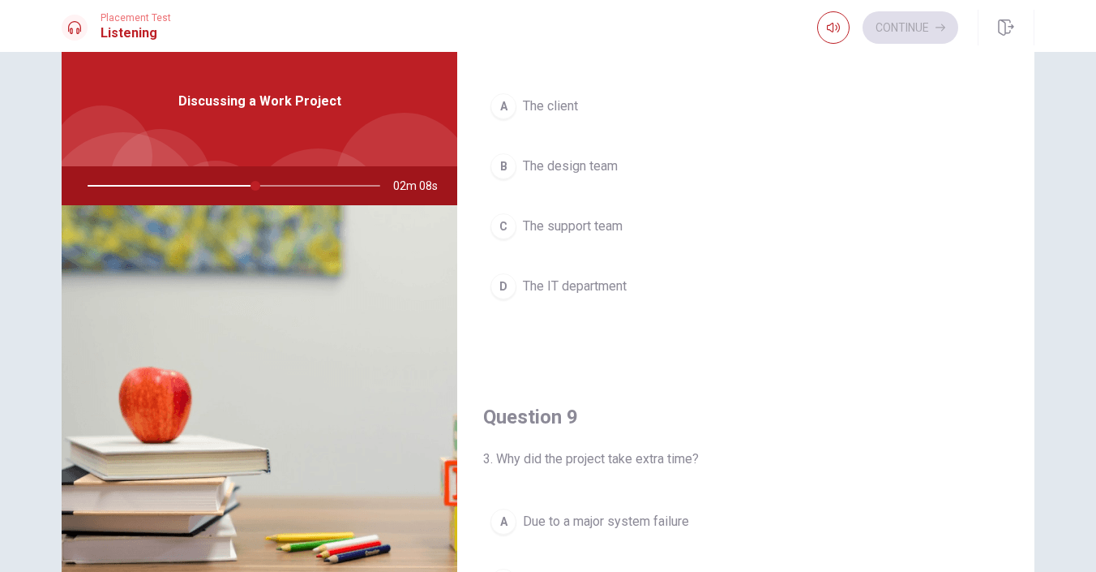
scroll to position [901, 0]
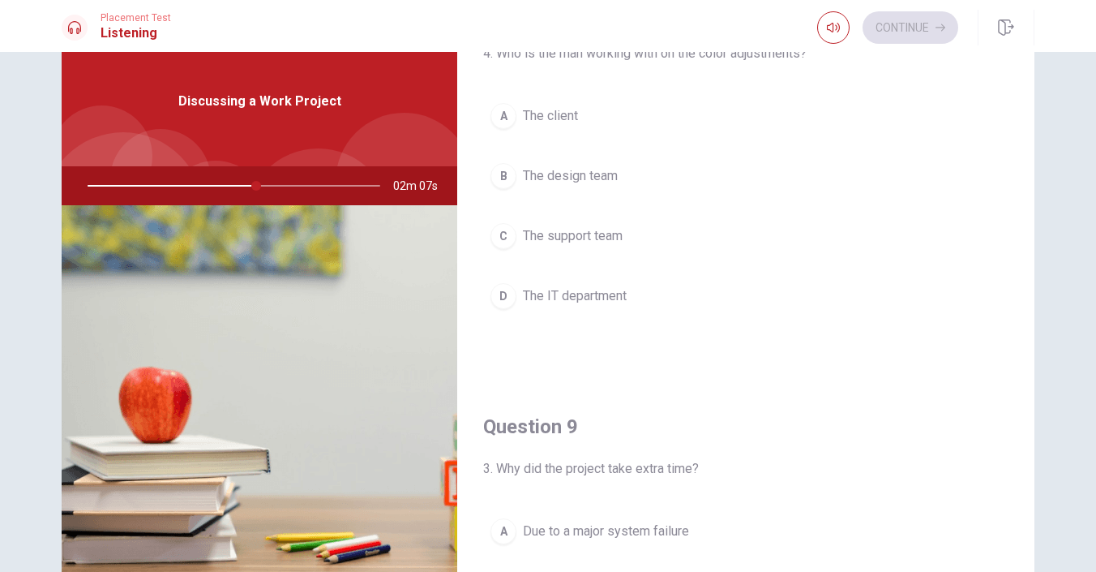
click at [505, 178] on div "B" at bounding box center [503, 176] width 26 height 26
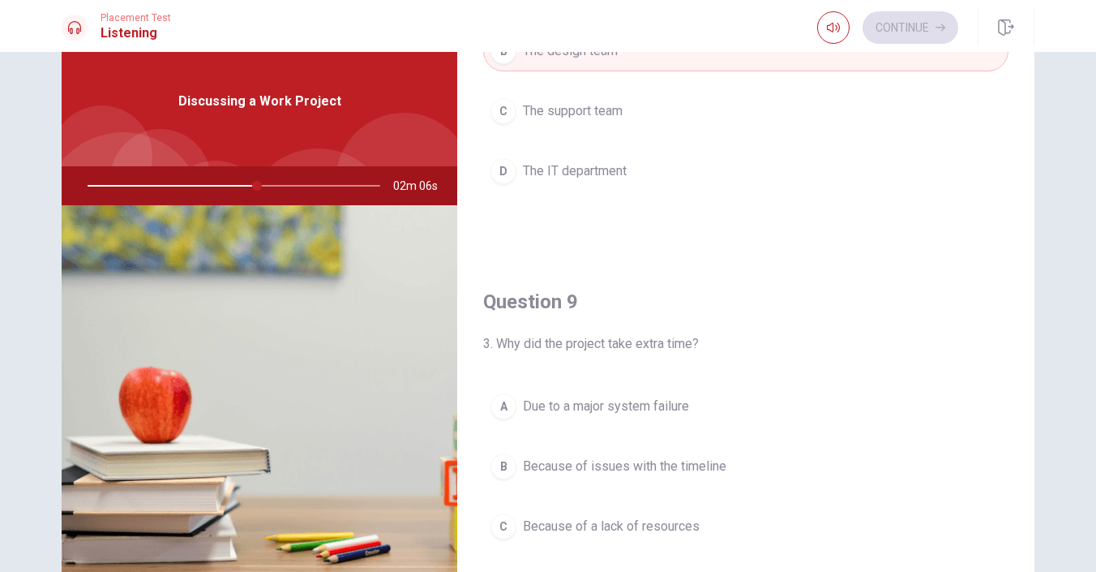
scroll to position [1042, 0]
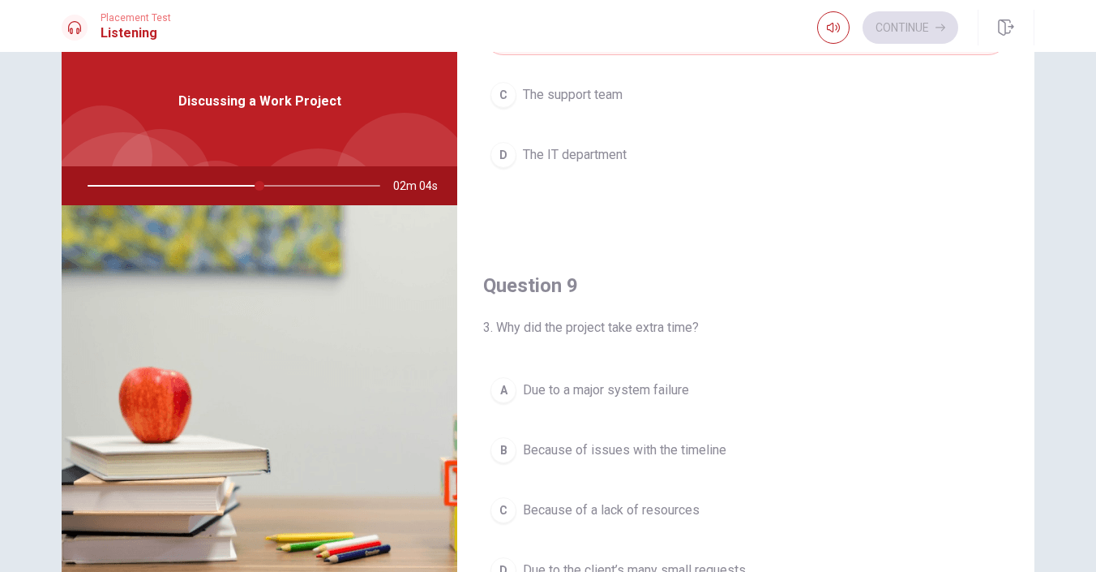
click at [507, 389] on div "A" at bounding box center [503, 390] width 26 height 26
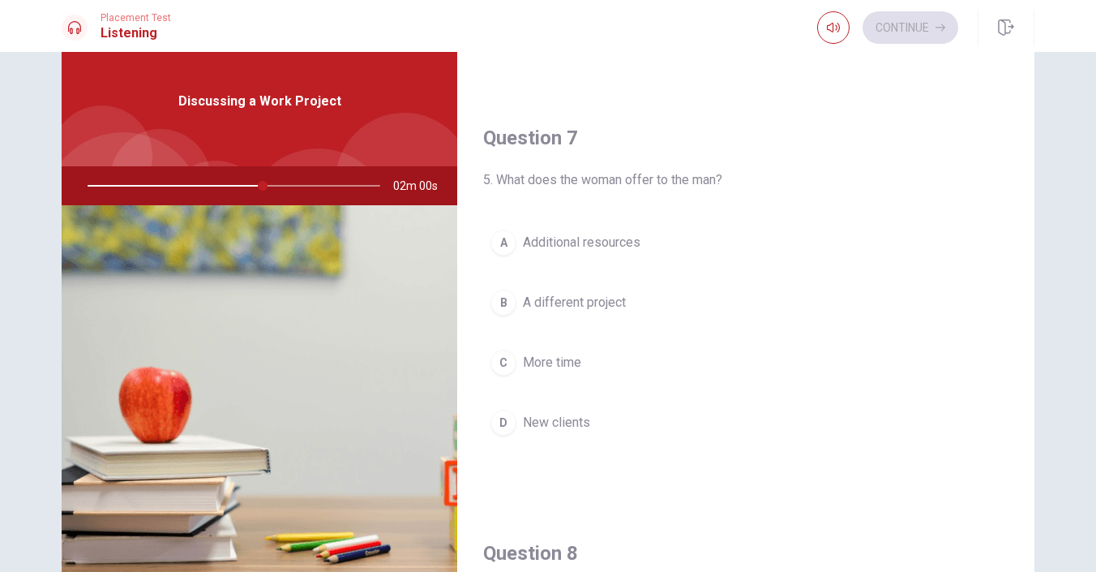
scroll to position [341, 0]
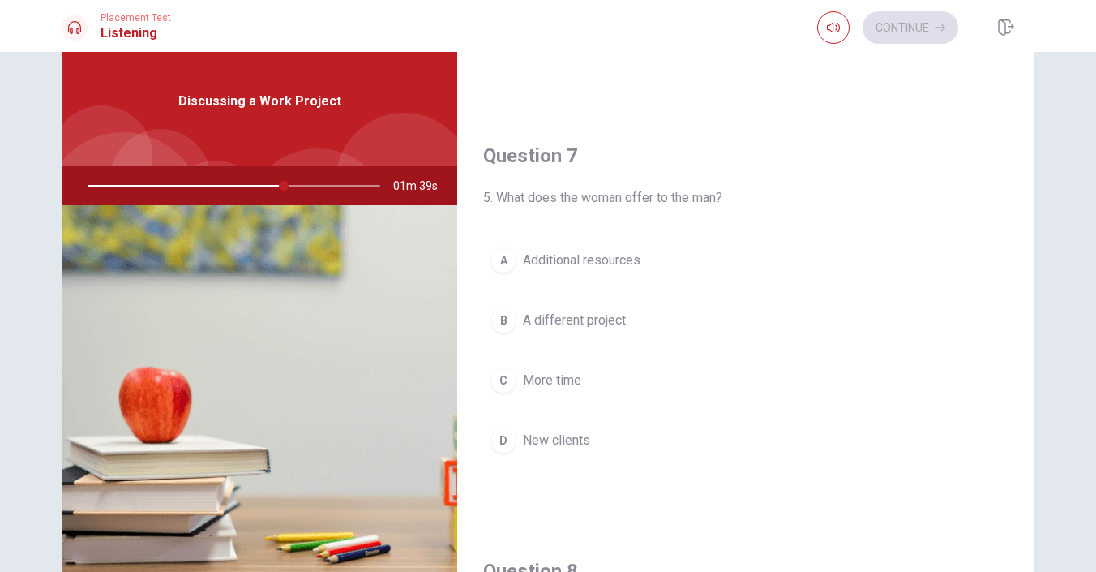
click at [499, 258] on div "A" at bounding box center [503, 260] width 26 height 26
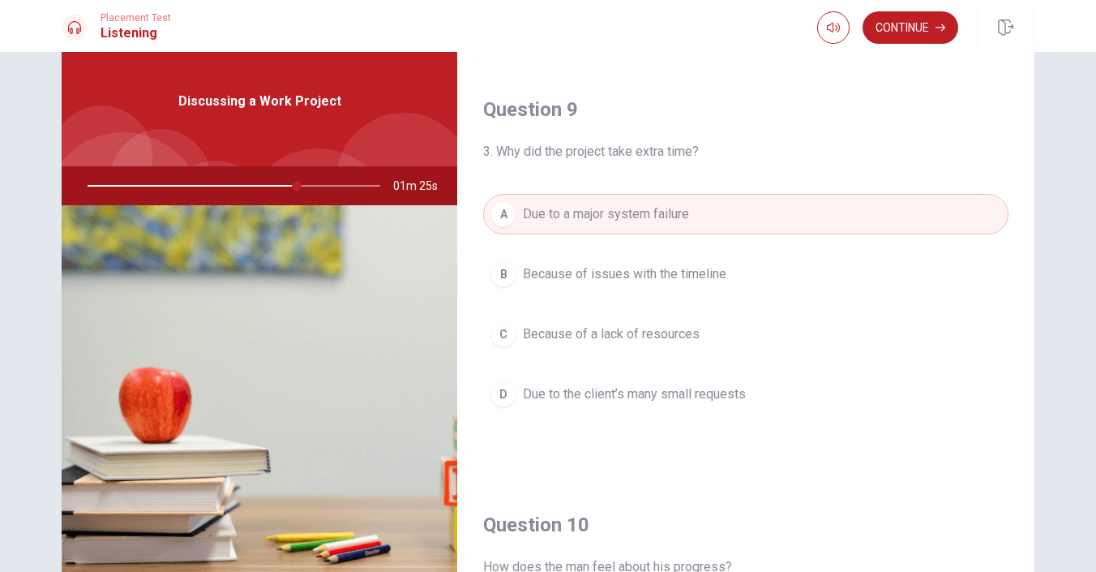
scroll to position [1512, 0]
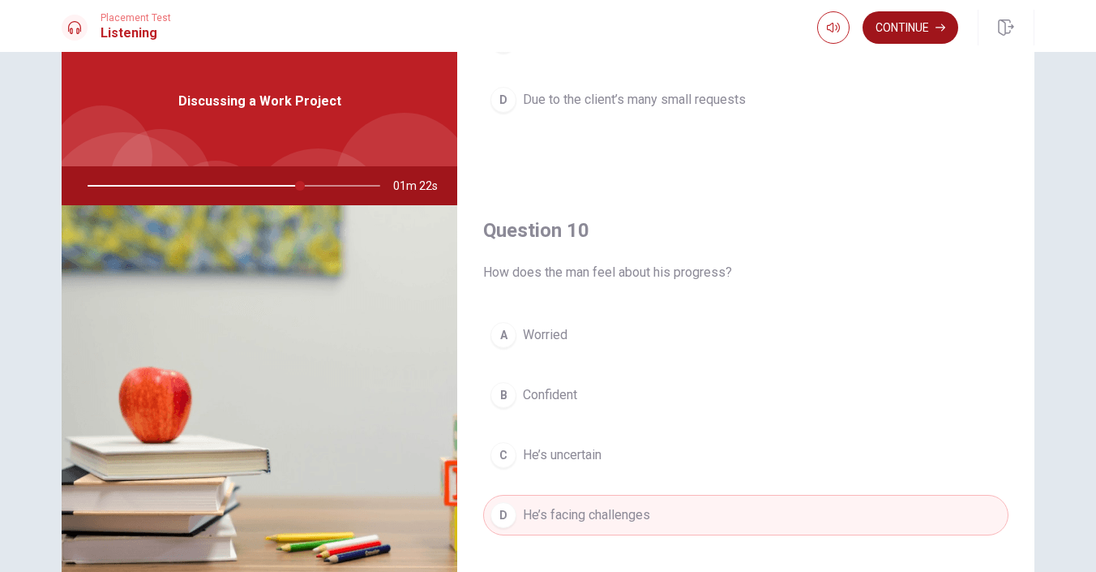
click at [922, 27] on button "Continue" at bounding box center [911, 27] width 96 height 32
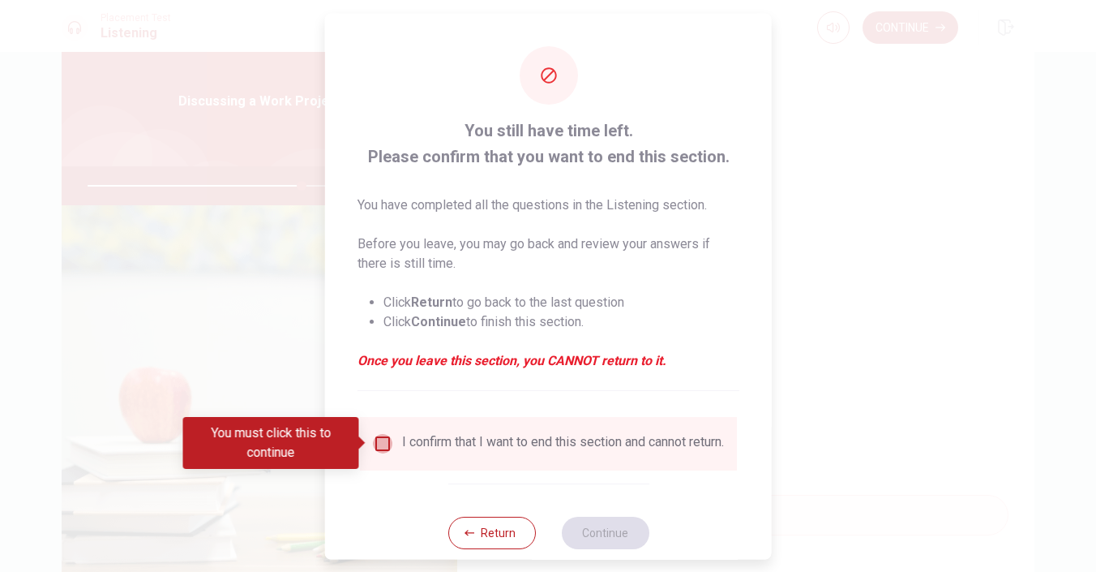
click at [385, 441] on input "You must click this to continue" at bounding box center [382, 442] width 19 height 19
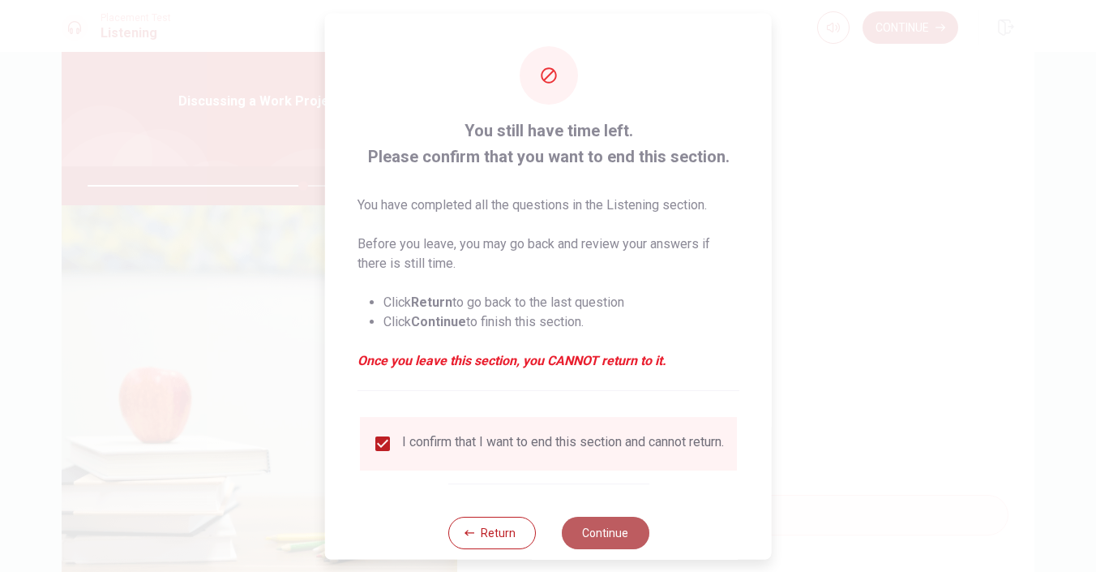
click at [631, 537] on button "Continue" at bounding box center [605, 532] width 88 height 32
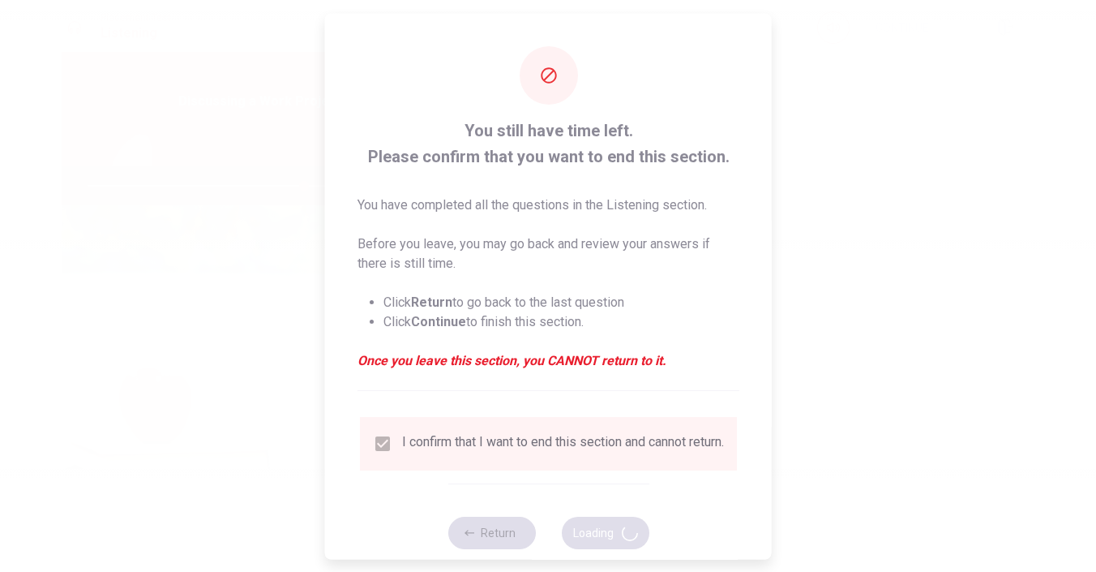
type input "74"
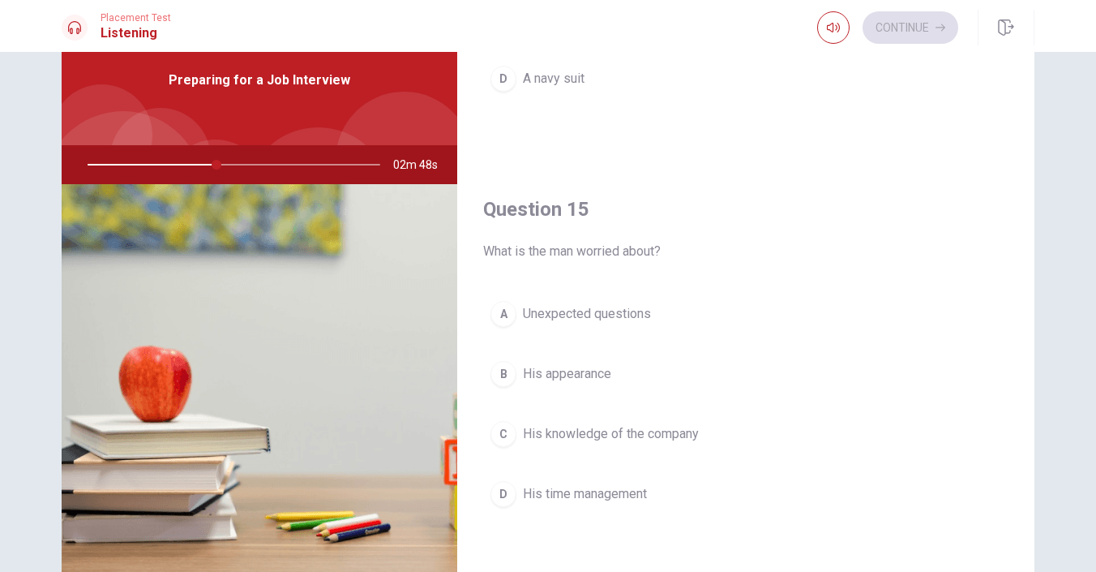
click at [503, 311] on div "A" at bounding box center [503, 314] width 26 height 26
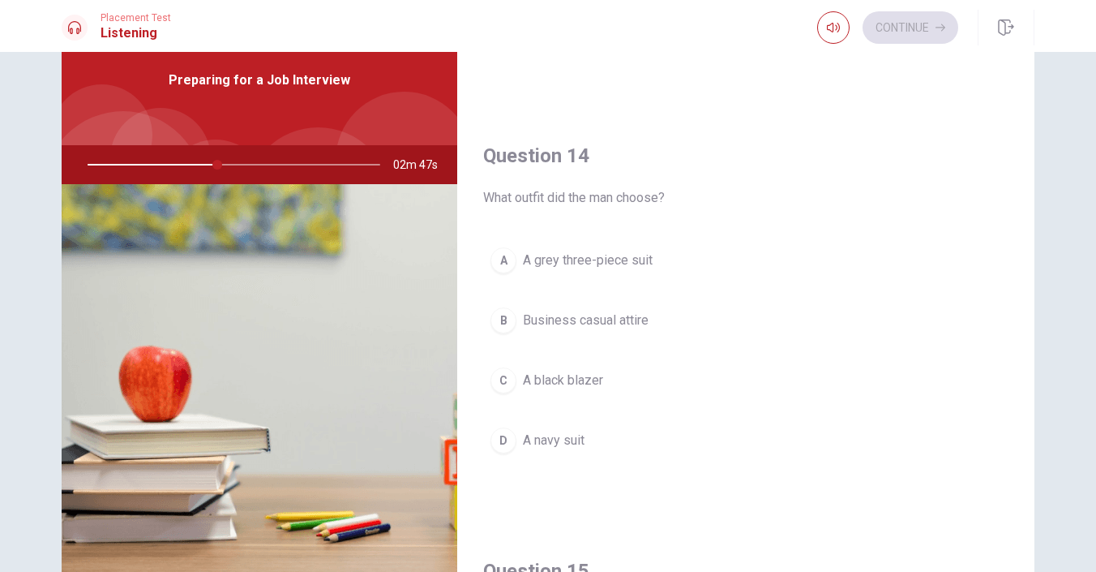
scroll to position [1137, 0]
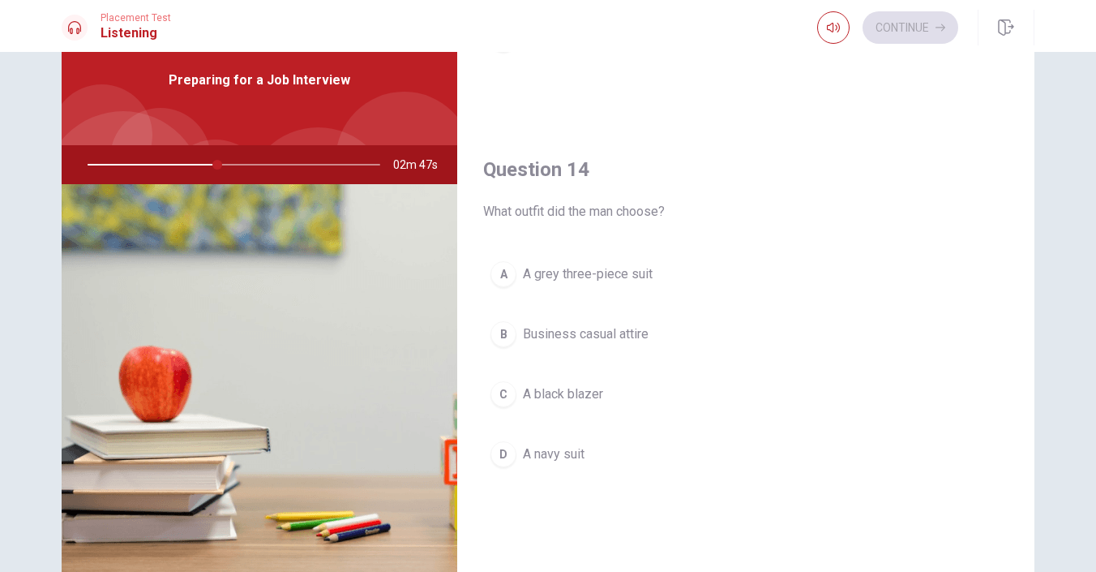
click at [502, 455] on div "D" at bounding box center [503, 454] width 26 height 26
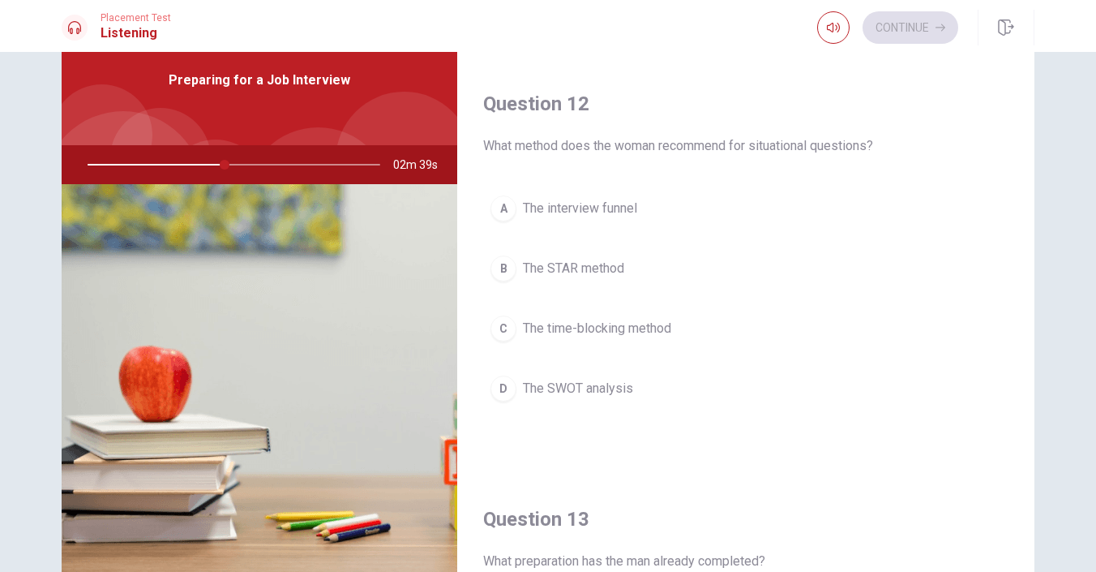
scroll to position [367, 0]
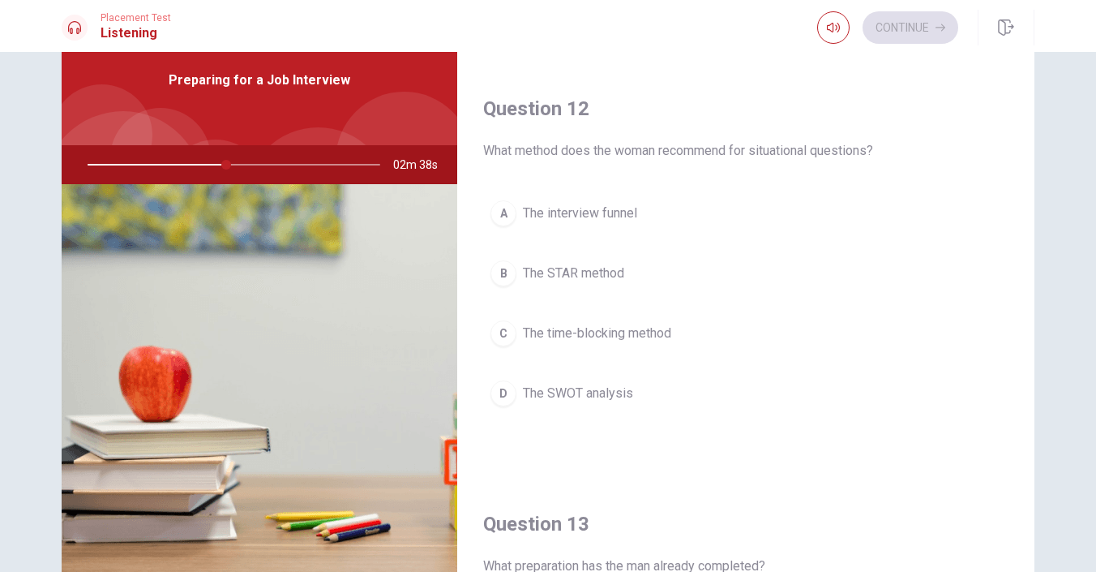
click at [511, 263] on div "B" at bounding box center [503, 273] width 26 height 26
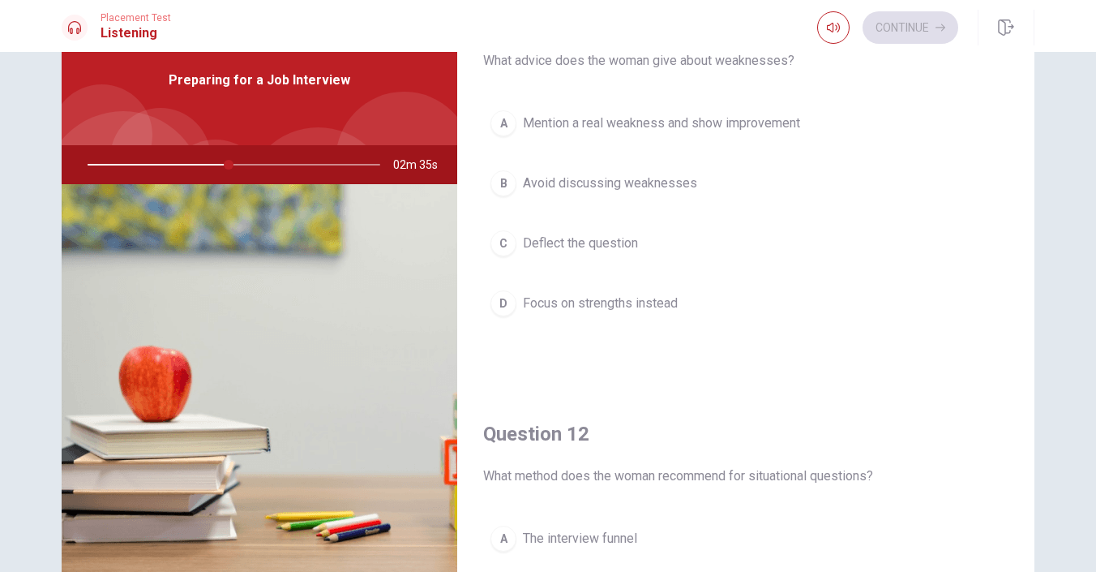
scroll to position [0, 0]
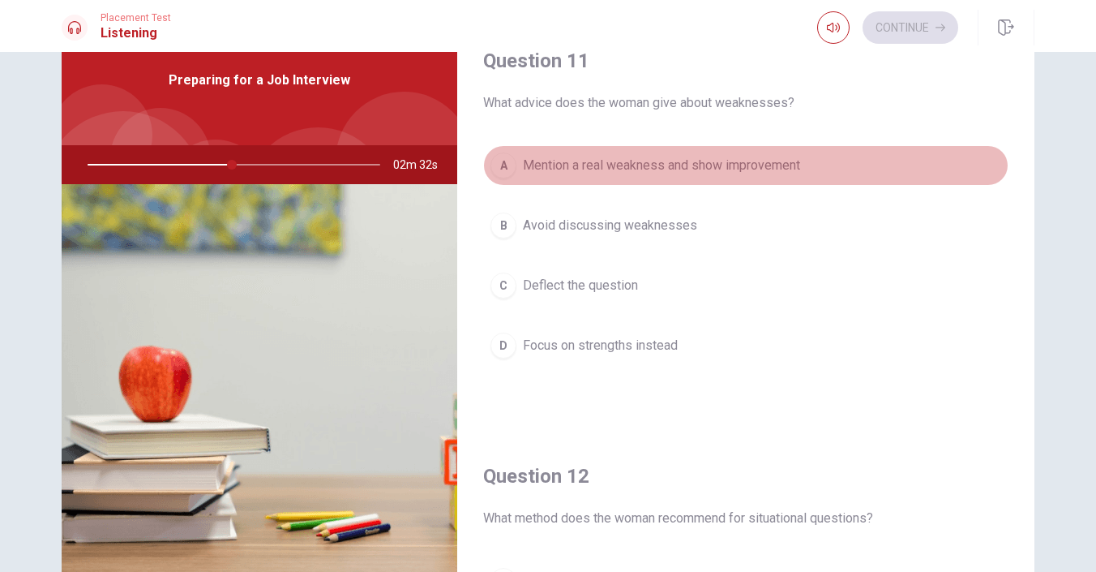
click at [507, 162] on div "A" at bounding box center [503, 165] width 26 height 26
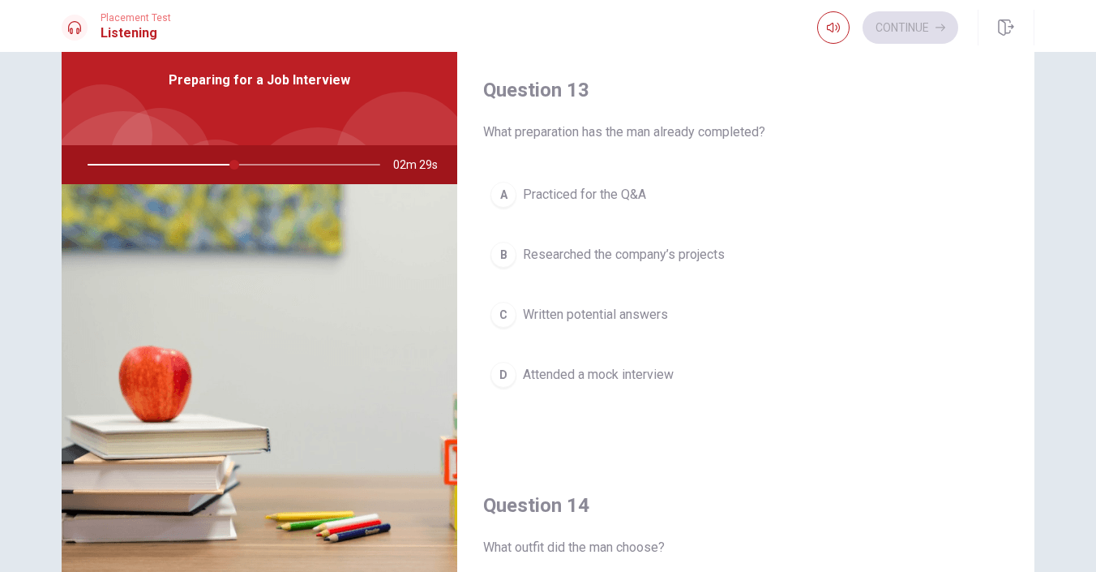
scroll to position [777, 0]
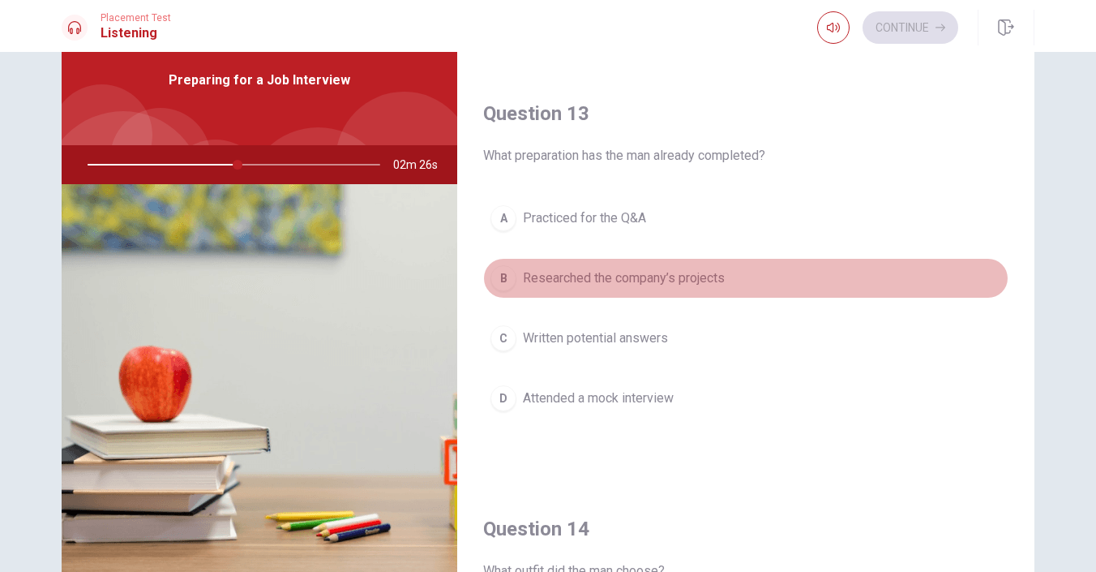
click at [516, 272] on button "B Researched the company’s projects" at bounding box center [745, 278] width 525 height 41
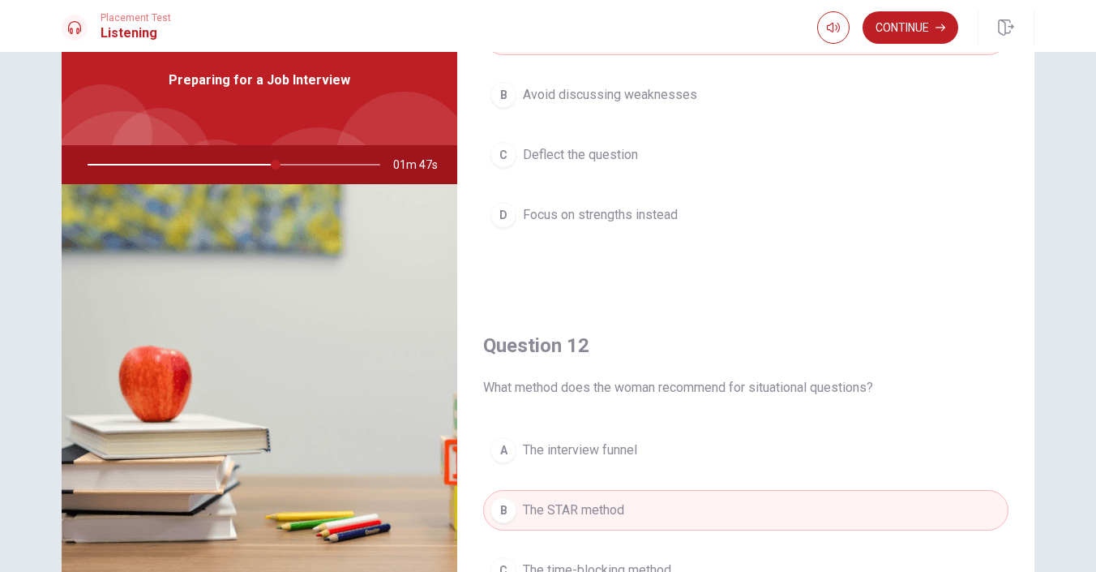
scroll to position [0, 0]
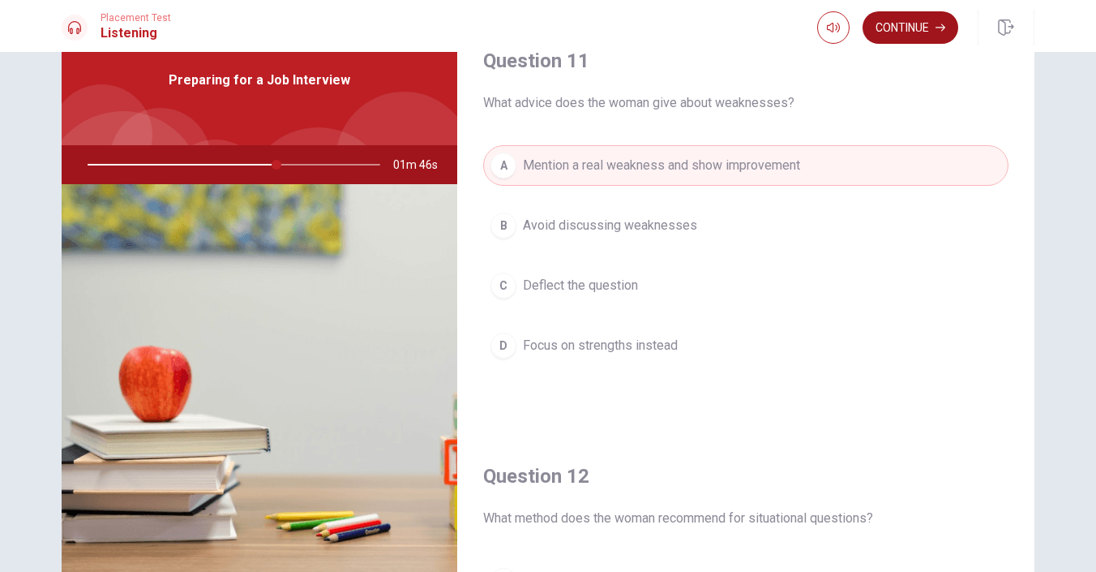
click at [894, 28] on button "Continue" at bounding box center [911, 27] width 96 height 32
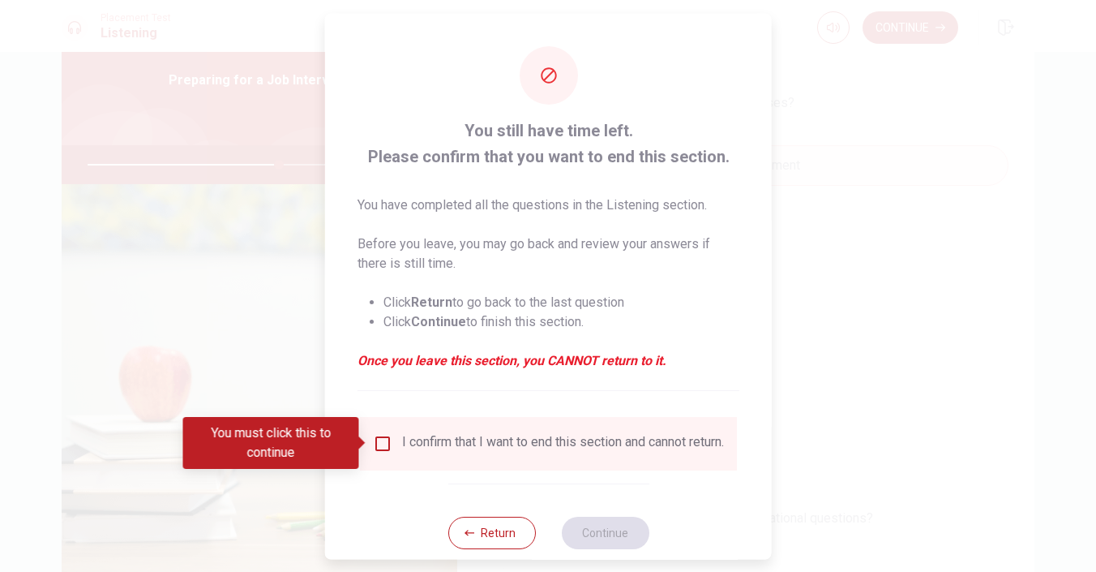
click at [383, 437] on input "You must click this to continue" at bounding box center [382, 442] width 19 height 19
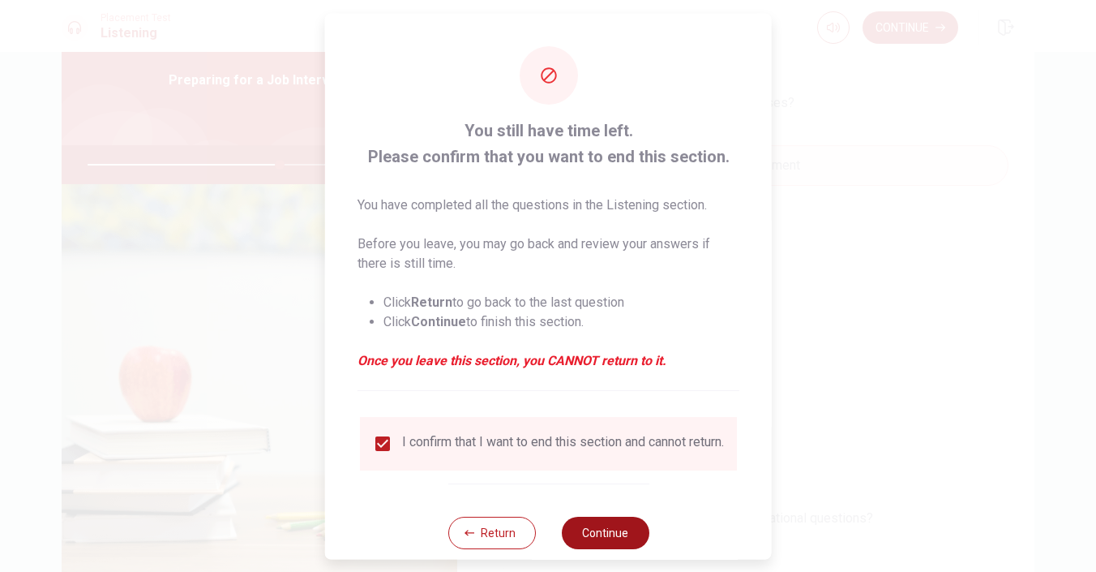
click at [603, 538] on button "Continue" at bounding box center [605, 532] width 88 height 32
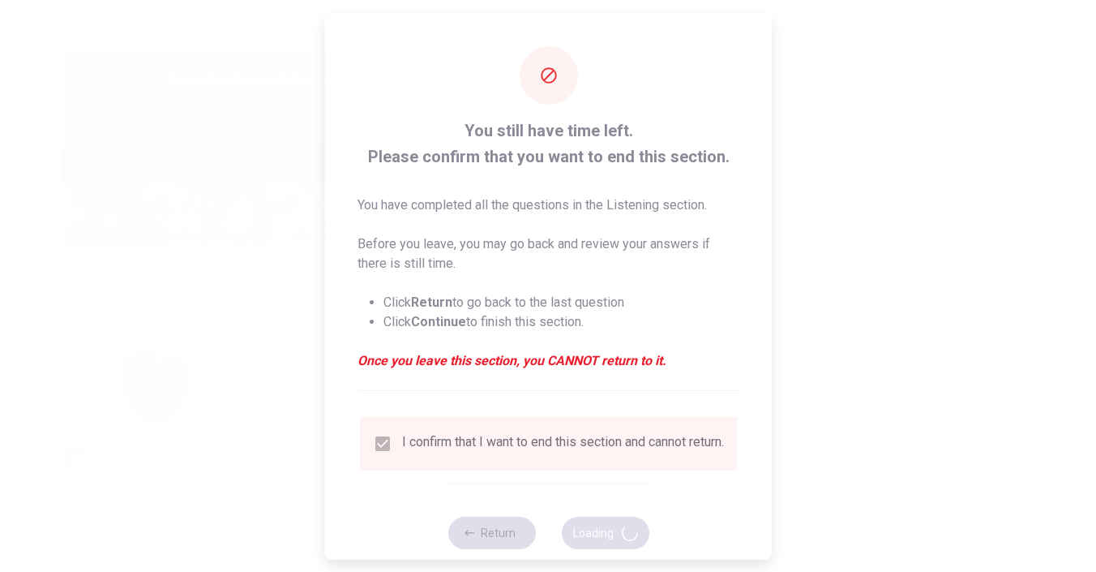
type input "66"
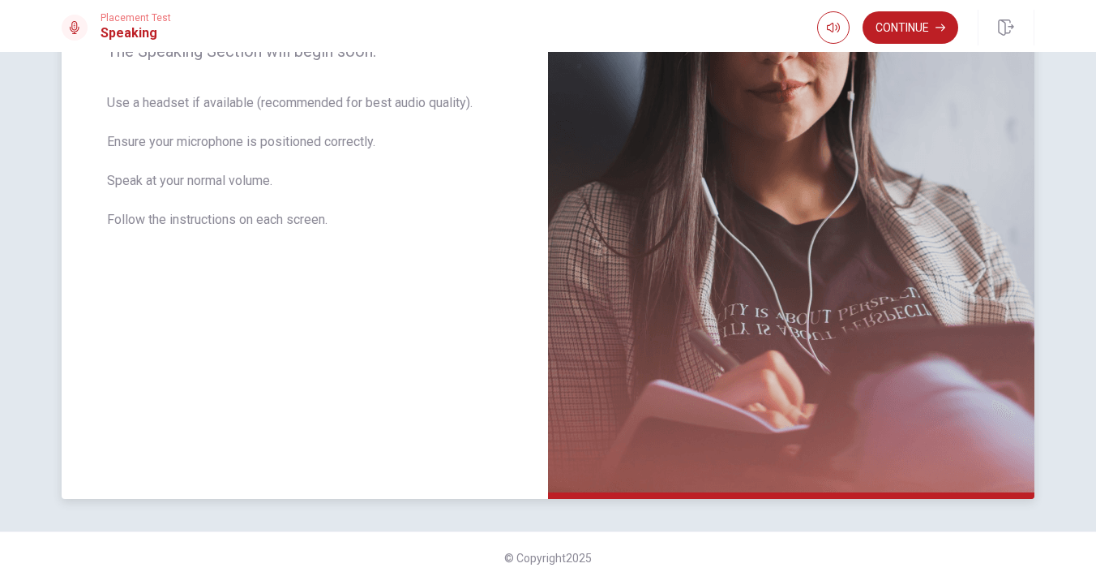
scroll to position [304, 0]
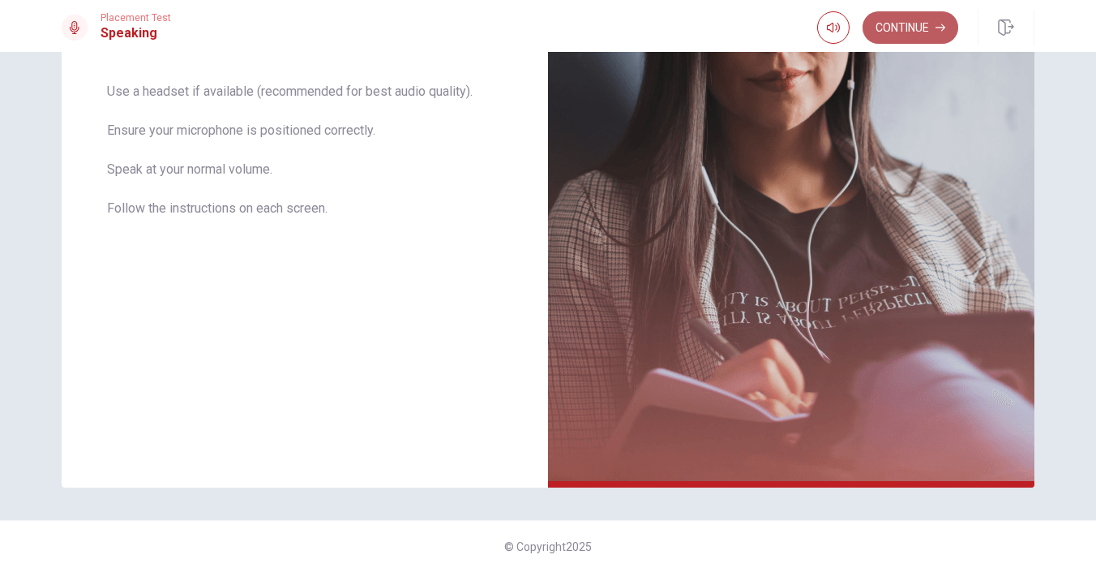
click at [924, 29] on button "Continue" at bounding box center [911, 27] width 96 height 32
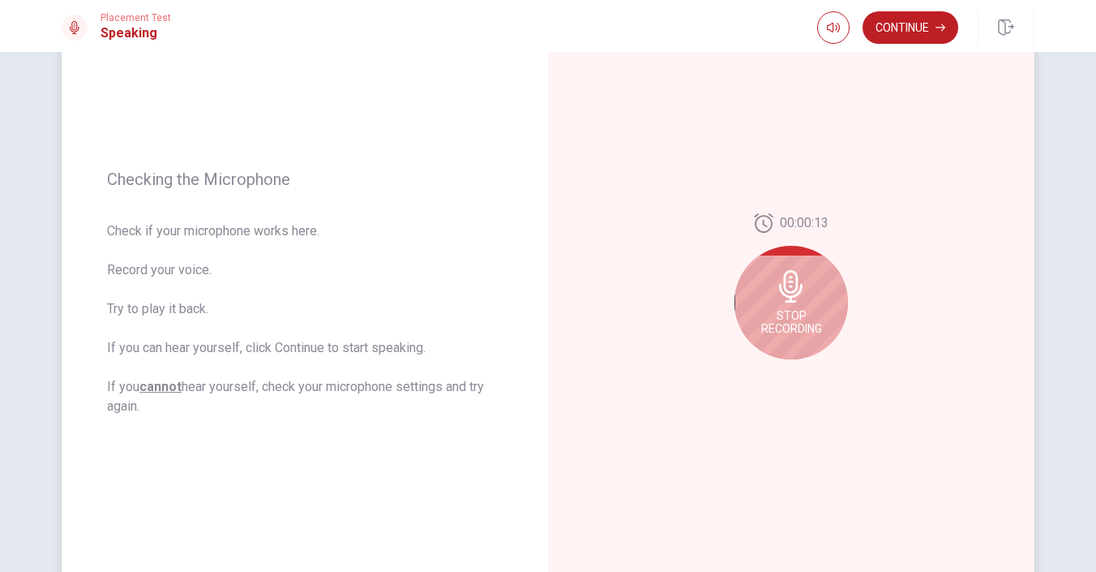
scroll to position [155, 0]
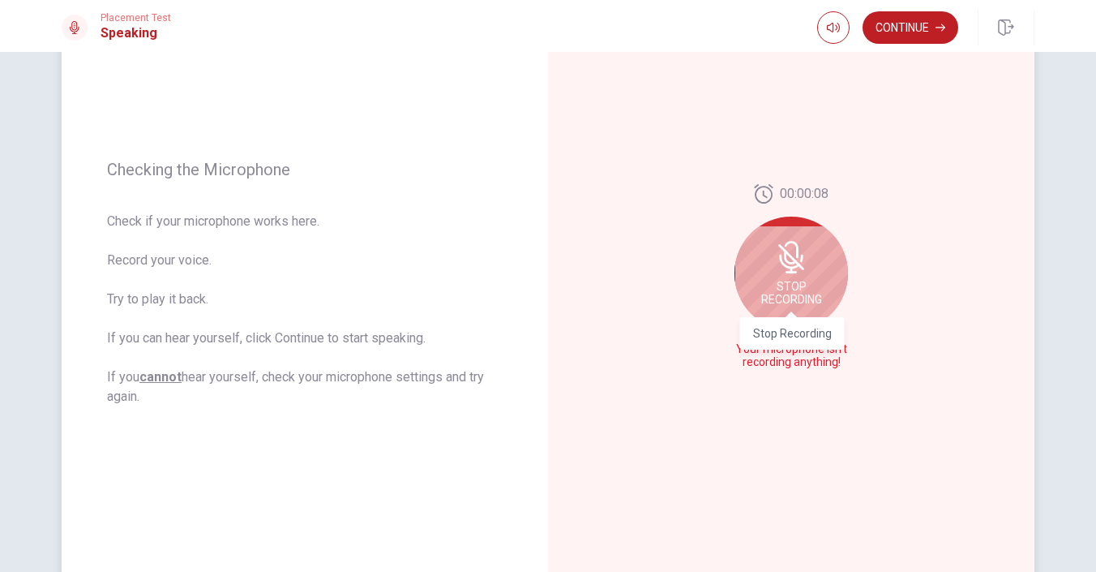
click at [803, 290] on span "Stop Recording" at bounding box center [791, 293] width 61 height 26
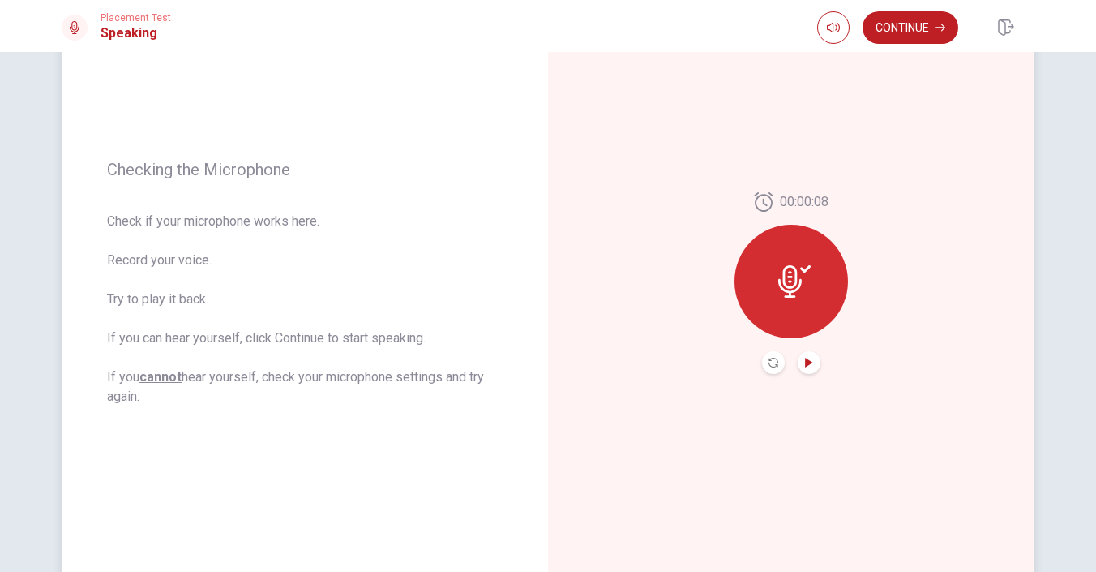
click at [810, 364] on icon "Play Audio" at bounding box center [809, 363] width 10 height 10
click at [810, 364] on icon "Pause Audio" at bounding box center [809, 363] width 8 height 10
click at [810, 364] on icon "Play Audio" at bounding box center [809, 363] width 10 height 10
click at [773, 362] on icon "Record Again" at bounding box center [774, 363] width 10 height 10
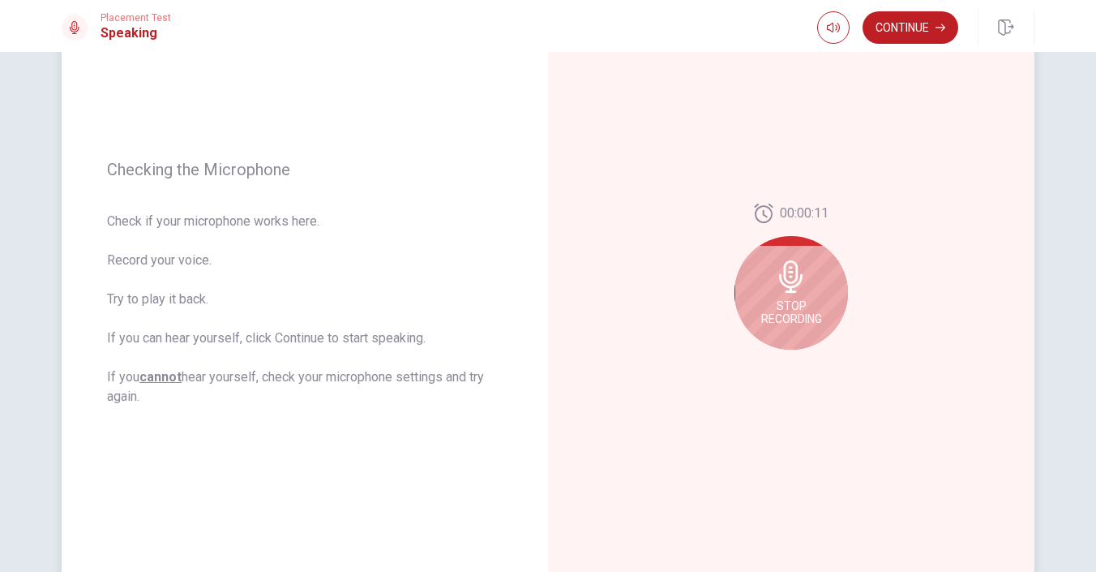
click at [785, 300] on span "Stop Recording" at bounding box center [791, 312] width 61 height 26
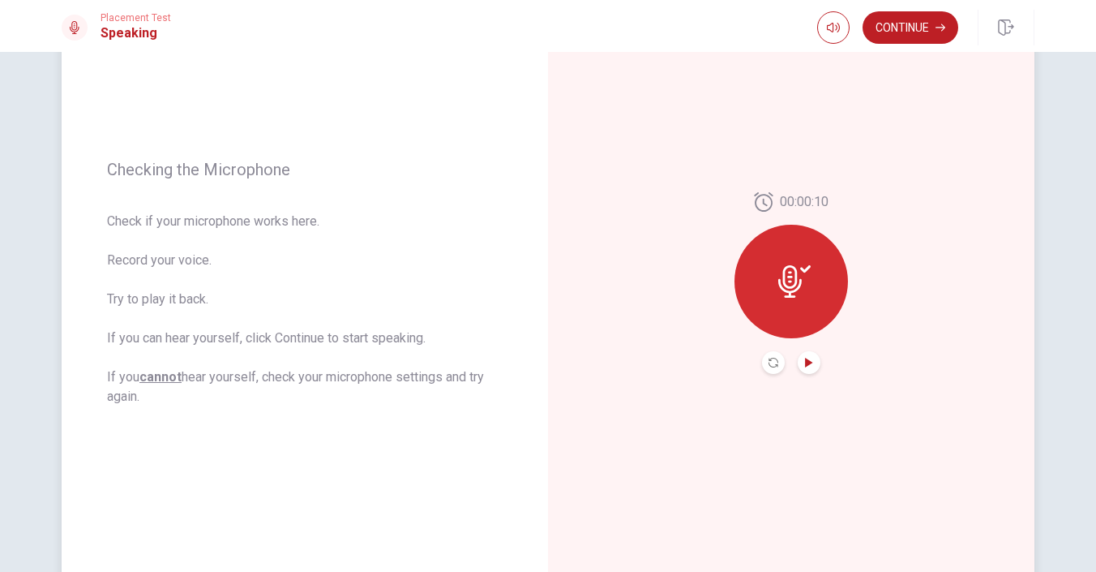
click at [807, 363] on icon "Play Audio" at bounding box center [808, 363] width 7 height 10
click at [807, 363] on icon "Pause Audio" at bounding box center [809, 363] width 8 height 10
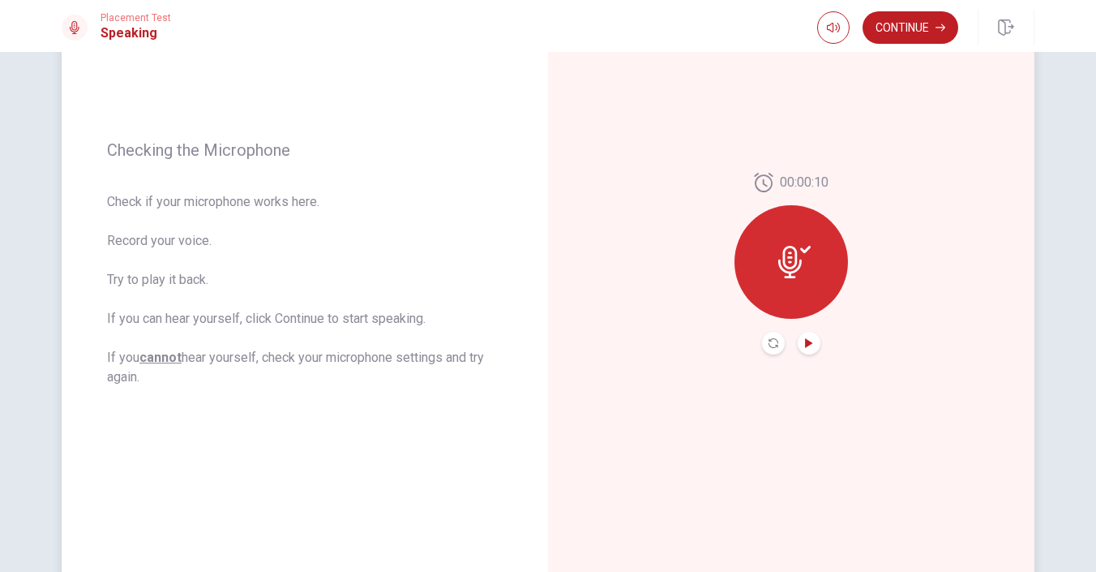
scroll to position [152, 0]
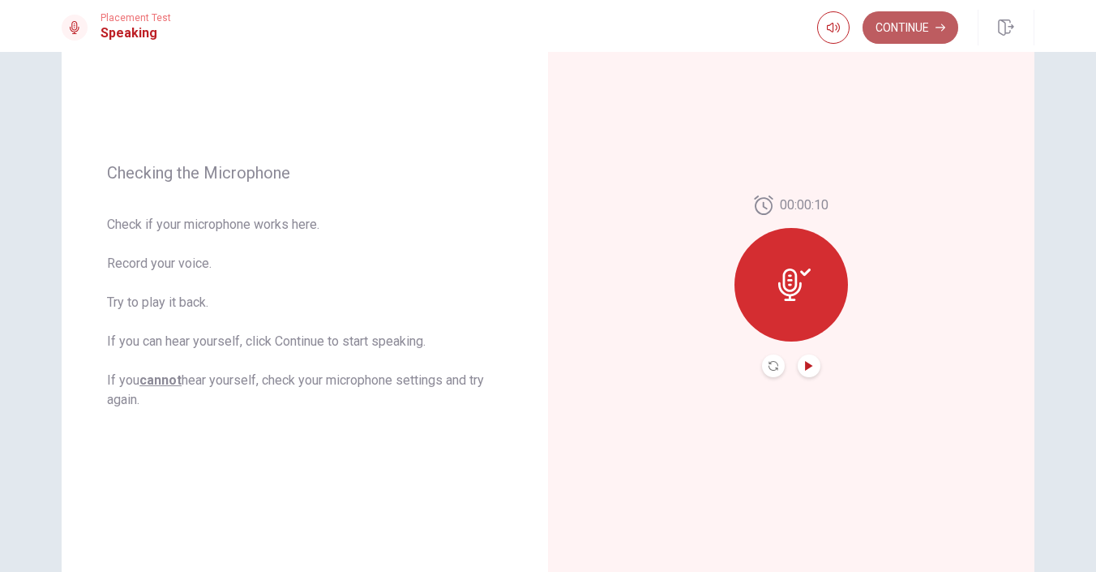
click at [920, 29] on button "Continue" at bounding box center [911, 27] width 96 height 32
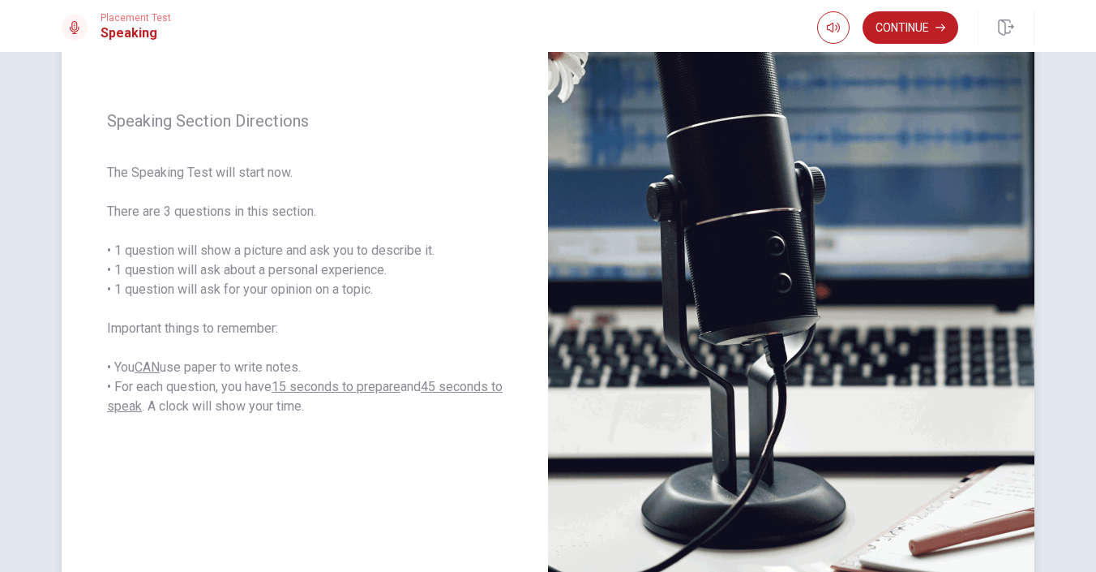
scroll to position [98, 0]
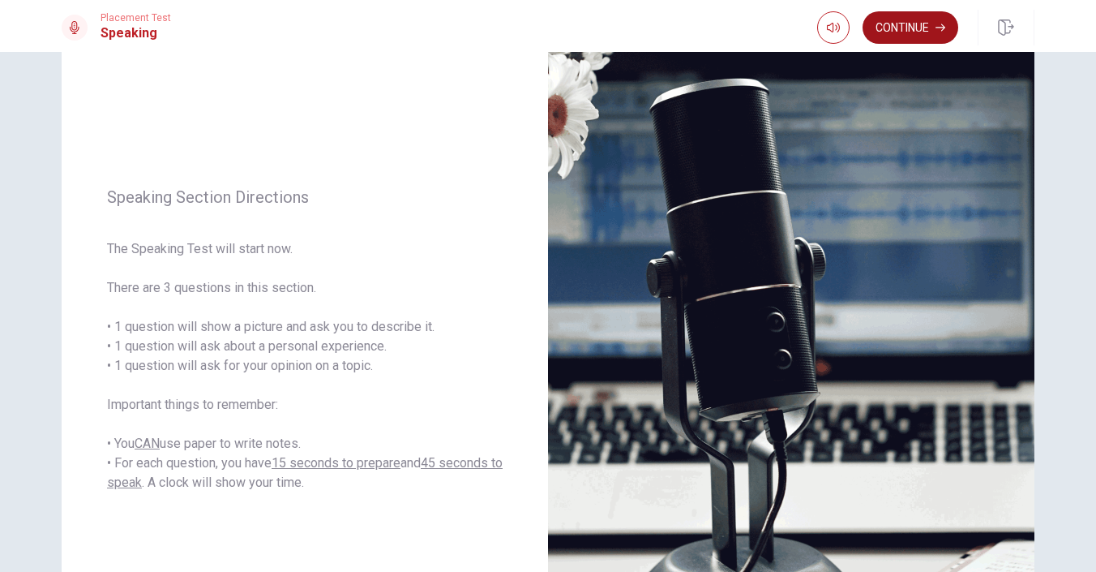
click at [912, 26] on button "Continue" at bounding box center [911, 27] width 96 height 32
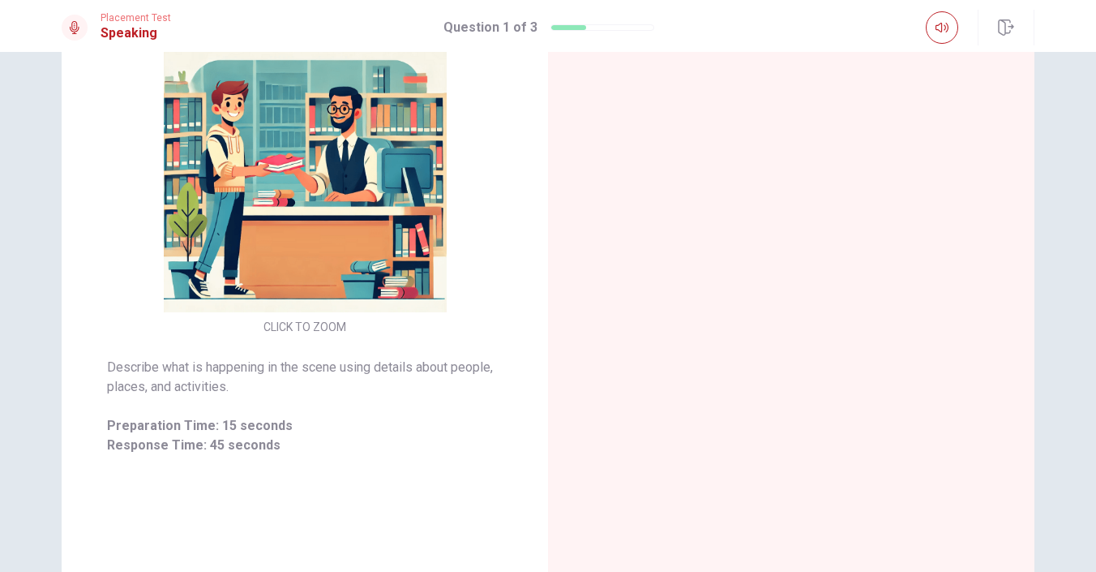
scroll to position [210, 0]
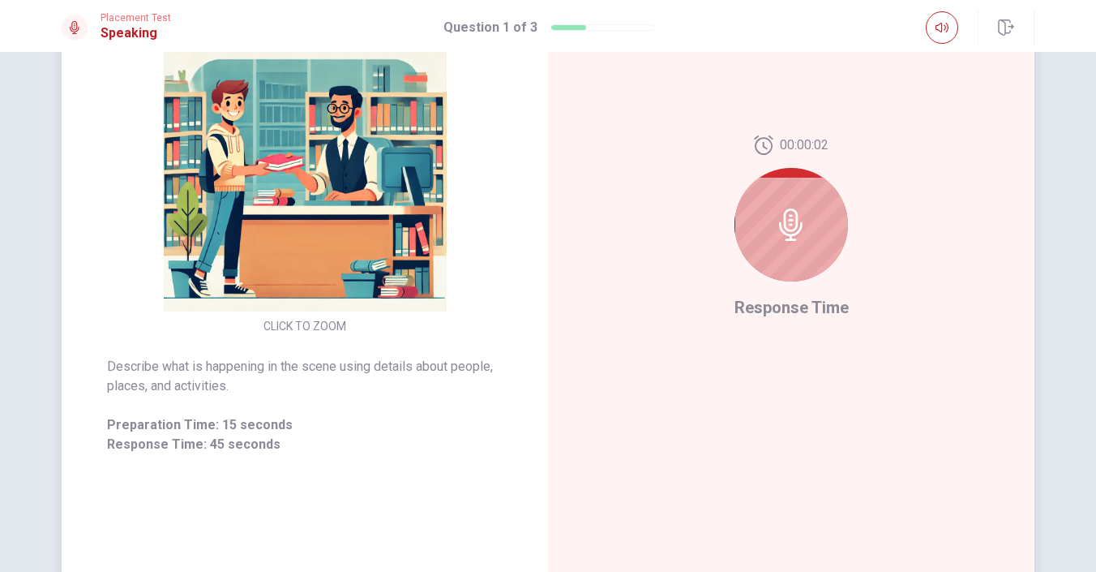
click at [795, 241] on div at bounding box center [792, 225] width 114 height 114
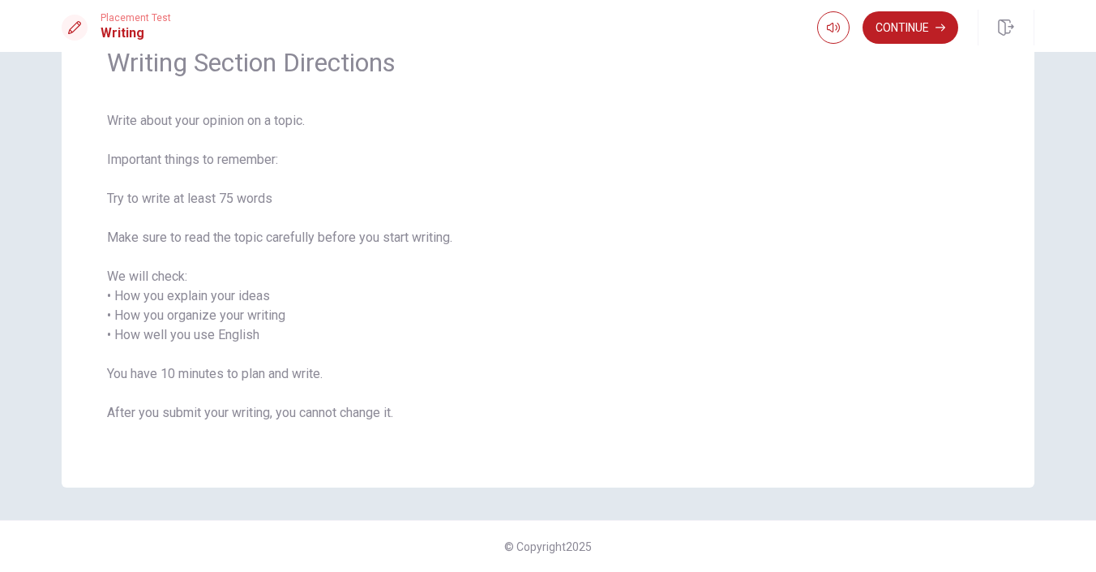
scroll to position [0, 0]
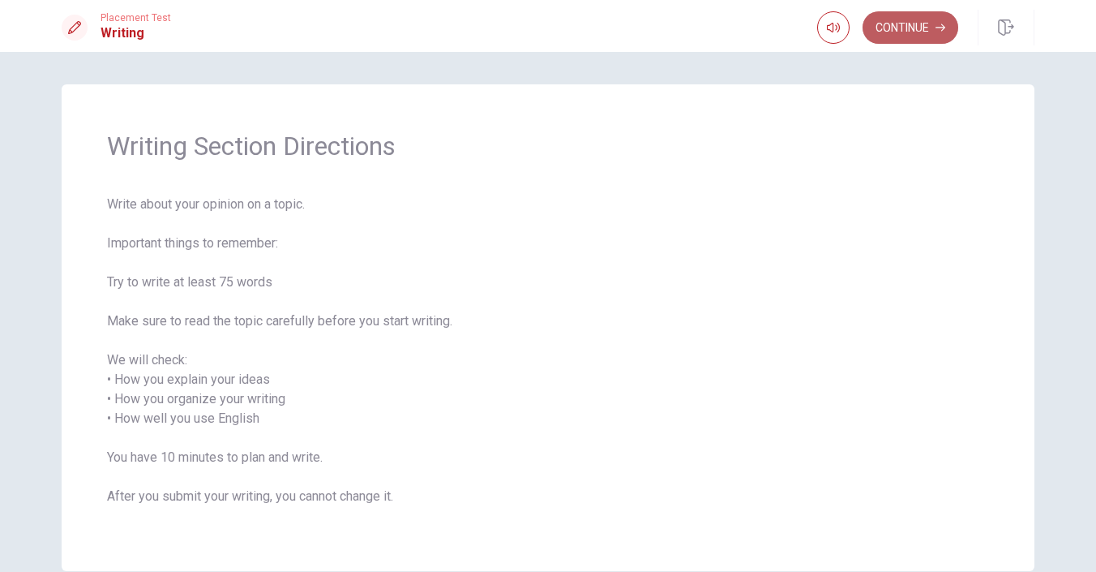
click at [901, 17] on button "Continue" at bounding box center [911, 27] width 96 height 32
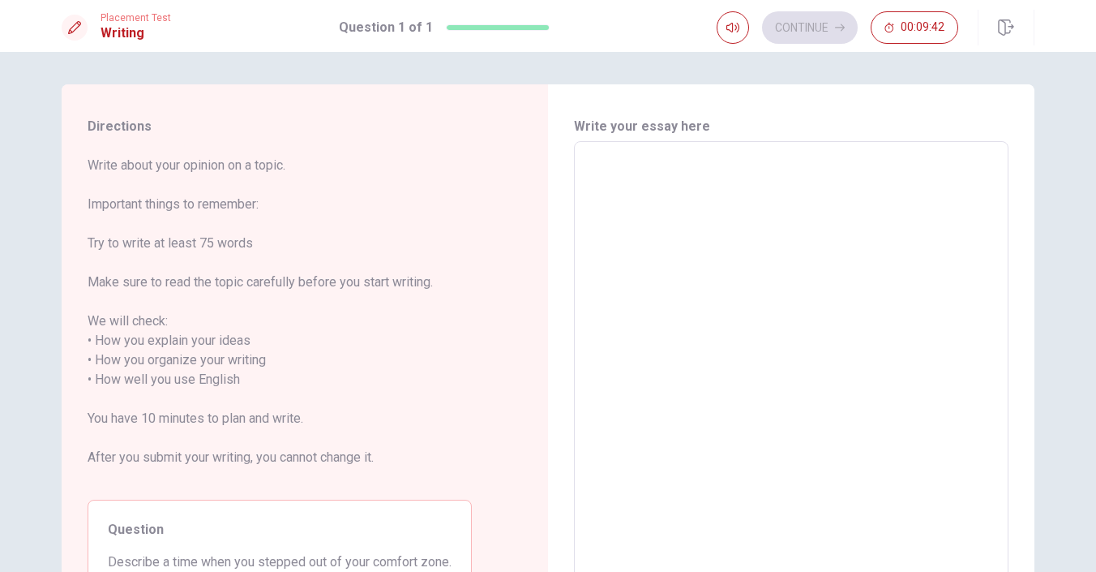
click at [649, 179] on textarea at bounding box center [791, 370] width 412 height 431
type textarea "w"
type textarea "x"
type textarea "we"
type textarea "x"
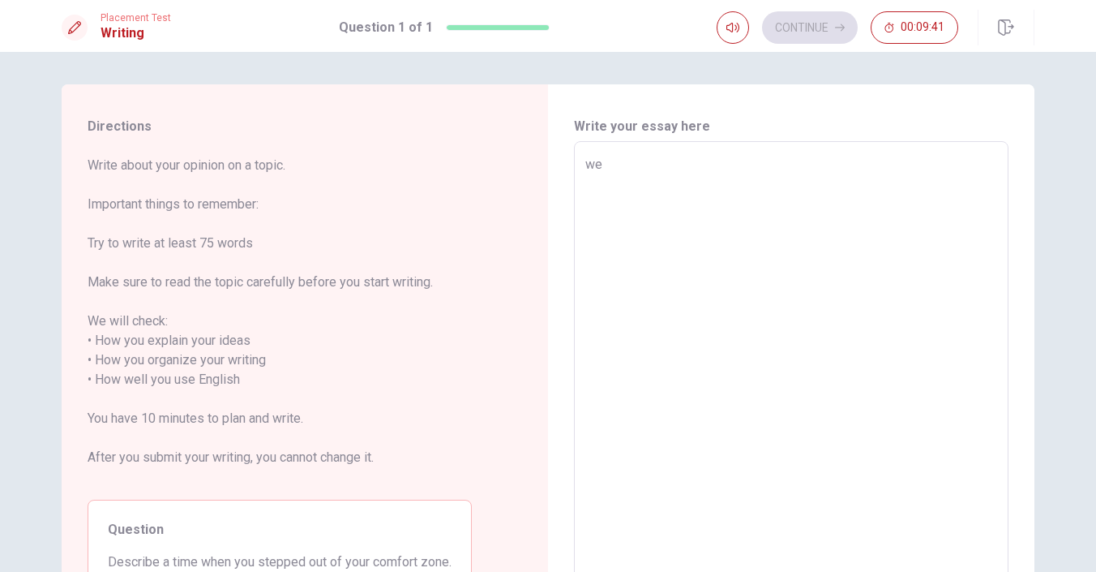
type textarea "wel"
type textarea "x"
type textarea "well"
type textarea "x"
type textarea "well,"
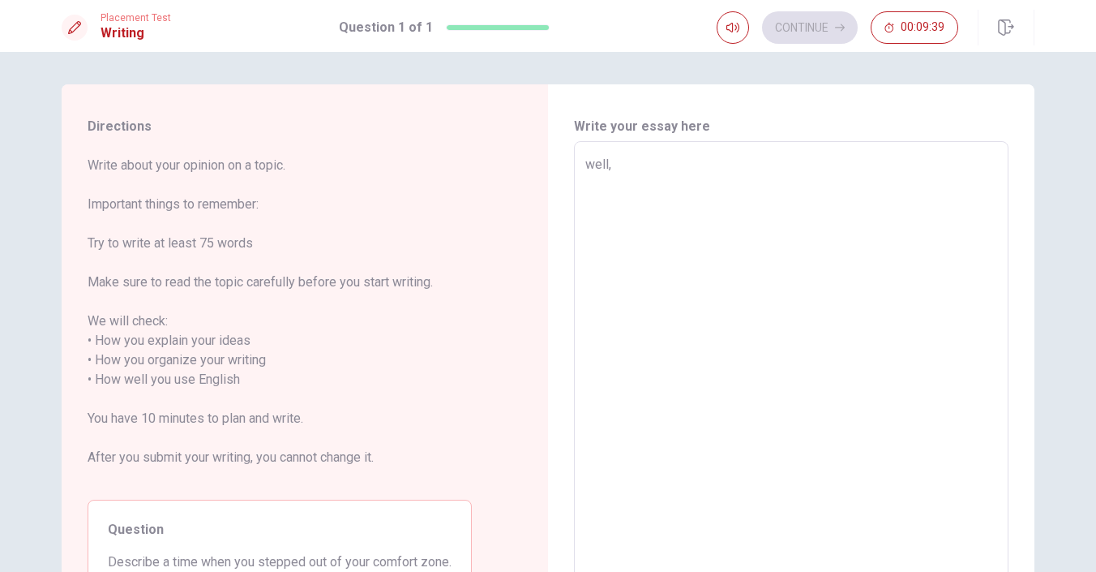
type textarea "x"
type textarea "well,"
type textarea "x"
type textarea "well, l"
type textarea "x"
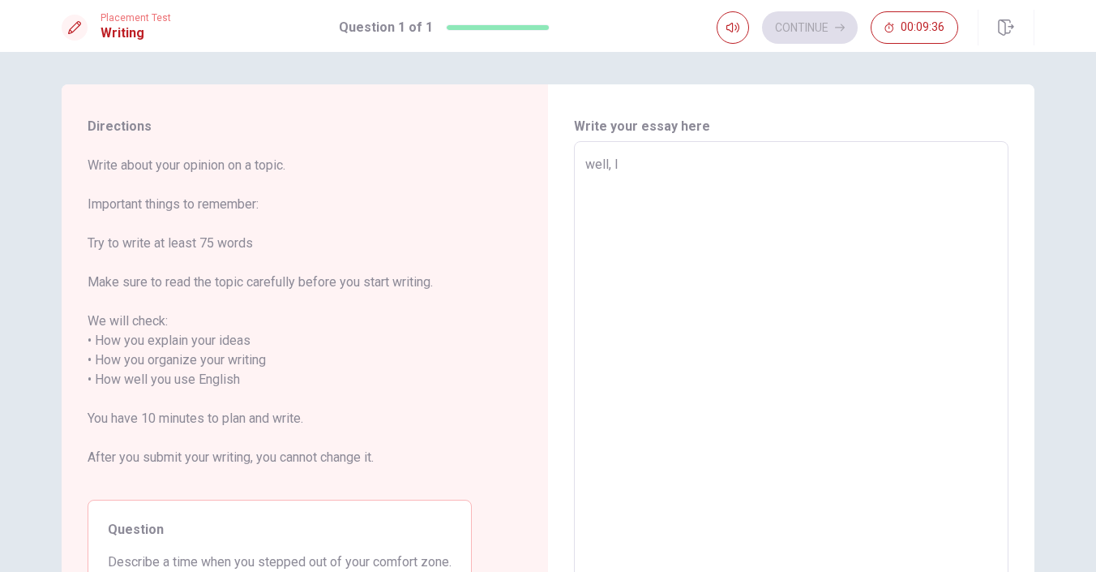
type textarea "well, la"
type textarea "x"
type textarea "well, las"
type textarea "x"
type textarea "well, last"
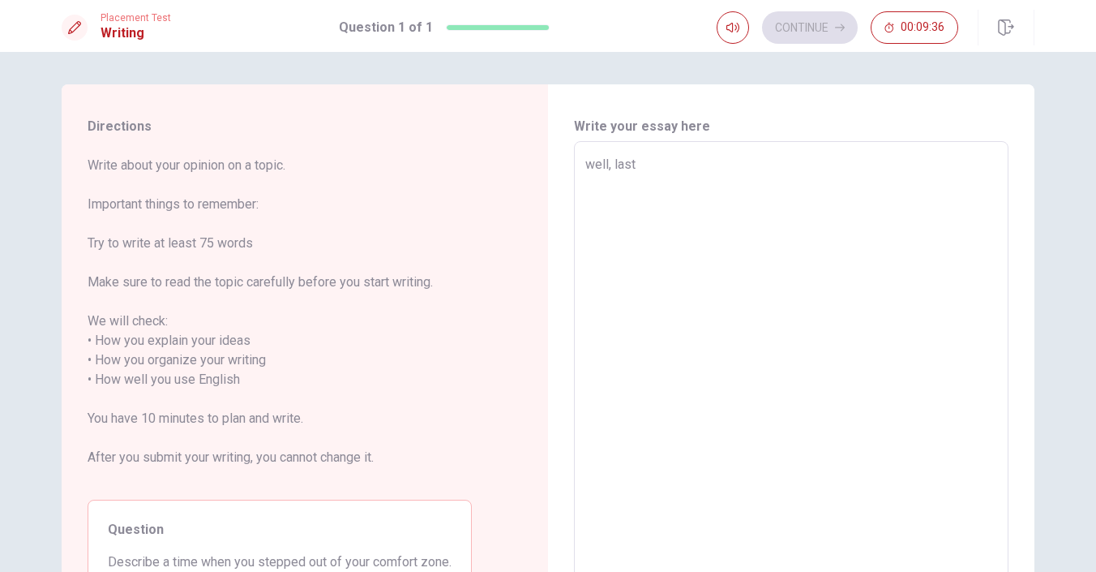
type textarea "x"
type textarea "well, last"
type textarea "x"
type textarea "well, last y"
type textarea "x"
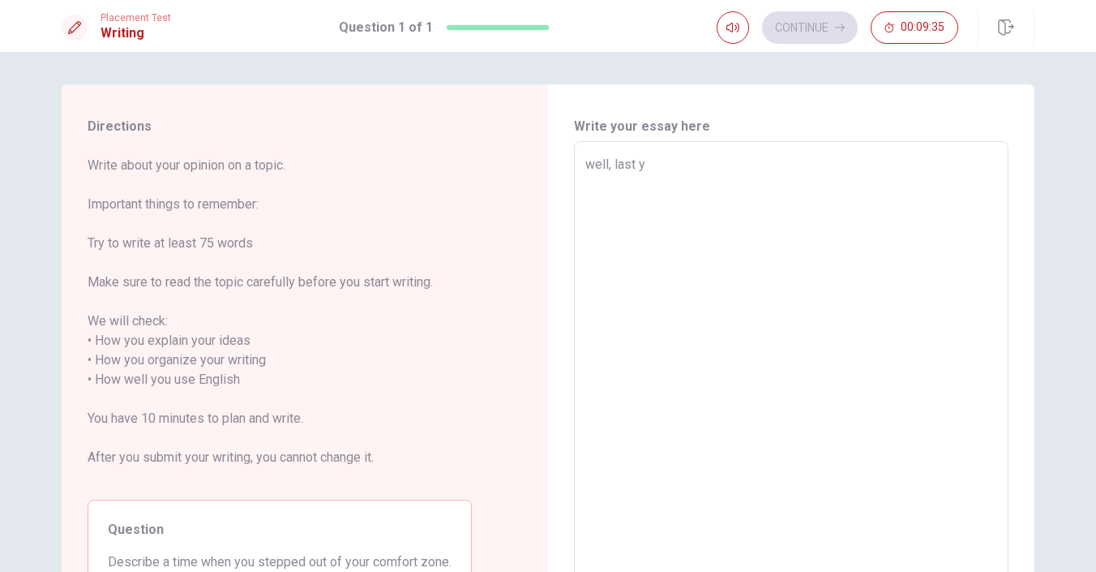
type textarea "well, last ye"
type textarea "x"
type textarea "well, last yea"
type textarea "x"
type textarea "well, last year"
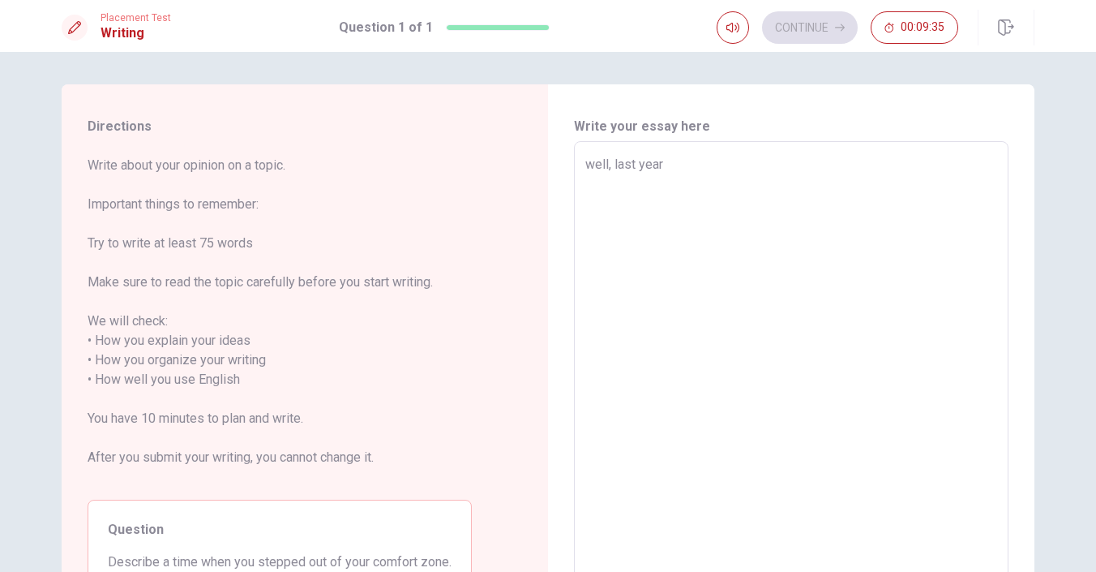
type textarea "x"
type textarea "well, last year"
type textarea "x"
type textarea "well, last year i"
type textarea "x"
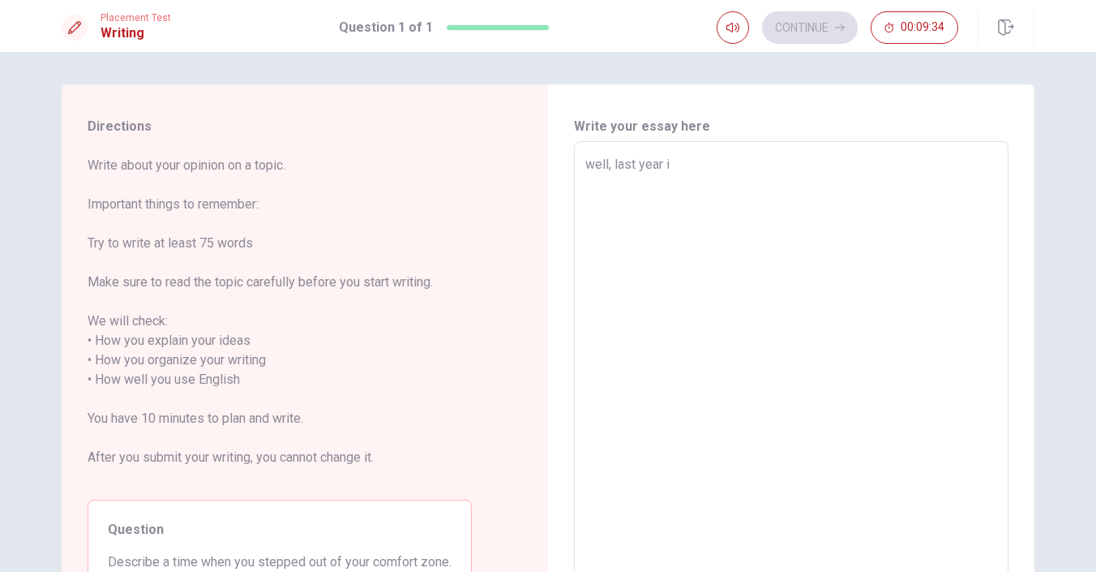
type textarea "well, last year i"
type textarea "x"
type textarea "well, last year i w"
type textarea "x"
type textarea "well, last year i we"
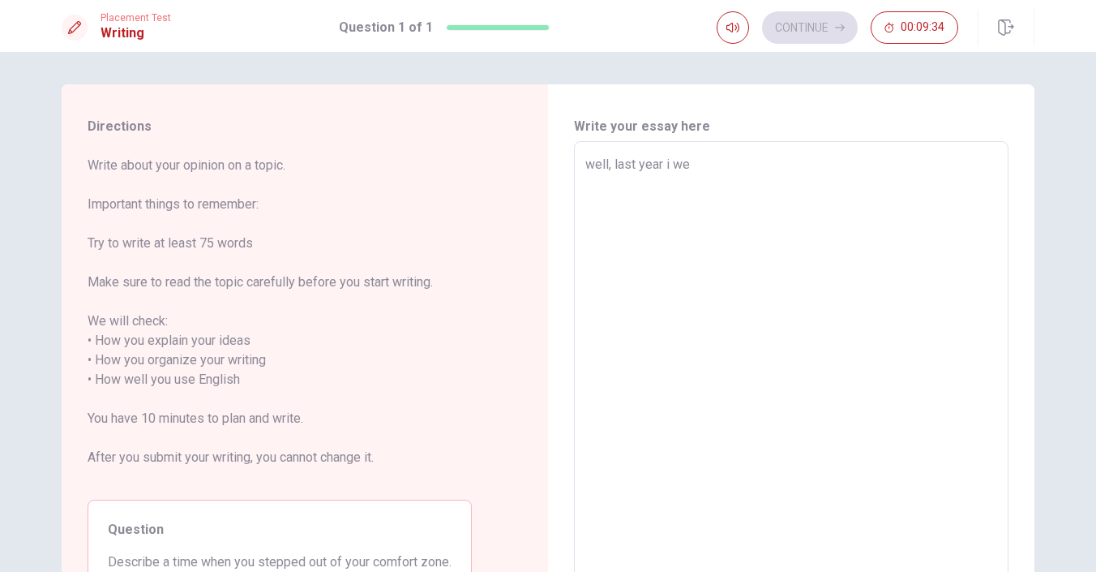
type textarea "x"
type textarea "well, last year i wen"
type textarea "x"
type textarea "well, last year i went"
type textarea "x"
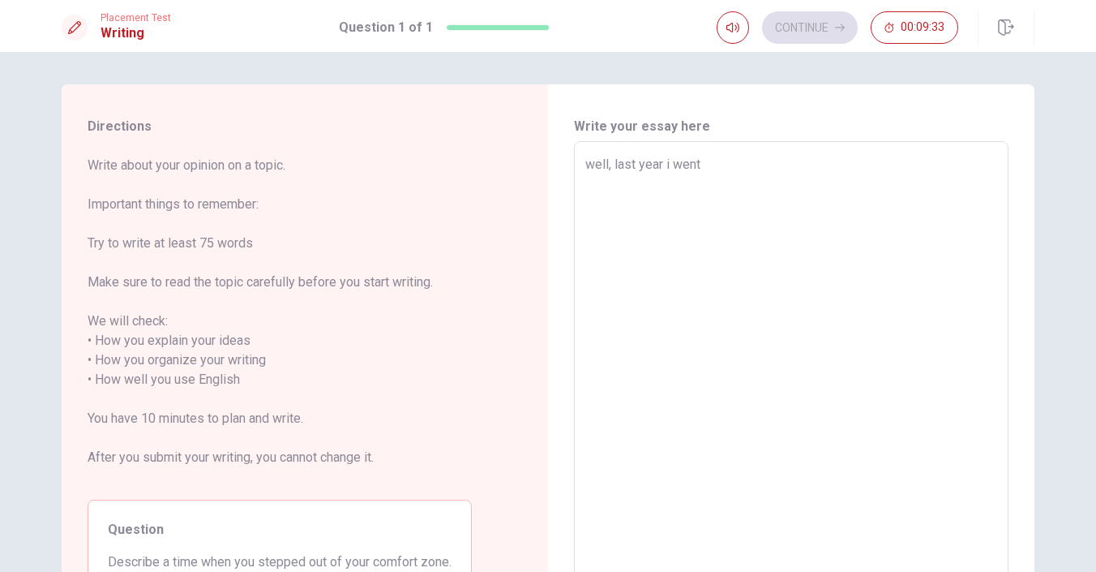
type textarea "well, last year i went"
type textarea "x"
type textarea "well, last year i went o"
type textarea "x"
type textarea "well, last year i went on"
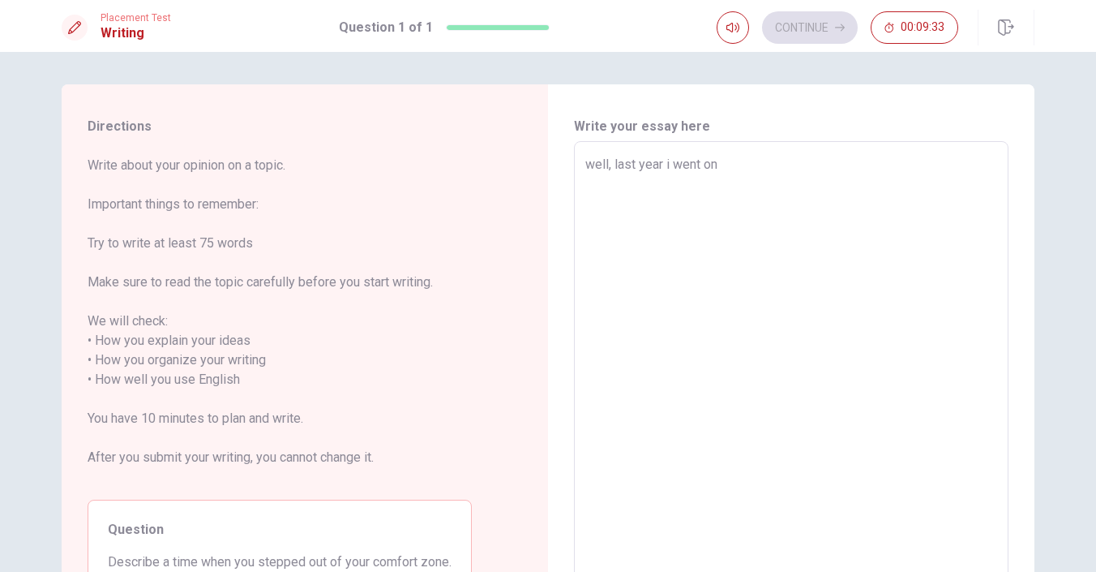
type textarea "x"
type textarea "well, last year i went on"
type textarea "x"
type textarea "well, last year i went on a"
type textarea "x"
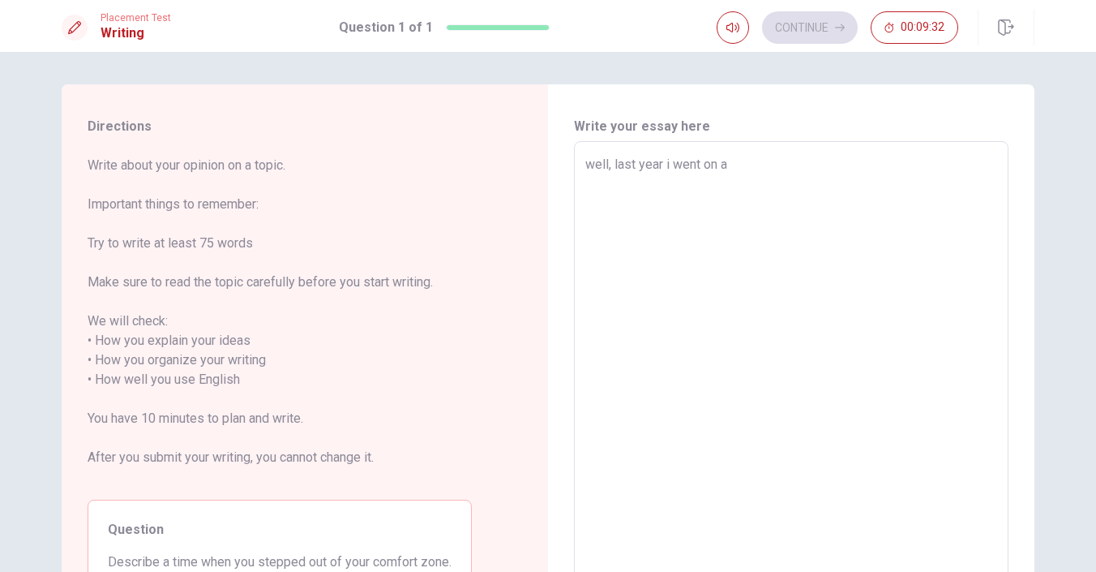
type textarea "well, last year i went on a"
type textarea "x"
type textarea "well, last year i went on a s"
type textarea "x"
type textarea "well, last year i went on a su"
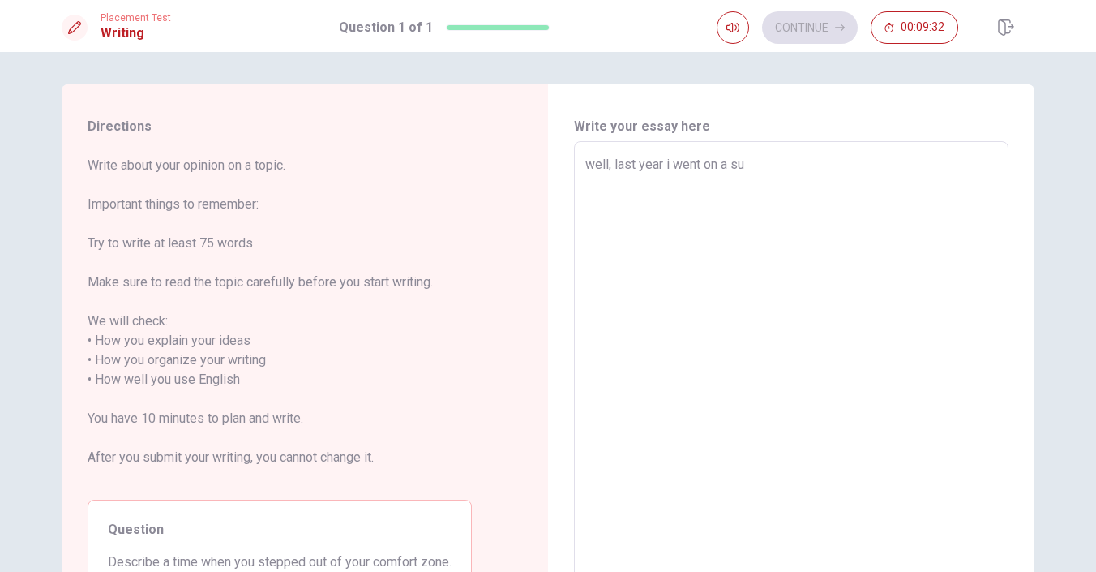
type textarea "x"
type textarea "well, last year i went on a sum"
type textarea "x"
type textarea "well, last year i went on a summ"
type textarea "x"
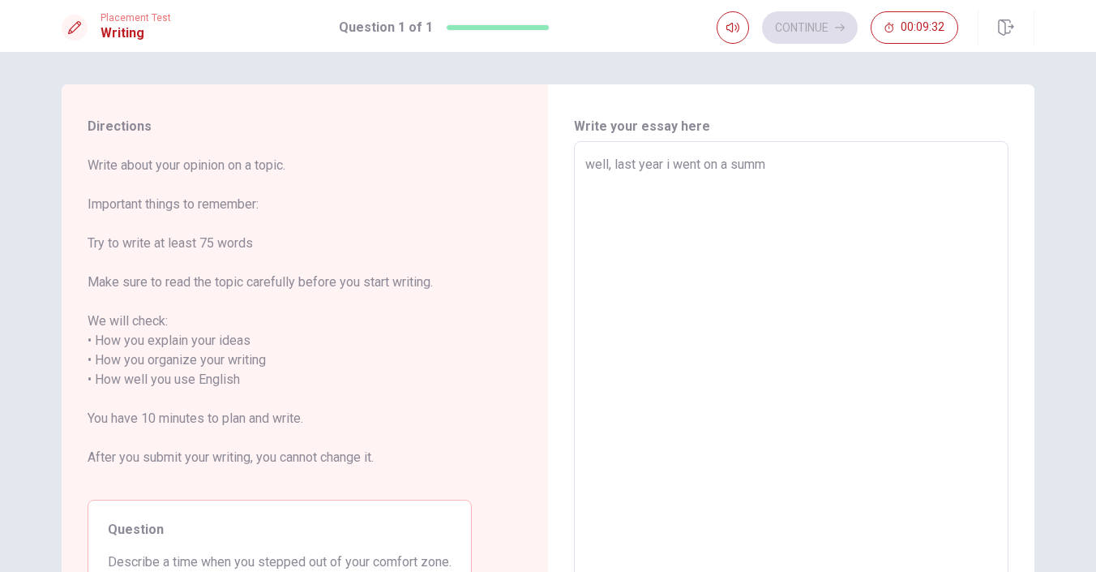
type textarea "well, last year i went on a summe"
type textarea "x"
type textarea "well, last year i went on a summer"
type textarea "x"
type textarea "well, last year i went on a summer"
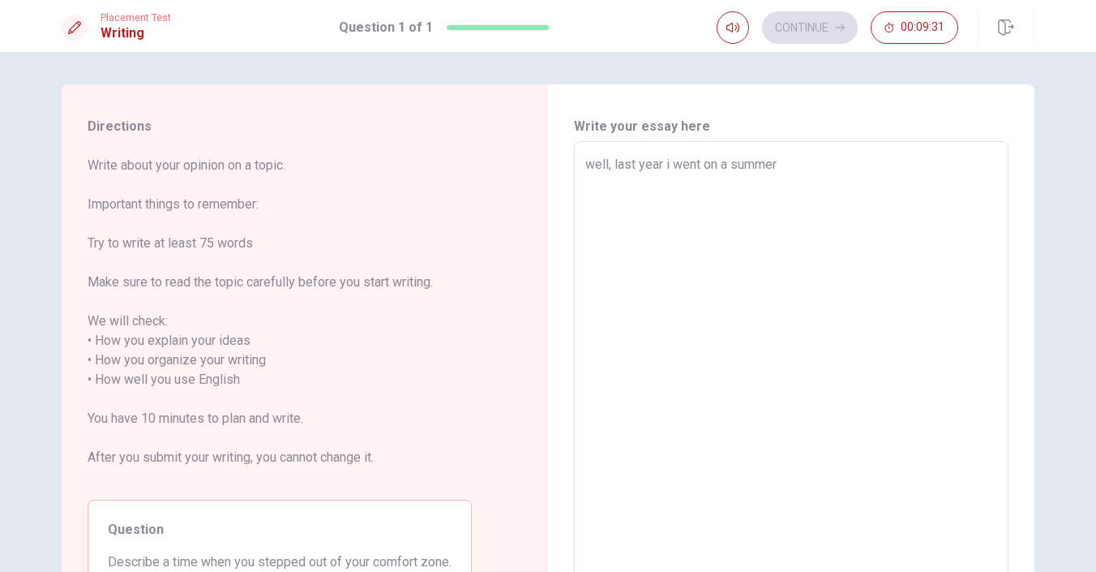
type textarea "x"
type textarea "well, last year i went on a summer c"
type textarea "x"
type textarea "well, last year i went on a summer ca"
type textarea "x"
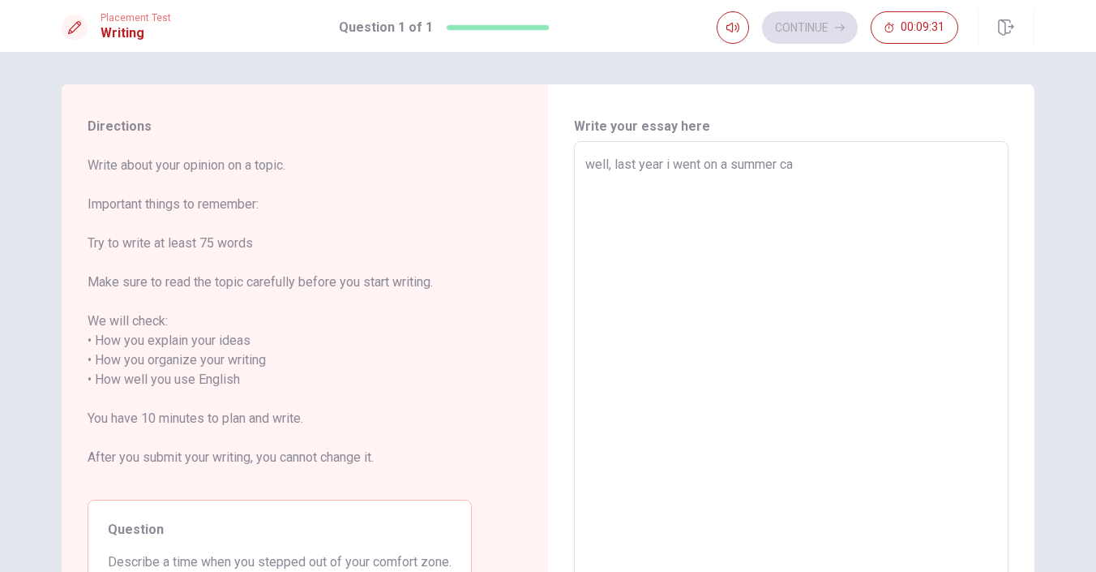
type textarea "well, last year i went on a summer cam"
type textarea "x"
type textarea "well, last year i went on a summer camp"
type textarea "x"
type textarea "well, last year i went on a summer campo"
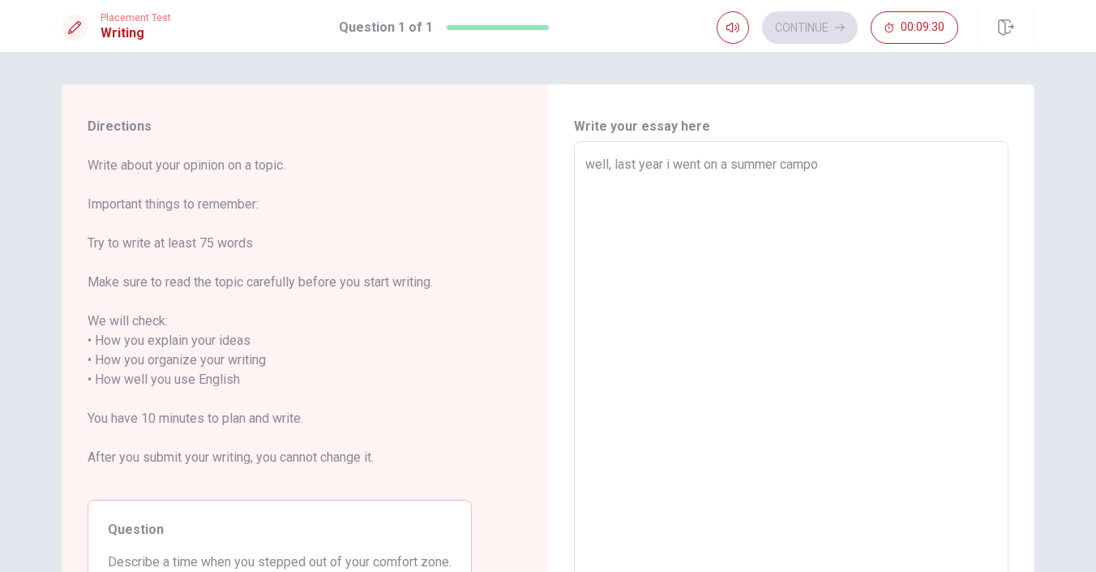
type textarea "x"
type textarea "well, last year i went on a summer campo"
type textarea "x"
type textarea "well, last year i went on a summer campo o"
type textarea "x"
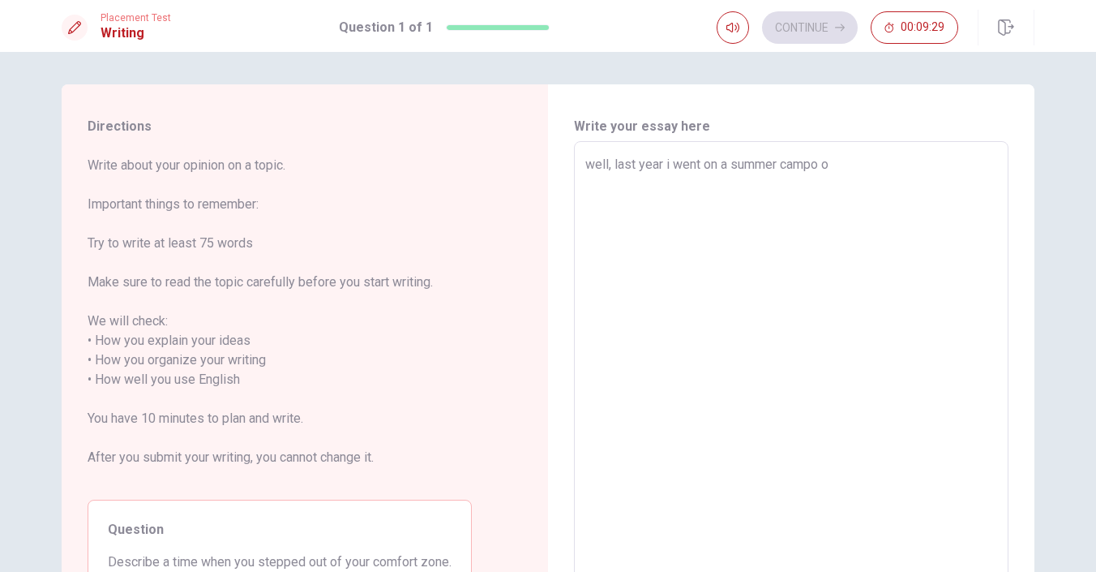
type textarea "well, last year i went on a summer campo on"
type textarea "x"
type textarea "well, last year i went on a summer campo on"
type textarea "x"
type textarea "well, last year i went on a summer campo on s"
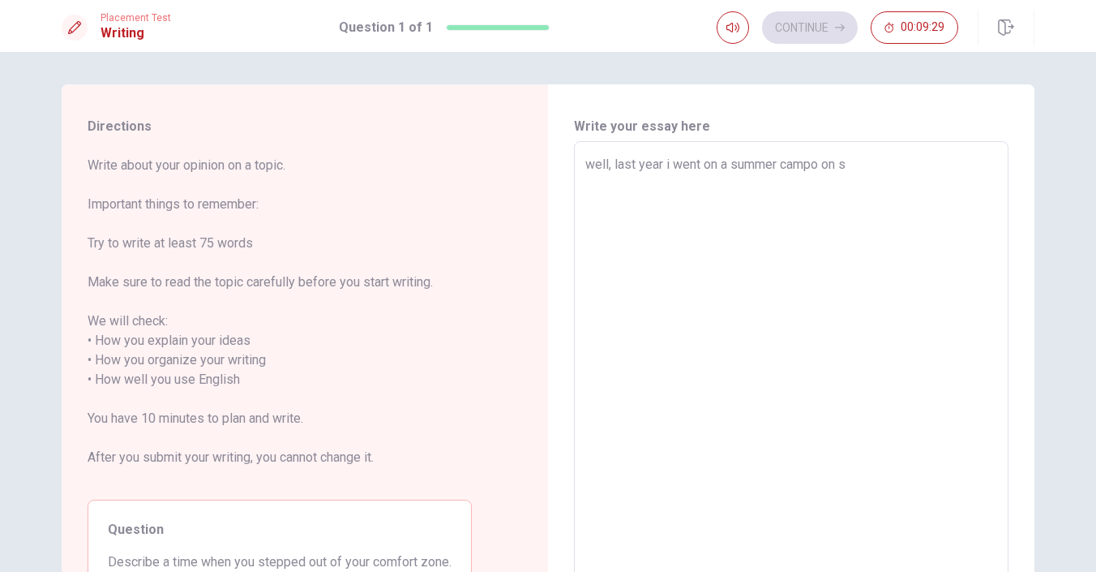
type textarea "x"
type textarea "well, last year i went on a summer campo on sw"
type textarea "x"
type textarea "well, last year i went on a summer campo on swi"
type textarea "x"
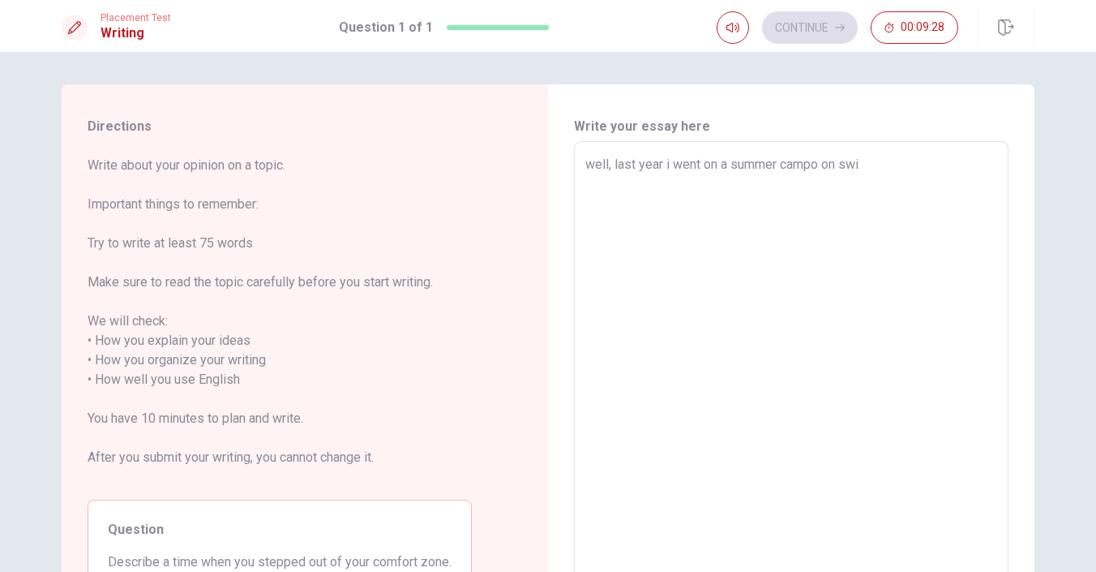
type textarea "well, last year i went on a summer campo on swir"
type textarea "x"
type textarea "well, last year i went on a summer campo on swi"
type textarea "x"
type textarea "well, last year i went on a summer campo on swit"
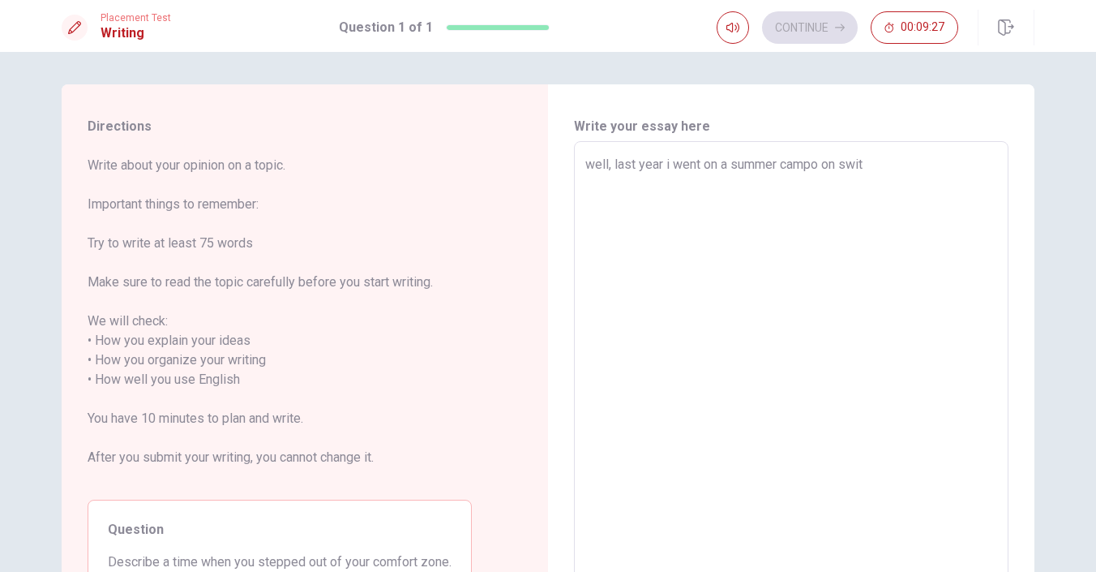
type textarea "x"
type textarea "well, last year i went on a summer campo on swits"
type textarea "x"
type textarea "well, last year i went on a summer campo on switse"
type textarea "x"
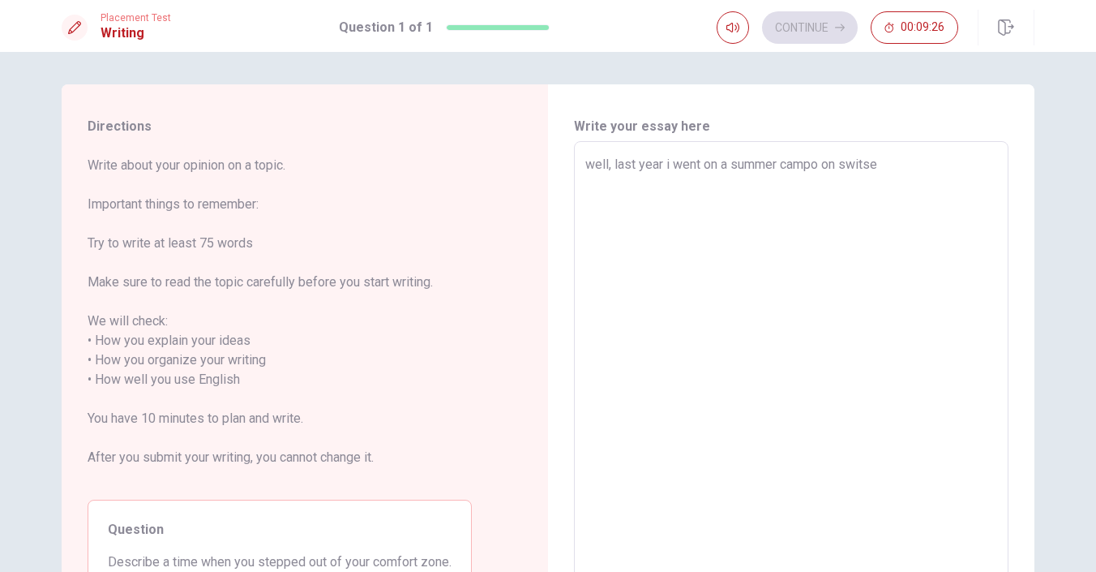
type textarea "well, last year i went on a summer campo on [PERSON_NAME]"
type textarea "x"
type textarea "well, last year i went on a summer campo on switserl"
type textarea "x"
type textarea "well, last year i went on a summer campo on switserla"
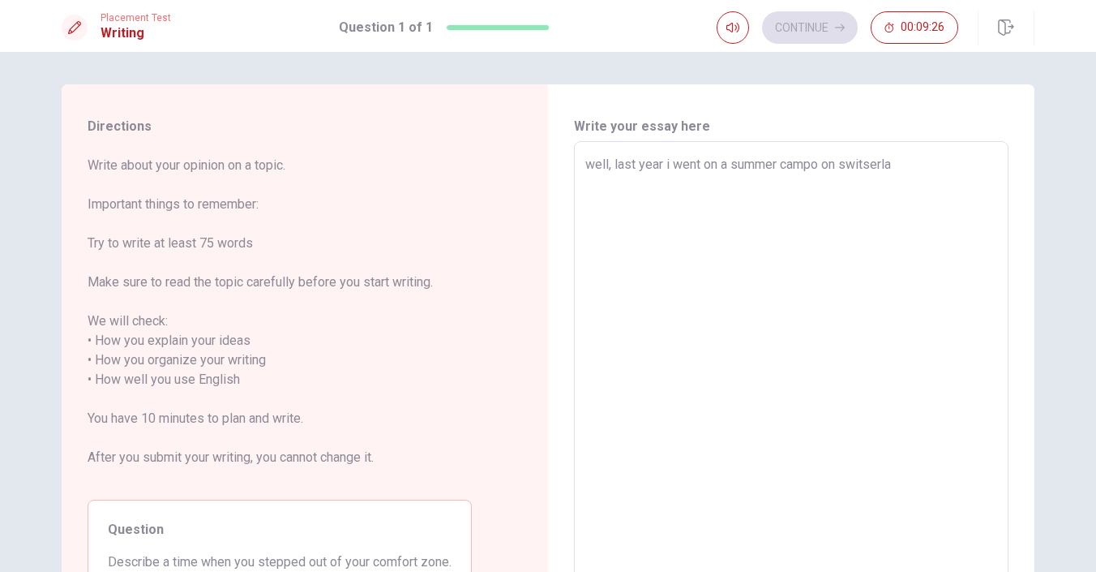
type textarea "x"
type textarea "well, last year i went on a summer campo on switserlan"
type textarea "x"
type textarea "well, last year i went on a summer campo on [GEOGRAPHIC_DATA]"
type textarea "x"
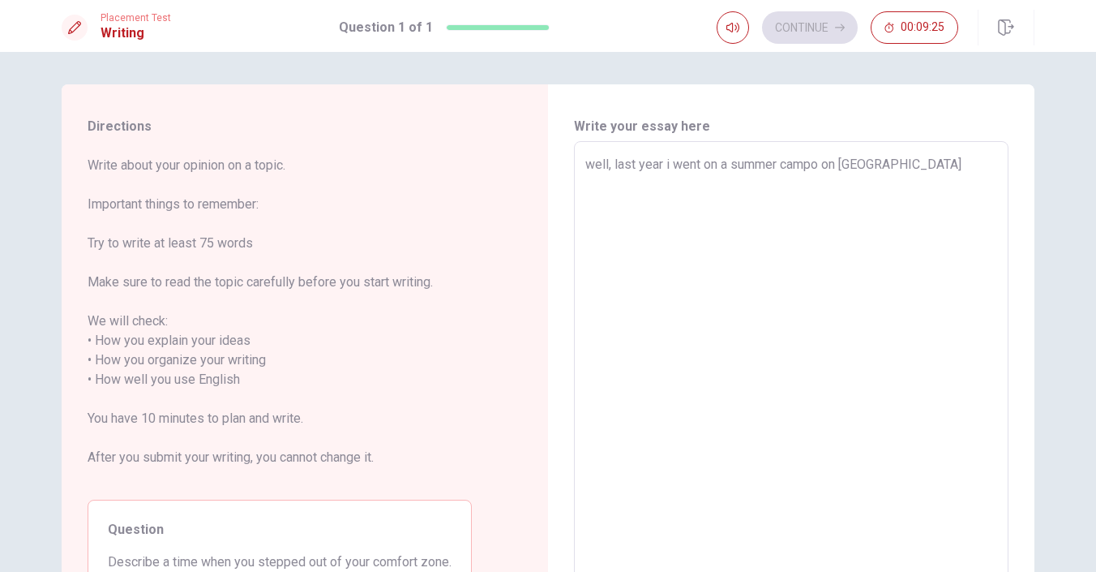
type textarea "well, last year i went on a summer campo on [GEOGRAPHIC_DATA],"
type textarea "x"
type textarea "well, last year i went on a summer campo on [GEOGRAPHIC_DATA]"
type textarea "x"
type textarea "well, last year i went on a summer campo on [GEOGRAPHIC_DATA]."
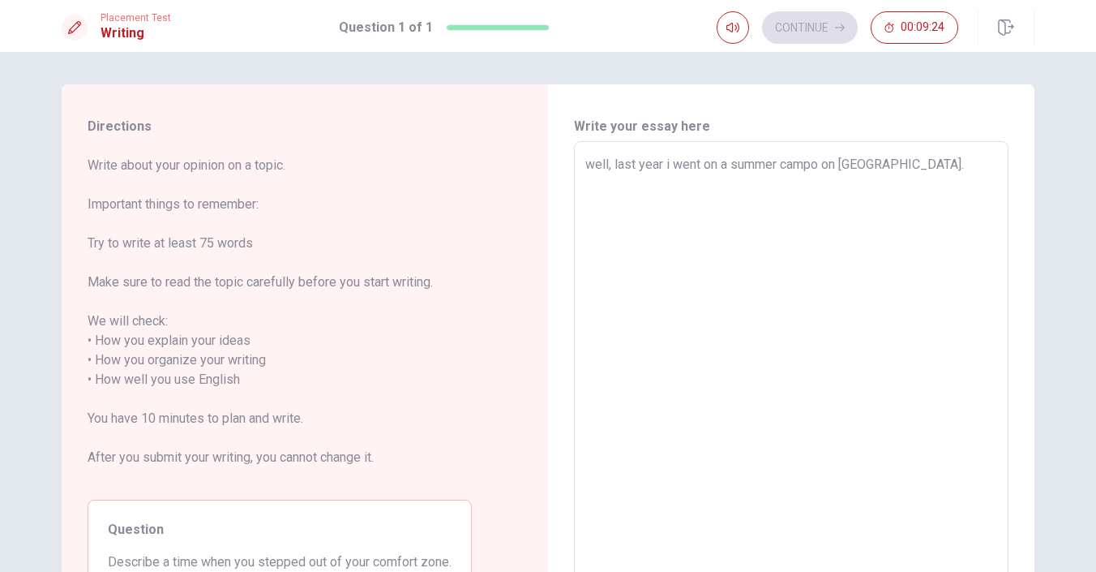
type textarea "x"
type textarea "well, last year i went on a summer campo on [GEOGRAPHIC_DATA]."
type textarea "x"
type textarea "well, last year i went on a summer campo on [GEOGRAPHIC_DATA]. i"
type textarea "x"
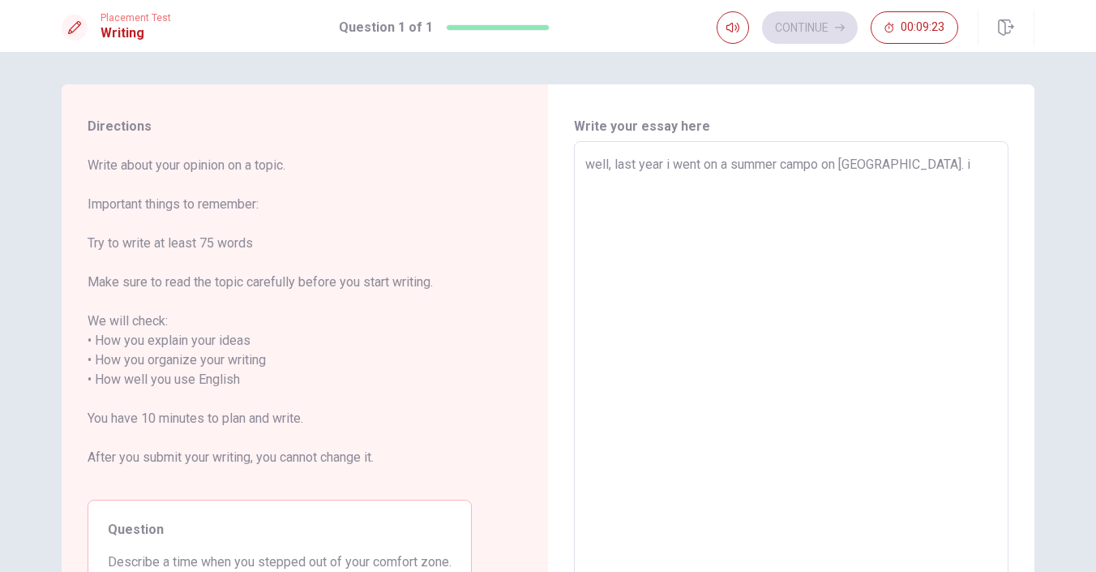
type textarea "well, last year i went on a summer campo on [GEOGRAPHIC_DATA]. it"
type textarea "x"
type textarea "well, last year i went on a summer campo on [GEOGRAPHIC_DATA]. its"
type textarea "x"
type textarea "well, last year i went on a summer campo on [GEOGRAPHIC_DATA]. its"
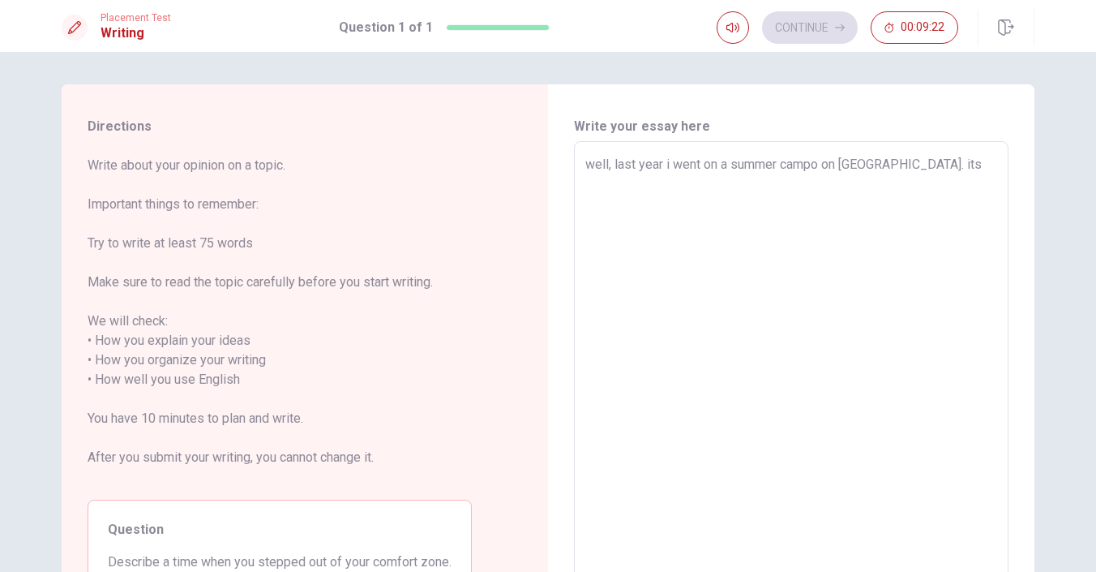
type textarea "x"
type textarea "well, last year i went on a summer campo on [GEOGRAPHIC_DATA]. its c"
type textarea "x"
type textarea "well, last year i went on a summer campo on [GEOGRAPHIC_DATA]. its ca"
type textarea "x"
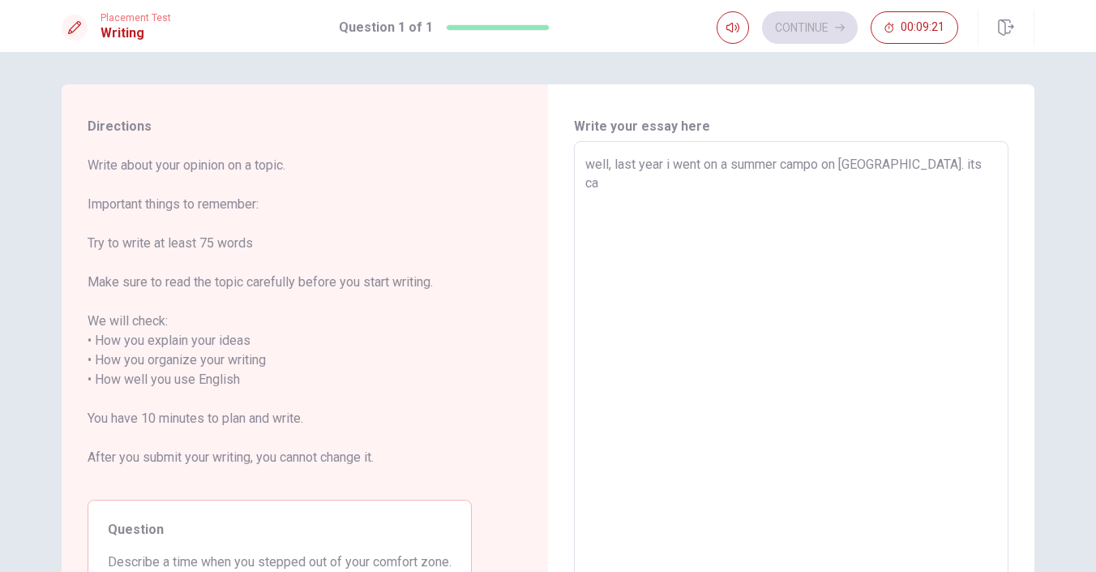
type textarea "well, last year i went on a summer campo on [GEOGRAPHIC_DATA]. its cal"
type textarea "x"
type textarea "well, last year i went on a summer campo on [GEOGRAPHIC_DATA]. its call"
type textarea "x"
type textarea "well, last year i went on a summer campo on [GEOGRAPHIC_DATA]. its calle"
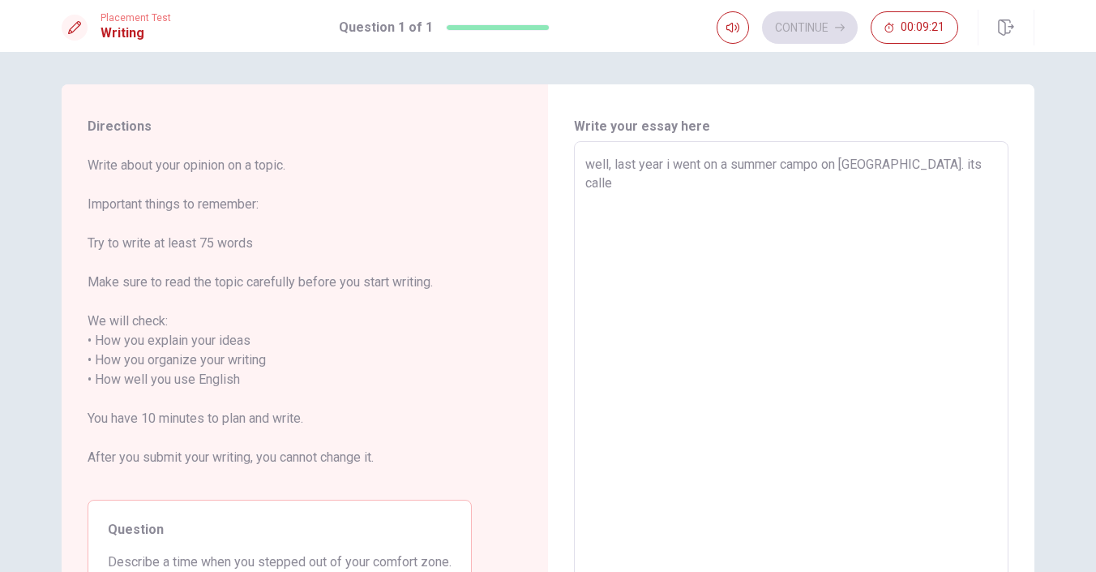
type textarea "x"
type textarea "well, last year i went on a summer campo on [GEOGRAPHIC_DATA]. its called"
type textarea "x"
type textarea "well, last year i went on a summer campo on [GEOGRAPHIC_DATA]. its called"
type textarea "x"
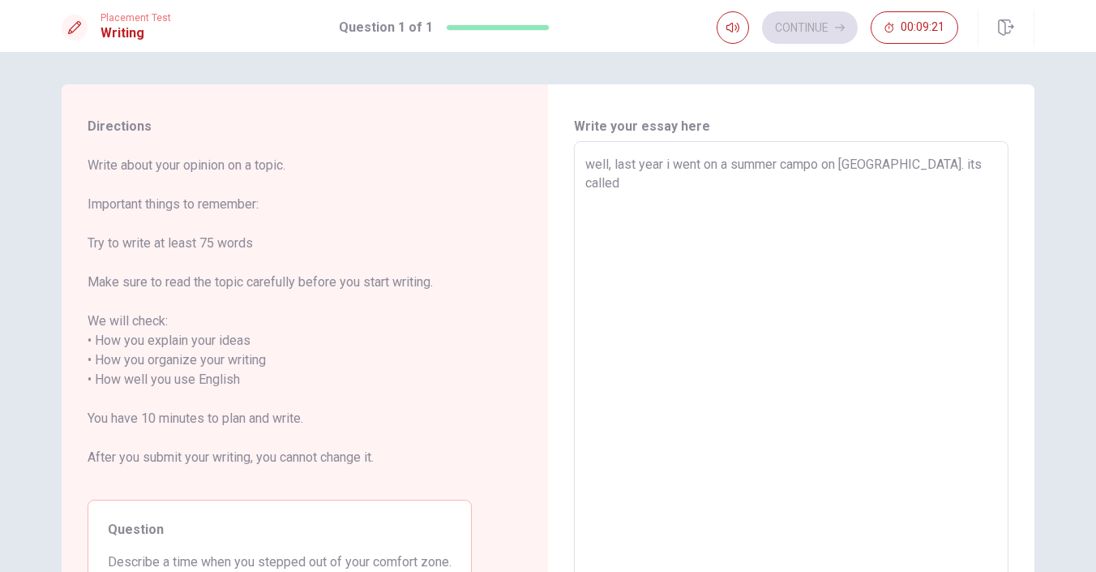
type textarea "well, last year i went on a summer campo on [GEOGRAPHIC_DATA]. its called t"
type textarea "x"
type textarea "well, last year i went on a summer campo on [GEOGRAPHIC_DATA]. its called ta"
type textarea "x"
type textarea "well, last year i went on a summer campo on [GEOGRAPHIC_DATA]. its called tas"
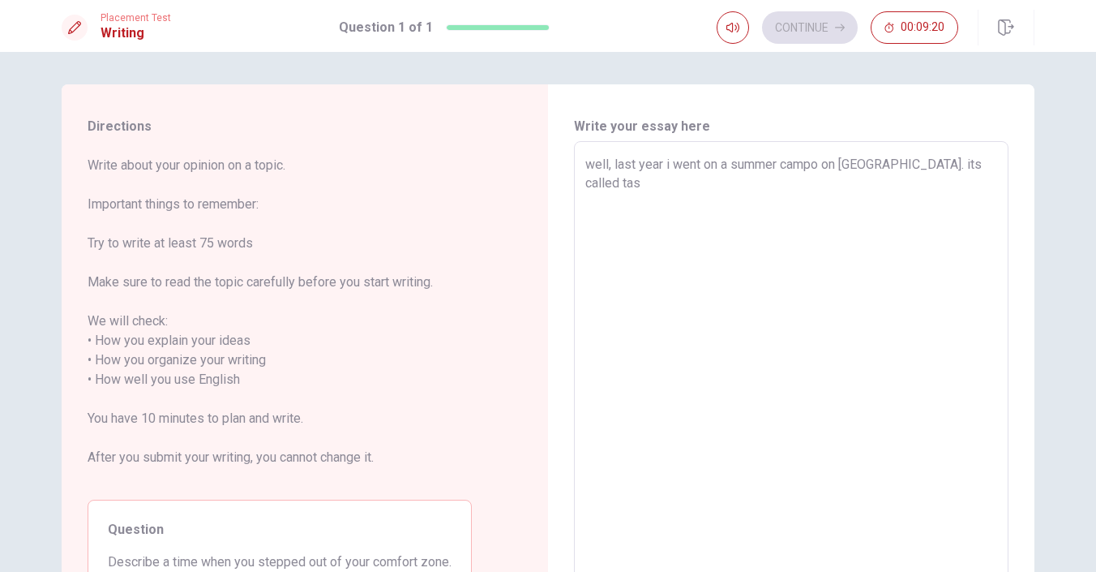
type textarea "x"
type textarea "well, last year i went on a summer campo on [GEOGRAPHIC_DATA]. its called tass"
type textarea "x"
type textarea "well, last year i went on a summer campo on [GEOGRAPHIC_DATA]. its called [GEOG…"
type textarea "x"
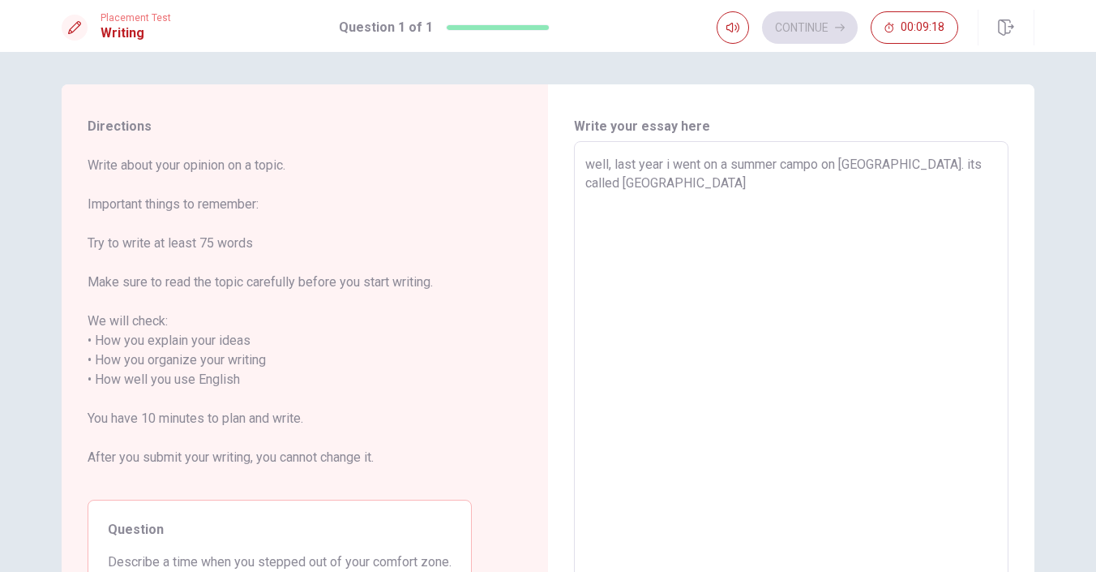
type textarea "well, last year i went on a summer campo on [GEOGRAPHIC_DATA]. its called [GEOG…"
type textarea "x"
type textarea "well, last year i went on a summer campo on [GEOGRAPHIC_DATA]. its called tassi…"
type textarea "x"
type textarea "well, last year i went on a summer campo on [GEOGRAPHIC_DATA]. its called tassi…"
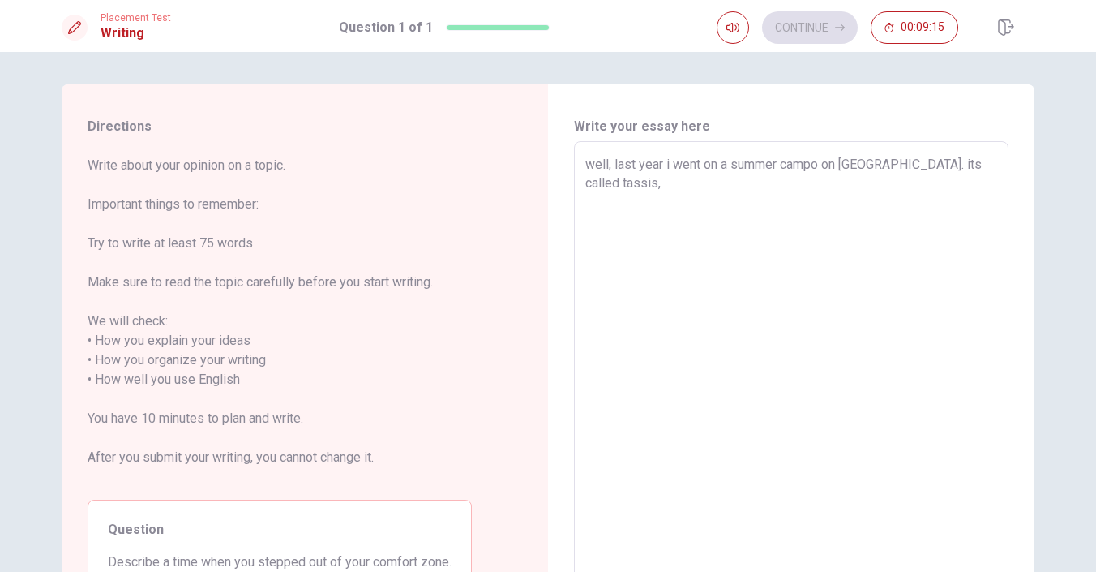
type textarea "x"
type textarea "well, last year i went on a summer campo on [GEOGRAPHIC_DATA]. its called tassi…"
type textarea "x"
type textarea "well, last year i went on a summer campo on [GEOGRAPHIC_DATA]. its called tassi…"
type textarea "x"
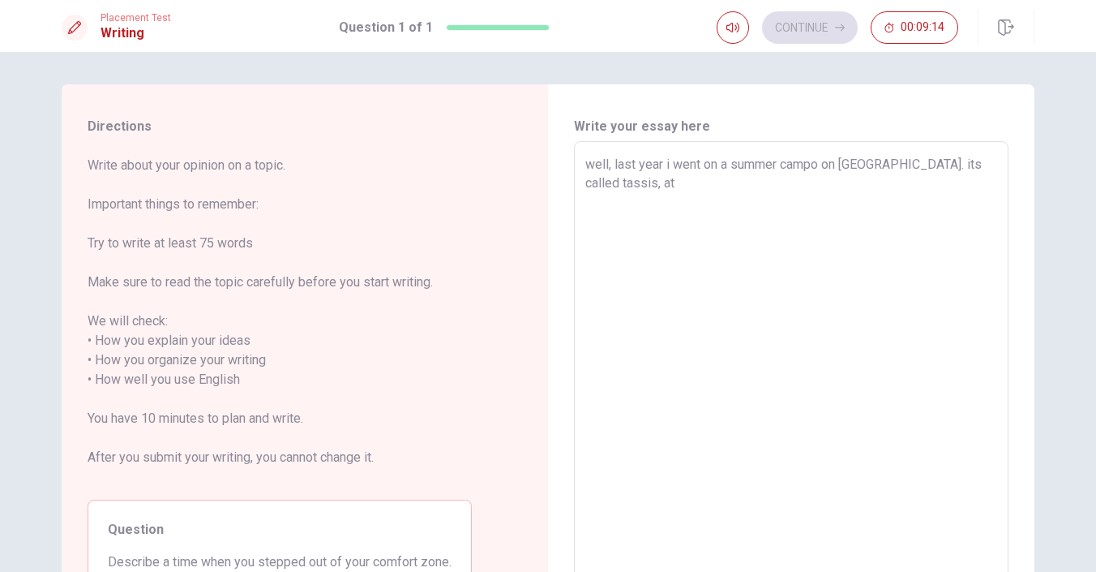
type textarea "well, last year i went on a summer campo on [GEOGRAPHIC_DATA]. its called tassi…"
type textarea "x"
type textarea "well, last year i went on a summer campo on [GEOGRAPHIC_DATA]. its called tassi…"
type textarea "x"
type textarea "well, last year i went on a summer campo on [GEOGRAPHIC_DATA]. its called tassi…"
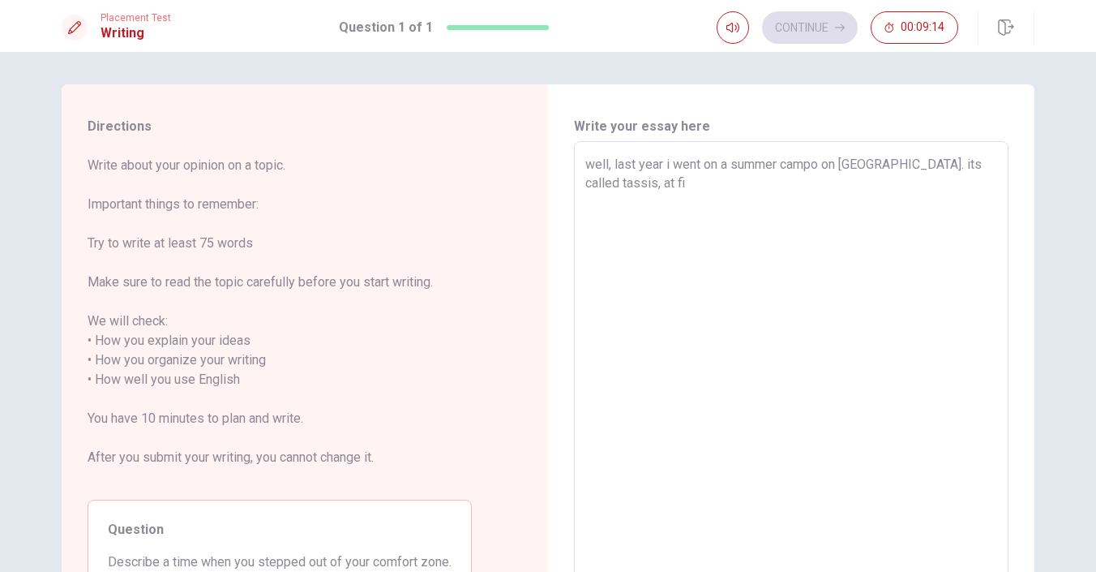
type textarea "x"
type textarea "well, last year i went on a summer campo on [GEOGRAPHIC_DATA]. its called tassi…"
type textarea "x"
type textarea "well, last year i went on a summer campo on [GEOGRAPHIC_DATA]. its called tassi…"
type textarea "x"
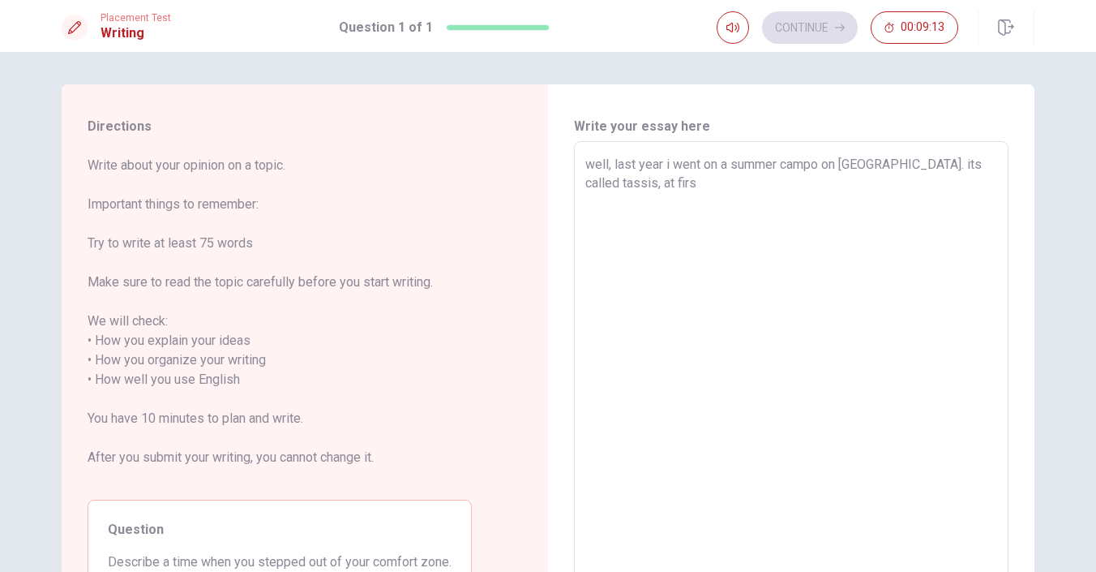
type textarea "well, last year i went on a summer campo on [GEOGRAPHIC_DATA]. its called tassi…"
type textarea "x"
type textarea "well, last year i went on a summer campo on [GEOGRAPHIC_DATA]. its called tassi…"
type textarea "x"
type textarea "well, last year i went on a summer campo on [GEOGRAPHIC_DATA]. its called tassi…"
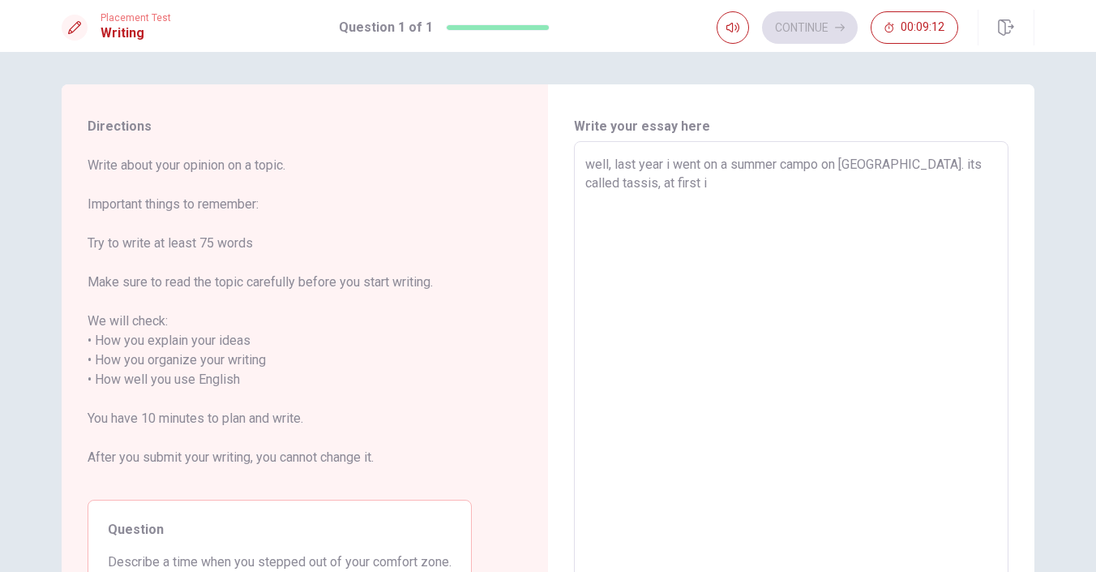
type textarea "x"
type textarea "well, last year i went on a summer campo on [GEOGRAPHIC_DATA]. its called tassi…"
type textarea "x"
type textarea "well, last year i went on a summer campo on [GEOGRAPHIC_DATA]. its called tassi…"
type textarea "x"
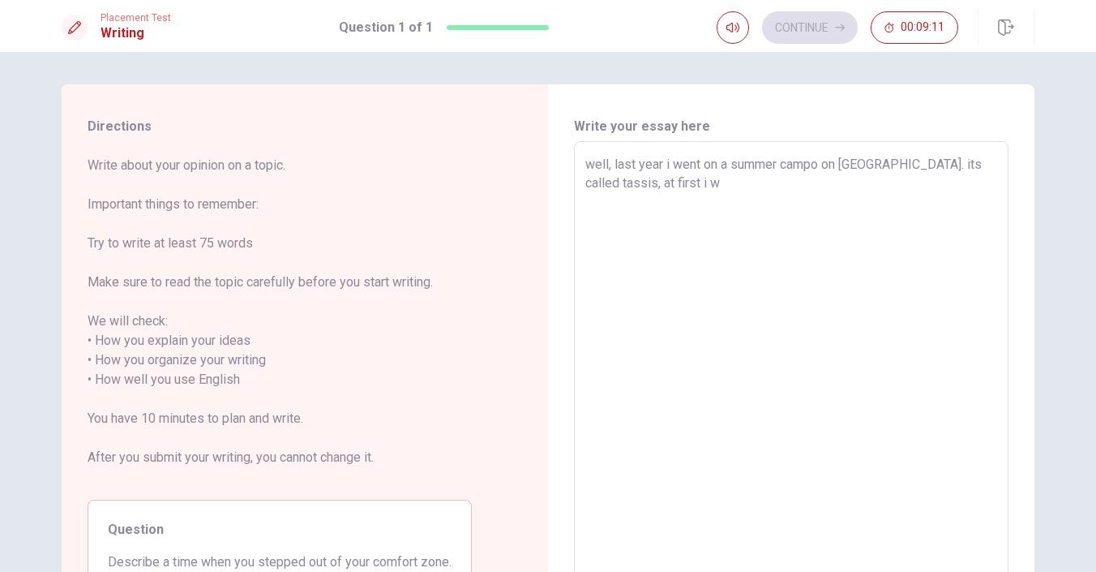
type textarea "well, last year i went on a summer campo on [GEOGRAPHIC_DATA]. its called tassi…"
type textarea "x"
type textarea "well, last year i went on a summer campo on [GEOGRAPHIC_DATA]. its called tassi…"
type textarea "x"
type textarea "well, last year i went on a summer campo on [GEOGRAPHIC_DATA]. its called tassi…"
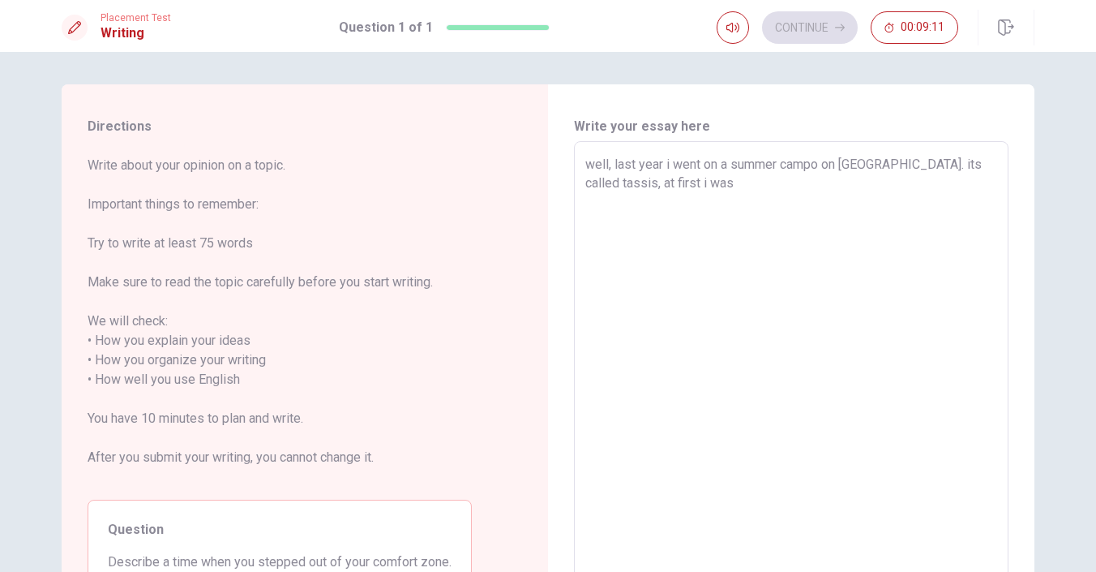
type textarea "x"
type textarea "well, last year i went on a summer campo on [GEOGRAPHIC_DATA]. its called tassi…"
type textarea "x"
type textarea "well, last year i went on a summer campo on [GEOGRAPHIC_DATA]. its called tassi…"
type textarea "x"
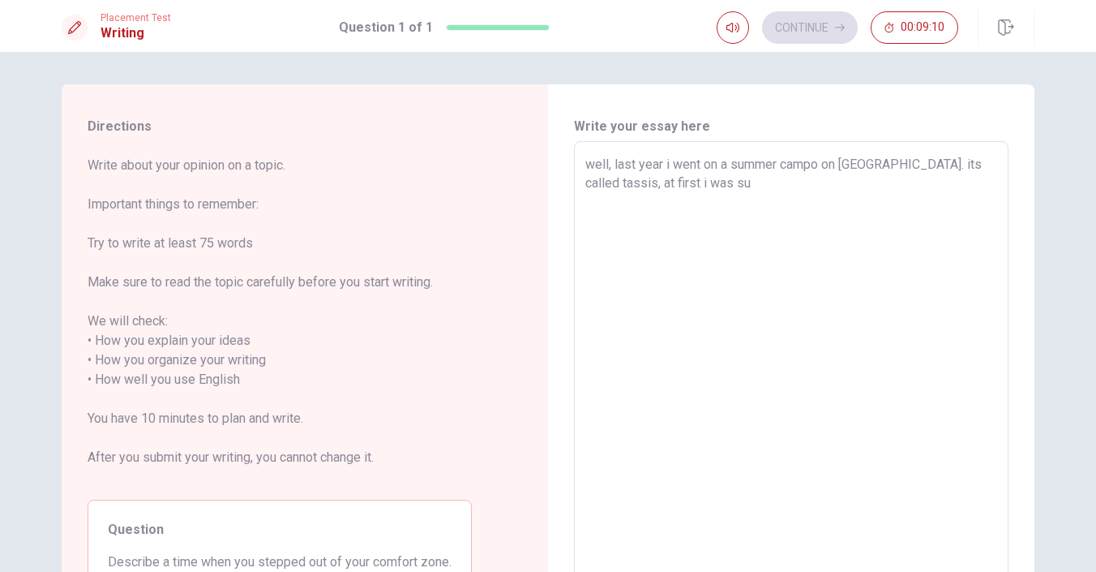
type textarea "well, last year i went on a summer campo on [GEOGRAPHIC_DATA]. its called tassi…"
type textarea "x"
type textarea "well, last year i went on a summer campo on [GEOGRAPHIC_DATA]. its called tassi…"
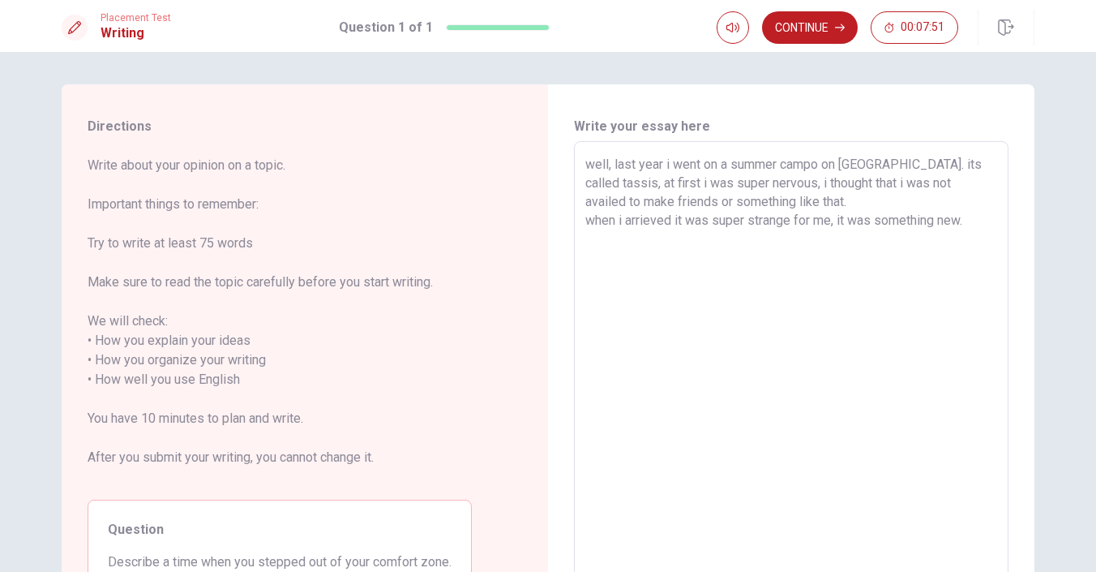
click at [972, 219] on textarea "well, last year i went on a summer campo on [GEOGRAPHIC_DATA]. its called tassi…" at bounding box center [791, 370] width 412 height 431
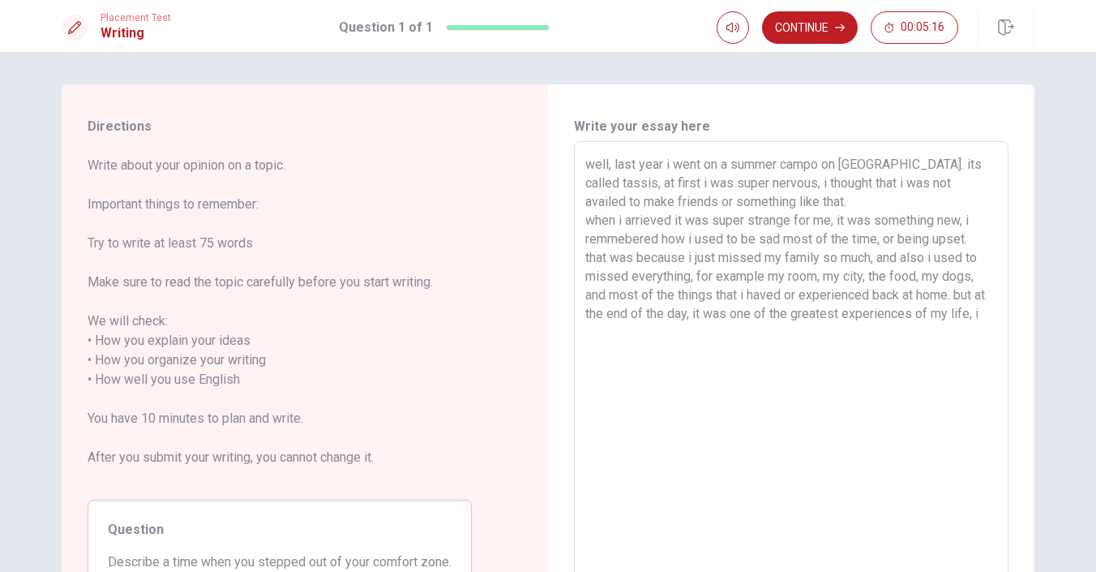
click at [658, 240] on textarea "well, last year i went on a summer campo on [GEOGRAPHIC_DATA]. its called tassi…" at bounding box center [791, 370] width 412 height 431
click at [626, 332] on textarea "well, last year i went on a summer campo on [GEOGRAPHIC_DATA]. its called tassi…" at bounding box center [791, 370] width 412 height 431
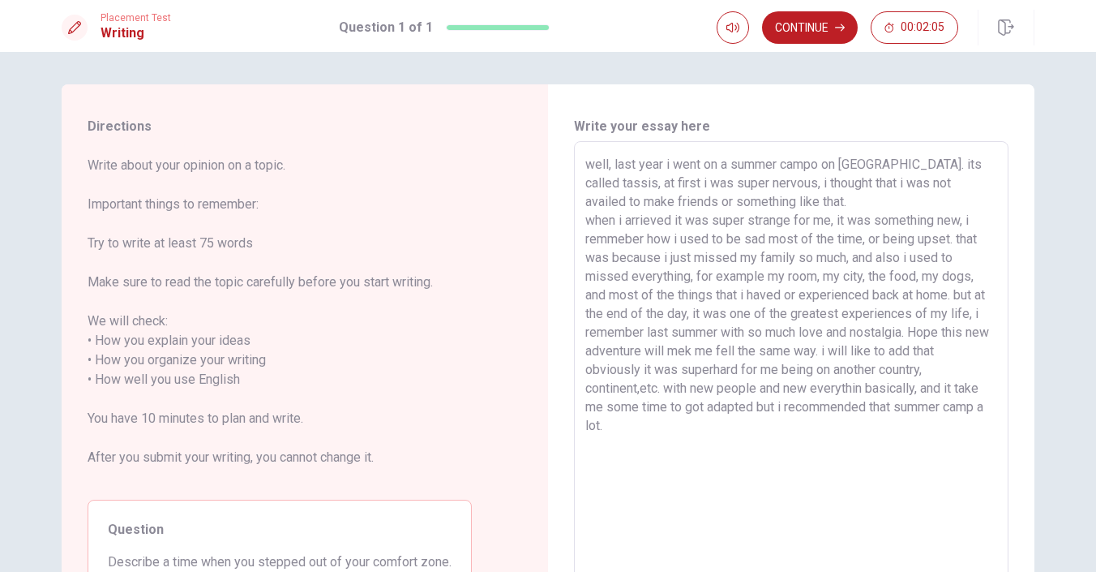
click at [825, 165] on textarea "well, last year i went on a summer campo on [GEOGRAPHIC_DATA]. its called tassi…" at bounding box center [791, 370] width 412 height 431
click at [966, 292] on textarea "well, last year i went on a summer camp on [GEOGRAPHIC_DATA]. its called tassis…" at bounding box center [791, 370] width 412 height 431
click at [593, 221] on textarea "well, last year i went on a summer camp on [GEOGRAPHIC_DATA]. its called tassis…" at bounding box center [791, 370] width 412 height 431
click at [962, 239] on textarea "well, last year i went on a summer camp on [GEOGRAPHIC_DATA]. its called tassis…" at bounding box center [791, 370] width 412 height 431
click at [718, 355] on textarea "well, last year i went on a summer camp on [GEOGRAPHIC_DATA]. its called tassis…" at bounding box center [791, 370] width 412 height 431
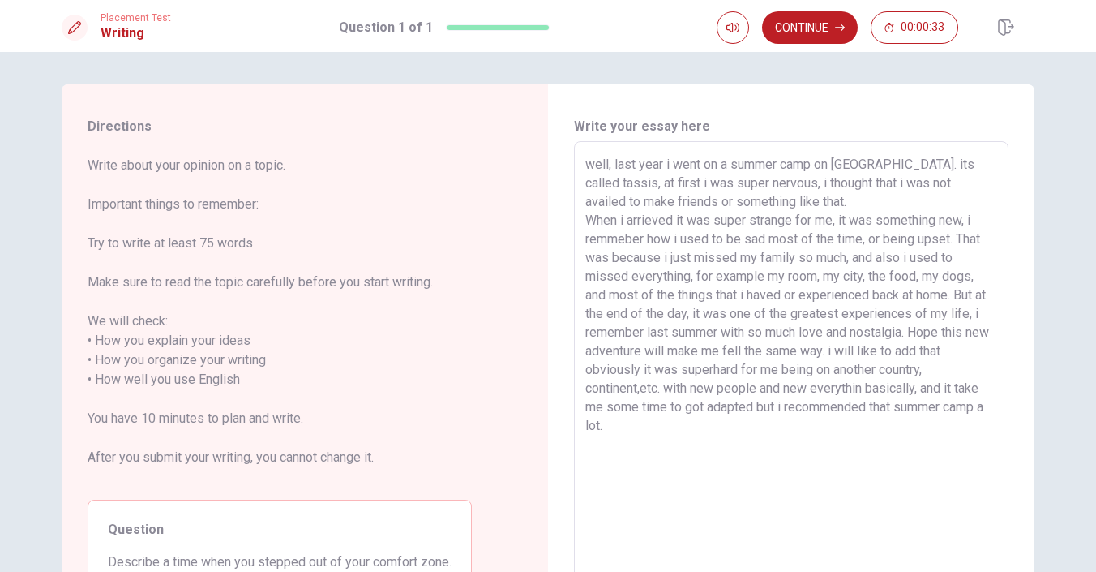
click at [862, 351] on textarea "well, last year i went on a summer camp on [GEOGRAPHIC_DATA]. its called tassis…" at bounding box center [791, 370] width 412 height 431
click at [713, 371] on textarea "well, last year i went on a summer camp on [GEOGRAPHIC_DATA]. its called tassis…" at bounding box center [791, 370] width 412 height 431
click at [866, 388] on textarea "well, last year i went on a summer camp on [GEOGRAPHIC_DATA]. its called tassis…" at bounding box center [791, 370] width 412 height 431
click at [791, 20] on button "Continue" at bounding box center [810, 27] width 96 height 32
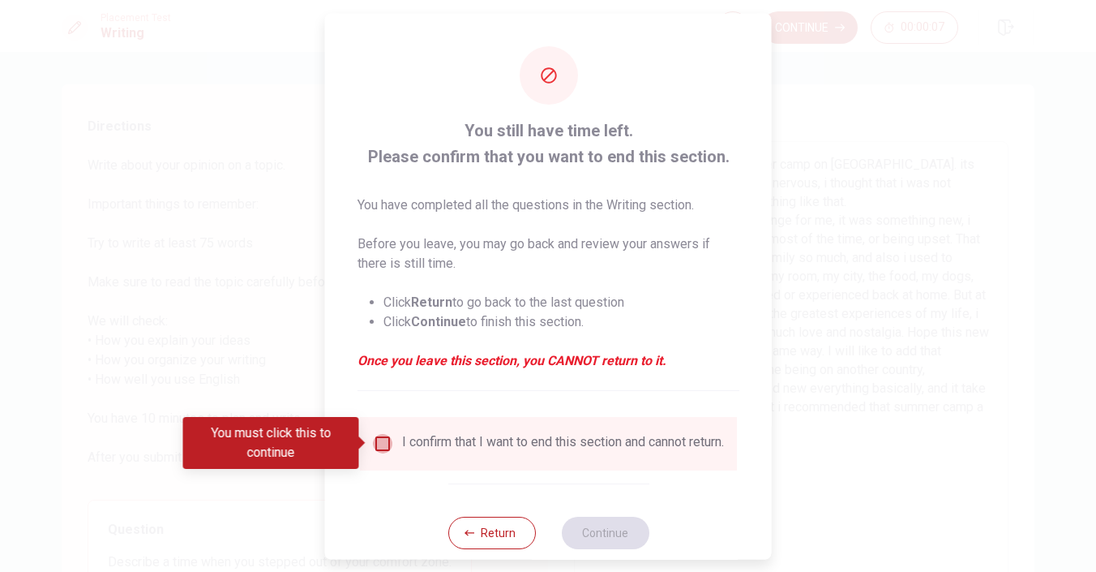
click at [380, 442] on input "You must click this to continue" at bounding box center [382, 442] width 19 height 19
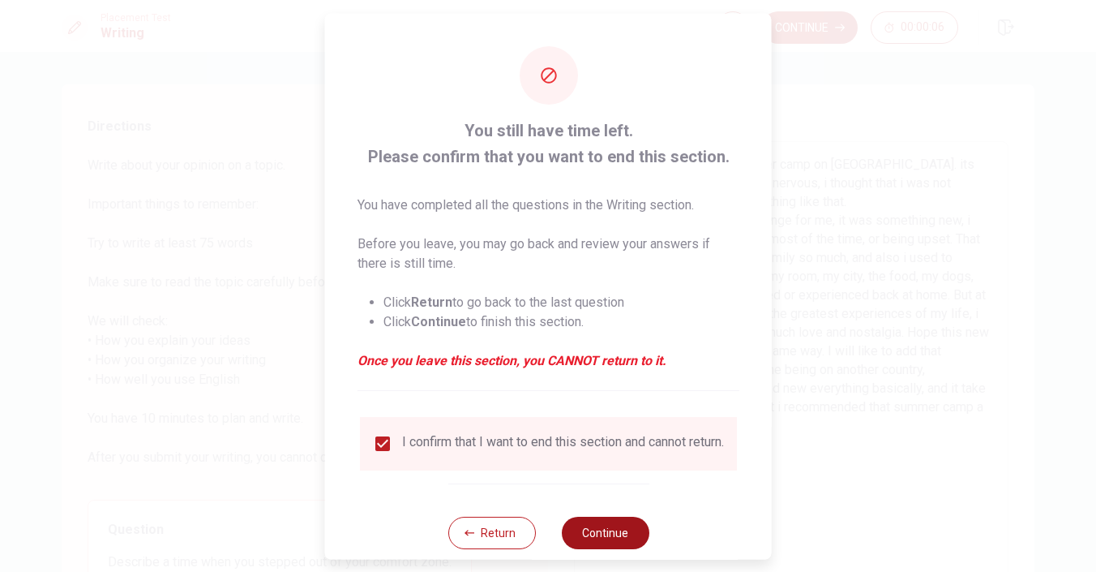
click at [600, 539] on button "Continue" at bounding box center [605, 532] width 88 height 32
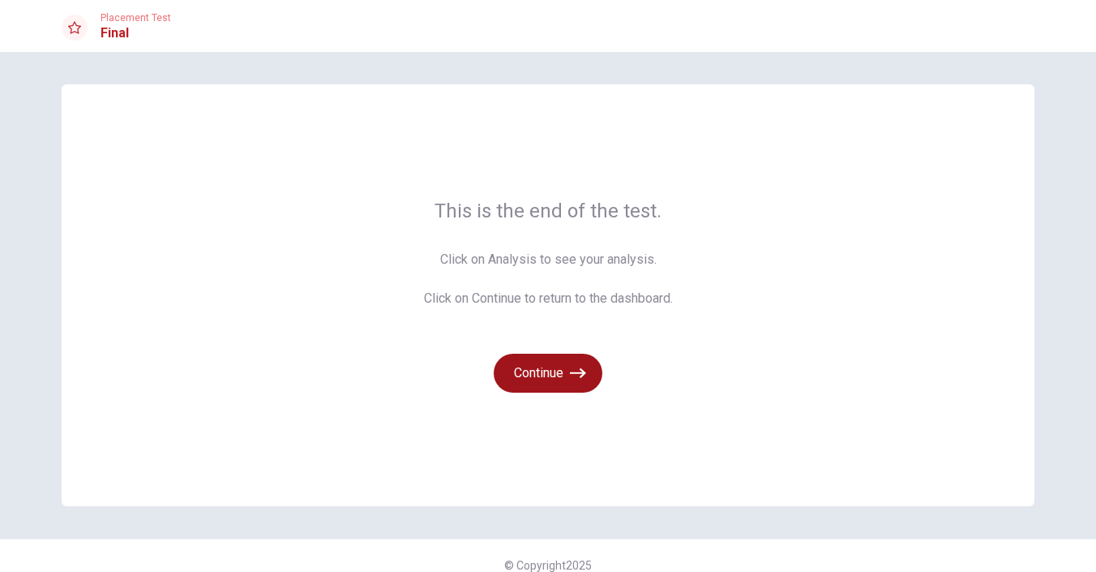
click at [564, 375] on button "Continue" at bounding box center [548, 372] width 109 height 39
